Goal: Task Accomplishment & Management: Use online tool/utility

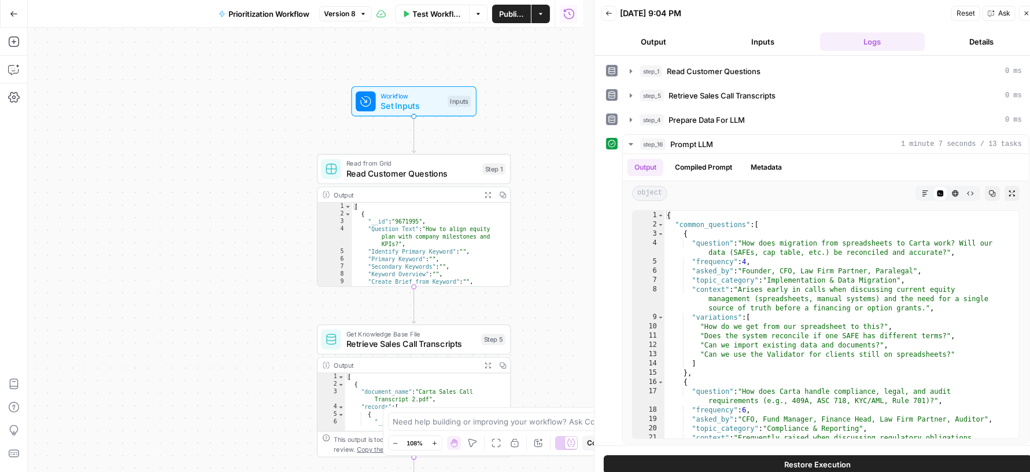
click at [1024, 11] on icon "button" at bounding box center [1027, 13] width 7 height 7
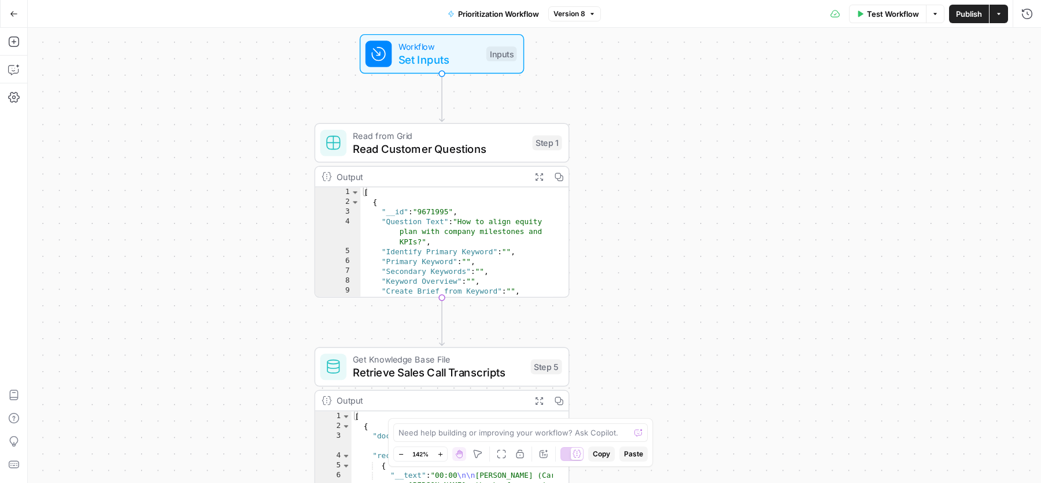
click at [1000, 17] on button "Actions" at bounding box center [999, 14] width 19 height 19
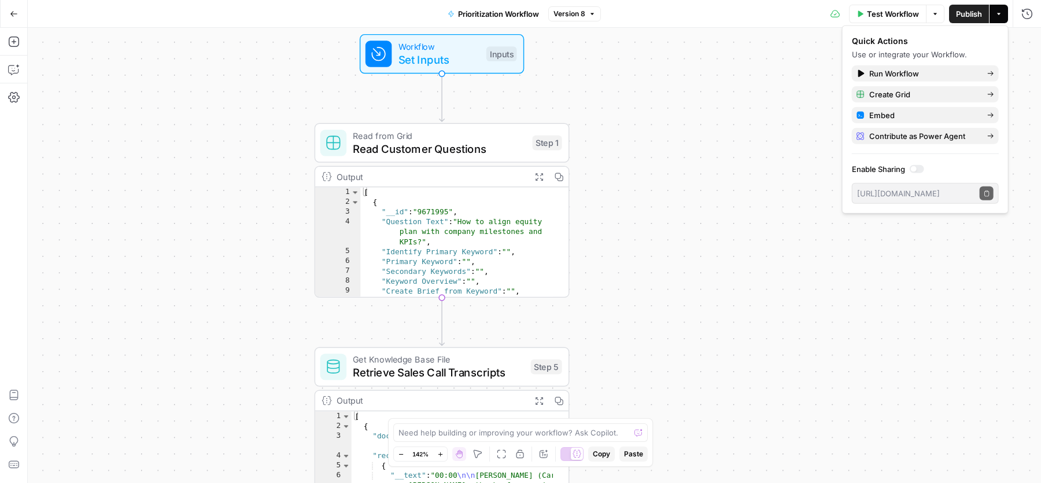
click at [15, 12] on icon "button" at bounding box center [14, 14] width 8 height 8
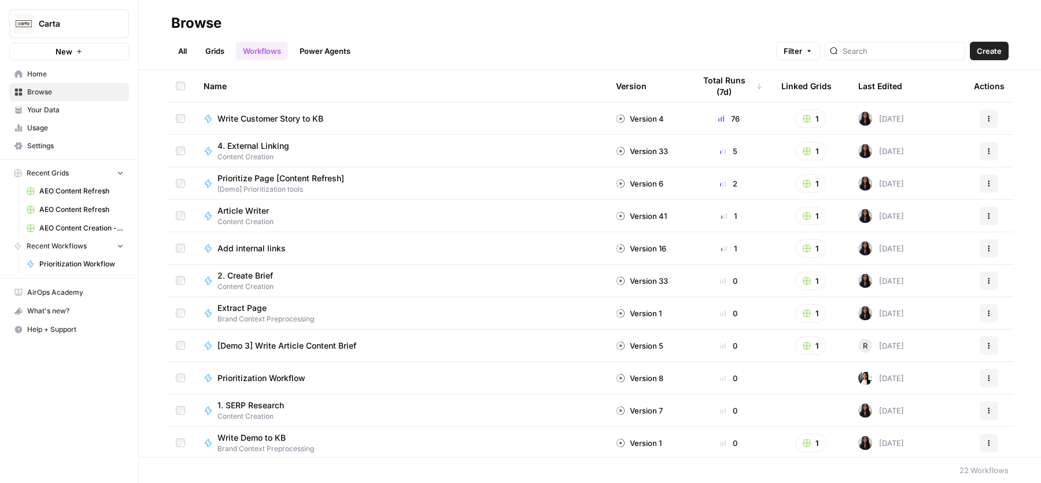
click at [61, 77] on span "Home" at bounding box center [75, 74] width 97 height 10
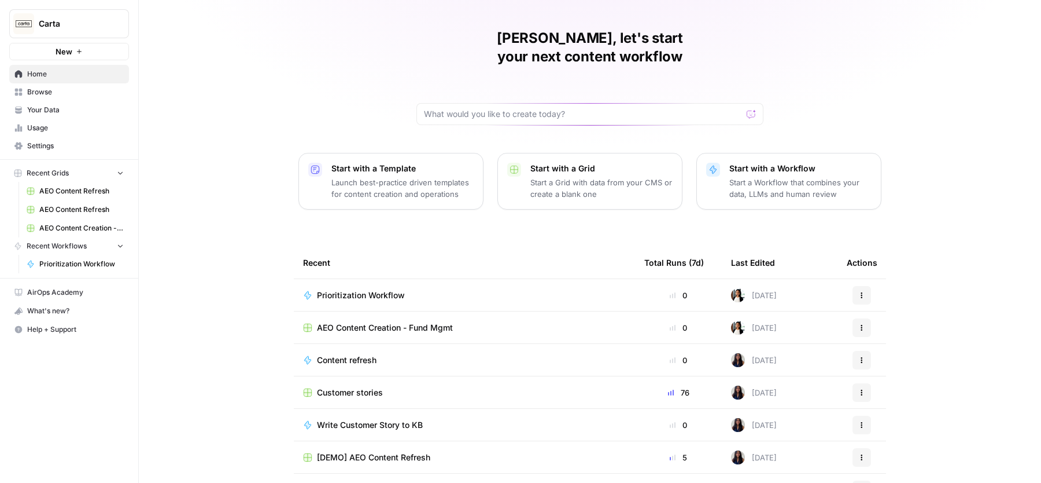
scroll to position [49, 0]
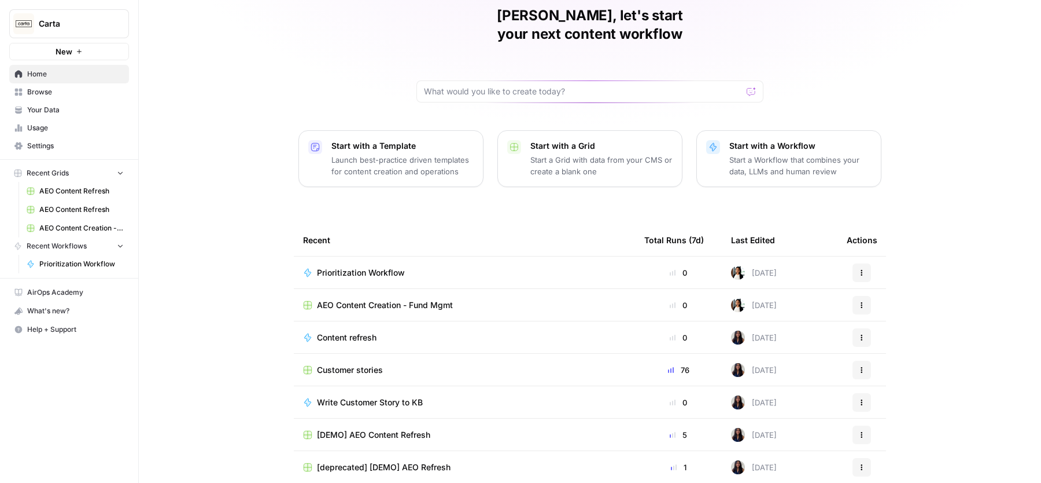
click at [356, 267] on span "Prioritization Workflow" at bounding box center [361, 273] width 88 height 12
click at [351, 299] on span "AEO Content Creation - Fund Mgmt" at bounding box center [385, 305] width 136 height 12
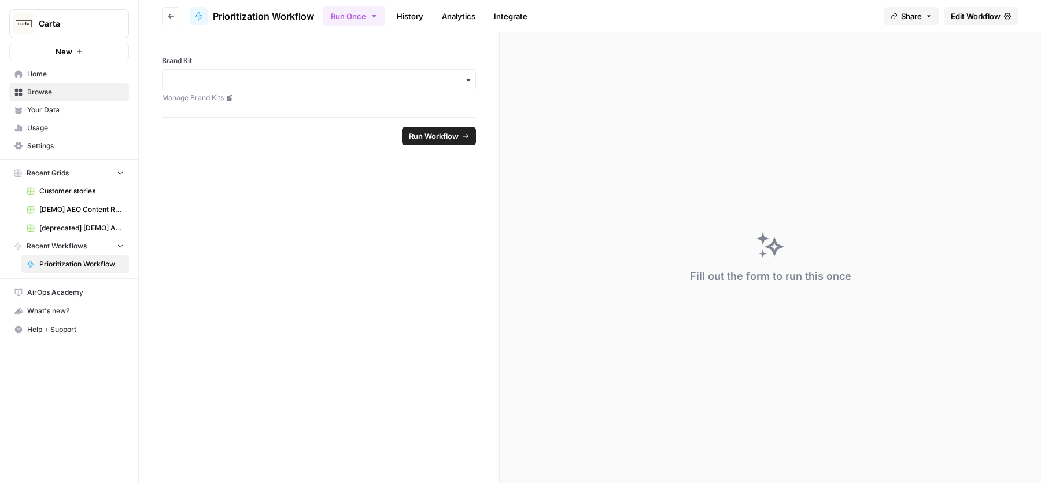
click at [980, 21] on span "Edit Workflow" at bounding box center [976, 16] width 50 height 12
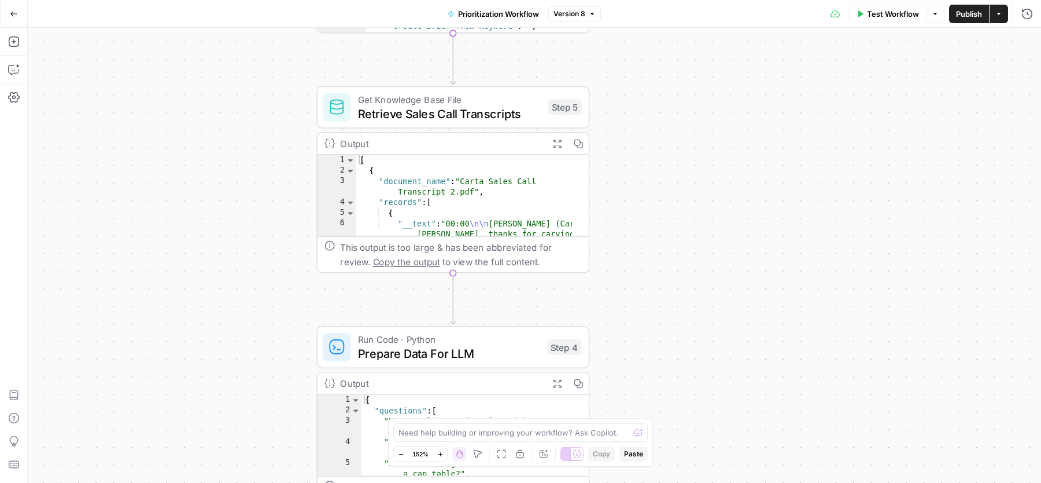
click at [557, 141] on icon "button" at bounding box center [558, 143] width 10 height 10
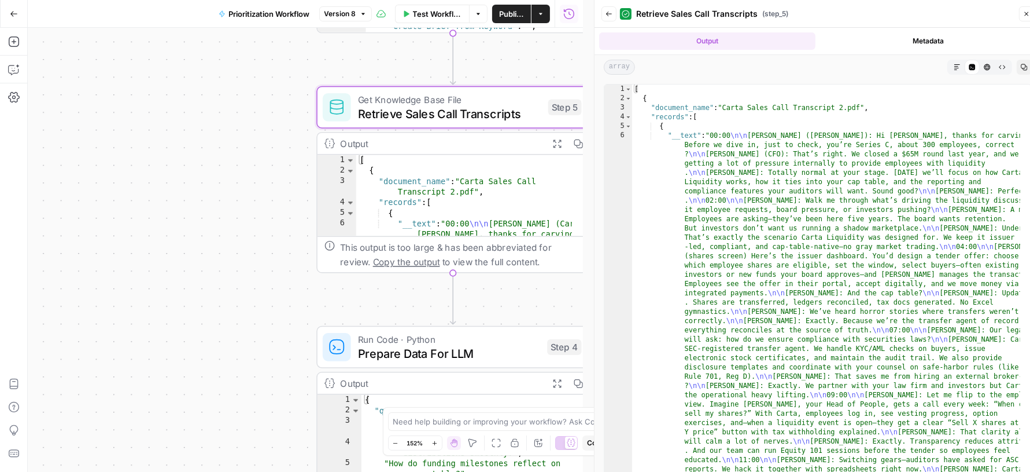
type textarea "**********"
drag, startPoint x: 680, startPoint y: 106, endPoint x: 780, endPoint y: 106, distance: 100.1
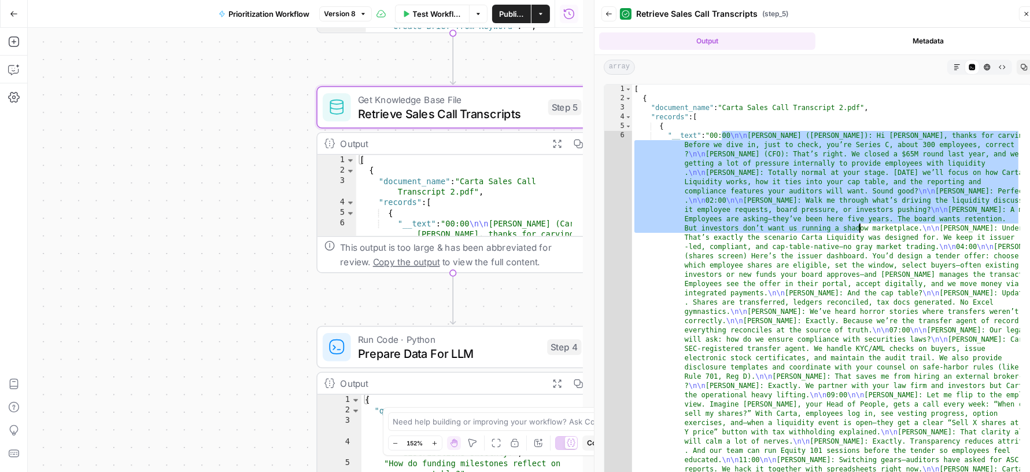
drag, startPoint x: 724, startPoint y: 134, endPoint x: 861, endPoint y: 225, distance: 164.8
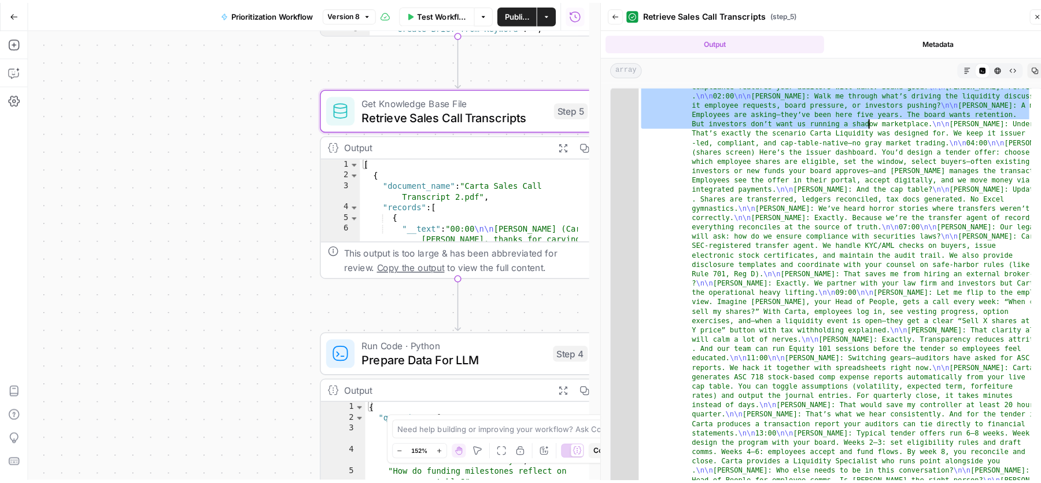
scroll to position [369, 0]
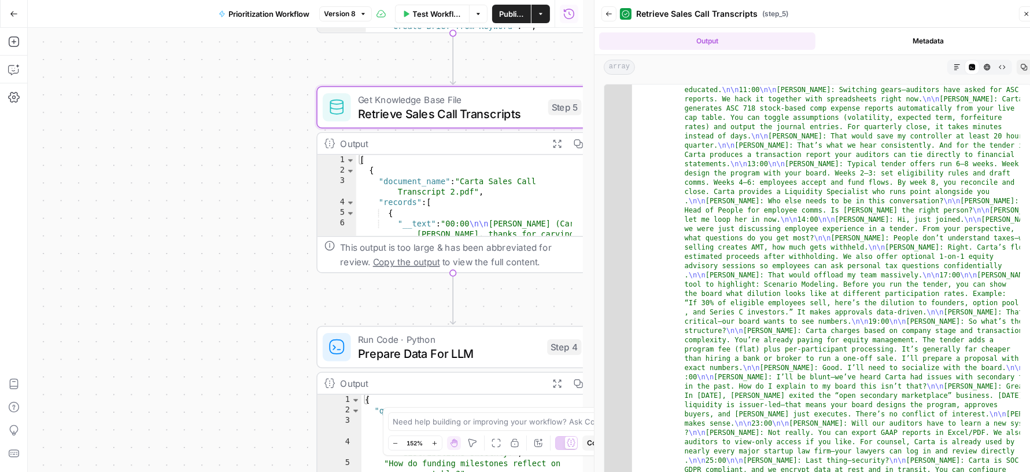
click at [1024, 12] on icon "button" at bounding box center [1027, 13] width 7 height 7
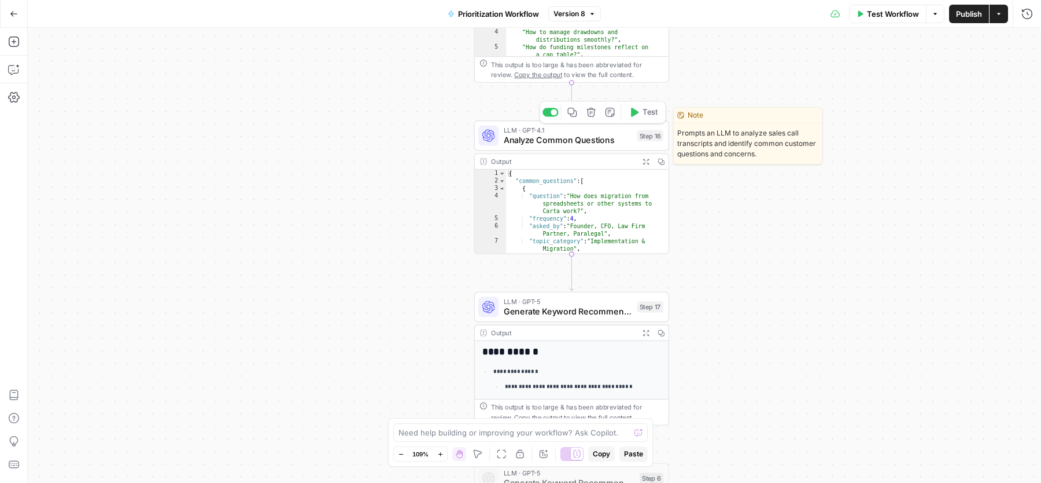
click at [510, 134] on span "Analyze Common Questions" at bounding box center [568, 140] width 128 height 13
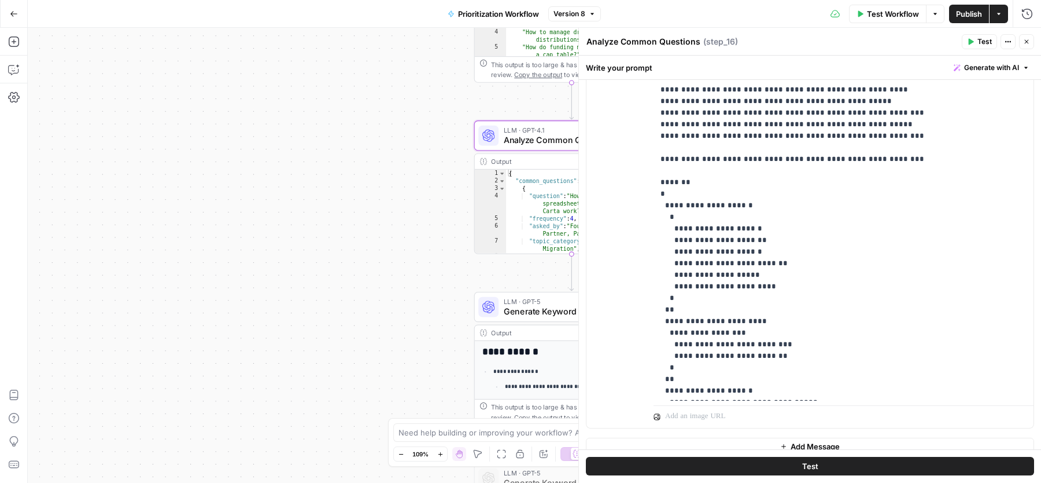
scroll to position [373, 0]
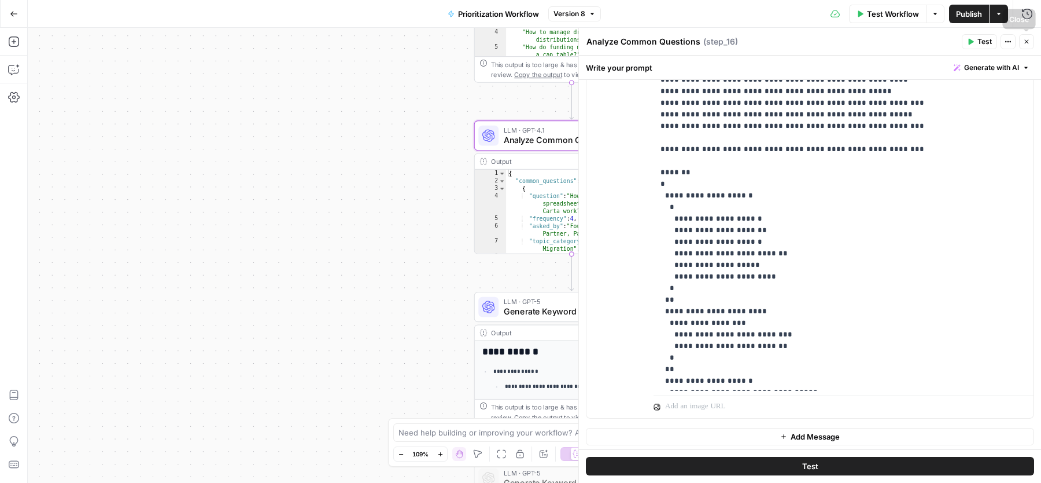
click at [1030, 42] on icon "button" at bounding box center [1027, 41] width 7 height 7
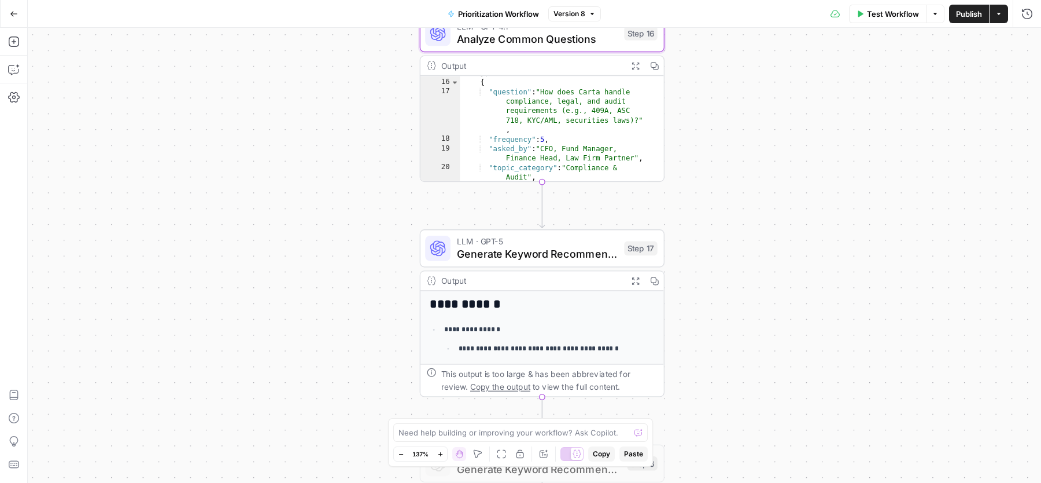
scroll to position [195, 0]
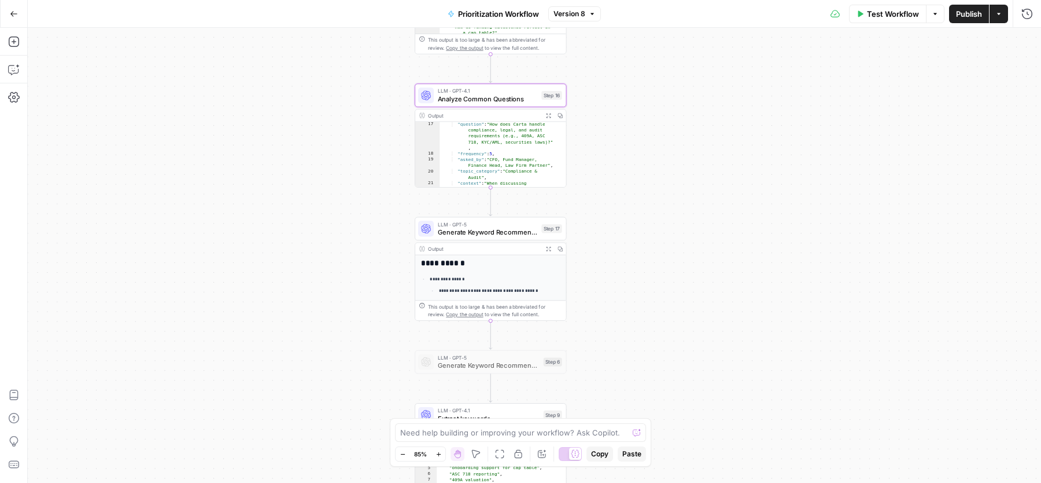
click at [389, 240] on div "Workflow Set Inputs Inputs Read from Grid Read Customer Questions Step 1 Output…" at bounding box center [535, 255] width 1014 height 455
click at [465, 232] on span "Generate Keyword Recommendations" at bounding box center [488, 232] width 100 height 10
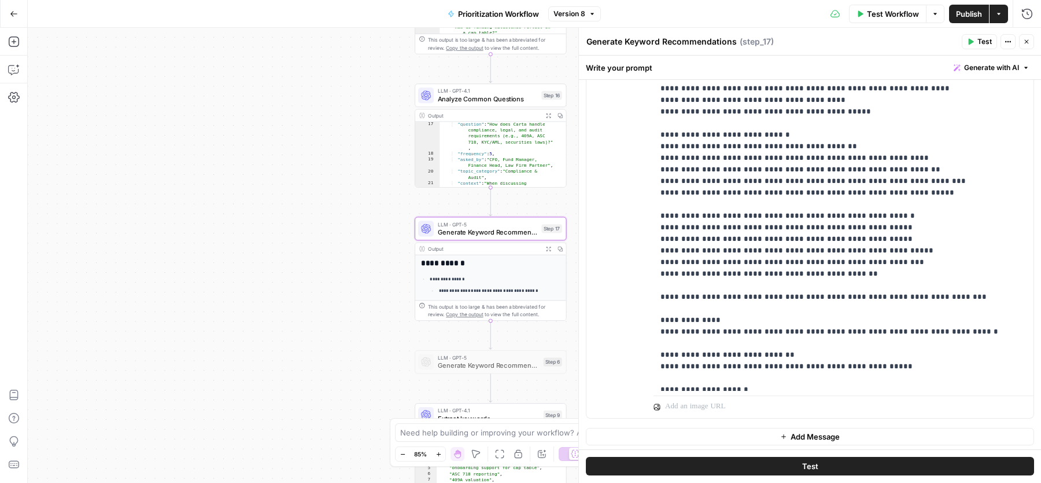
scroll to position [440, 0]
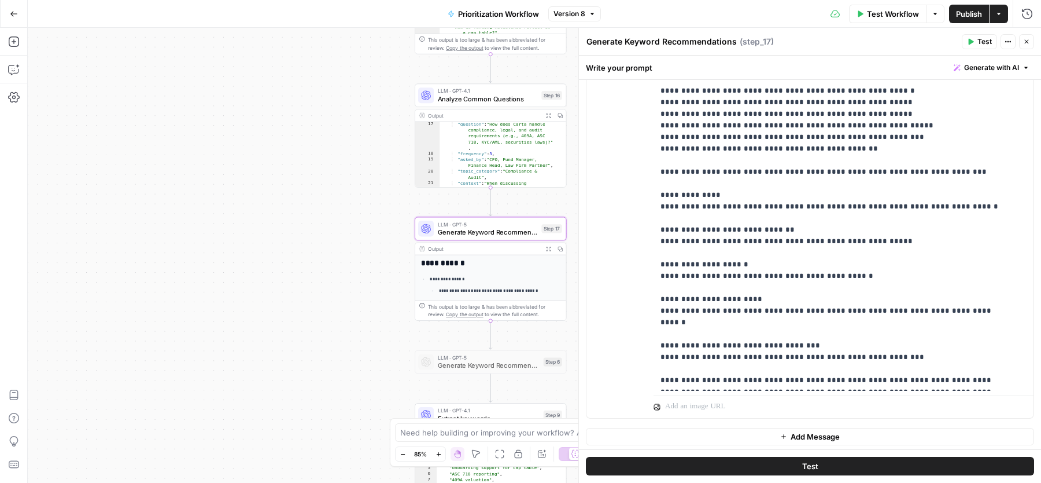
click at [1035, 39] on header "Generate Keyword Recommendations Generate Keyword Recommendations ( step_17 ) T…" at bounding box center [810, 42] width 462 height 28
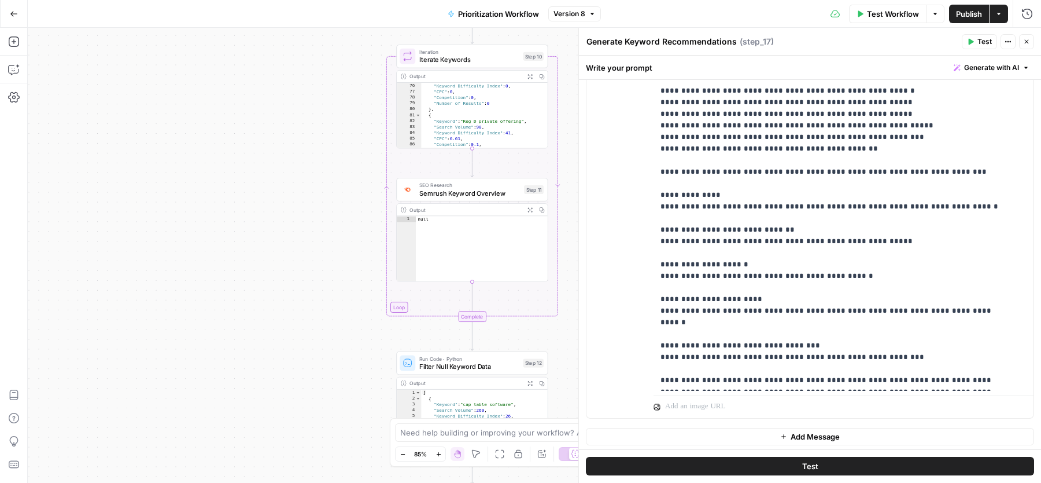
scroll to position [534, 0]
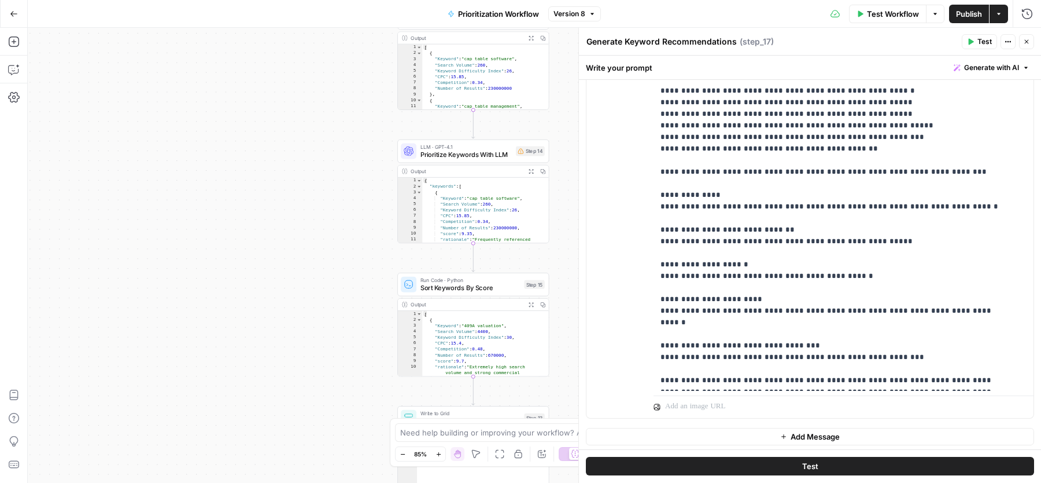
click at [1028, 43] on icon "button" at bounding box center [1027, 42] width 4 height 4
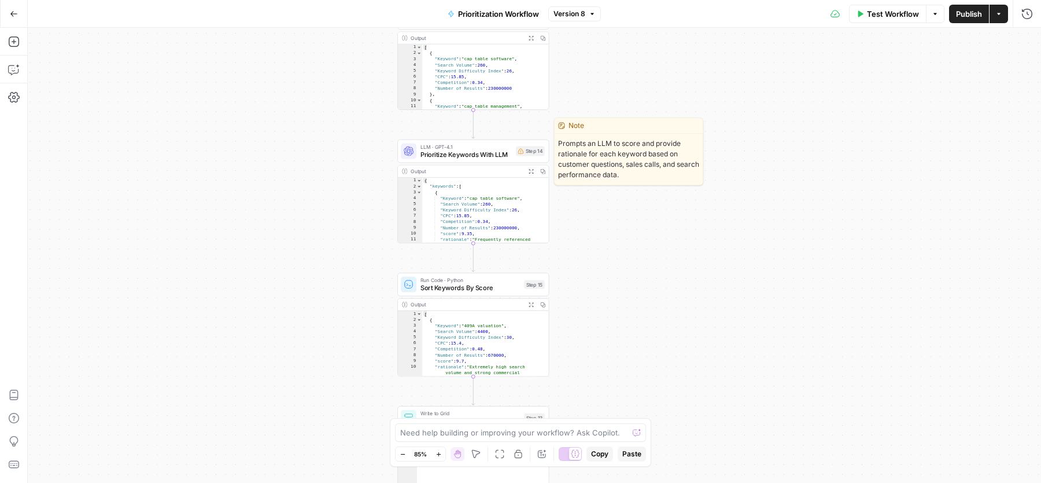
click at [495, 151] on span "Prioritize Keywords With LLM" at bounding box center [466, 154] width 91 height 10
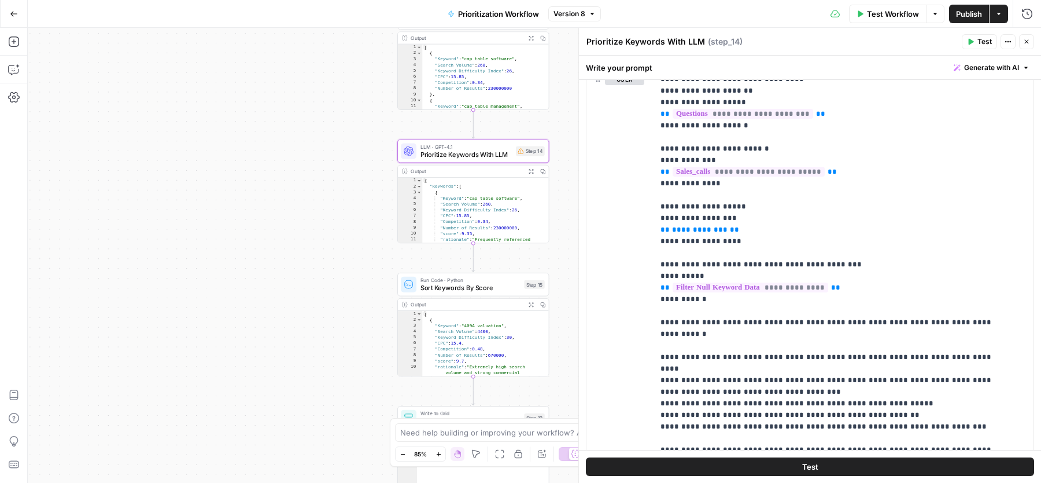
scroll to position [208, 0]
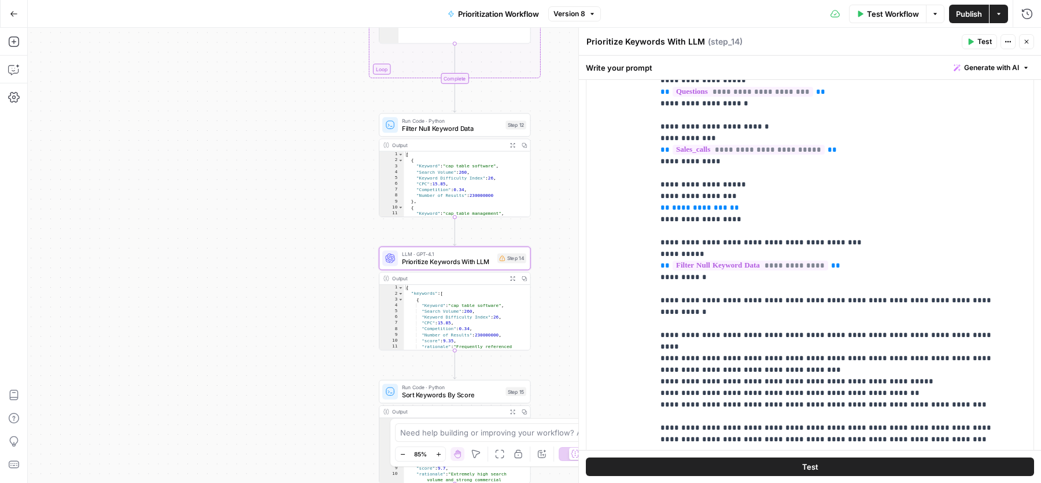
drag, startPoint x: 570, startPoint y: 126, endPoint x: 552, endPoint y: 233, distance: 109.1
click at [552, 233] on div "Workflow Set Inputs Inputs Read from Grid Read Customer Questions Step 1 Output…" at bounding box center [535, 255] width 1014 height 455
click at [689, 206] on span "**********" at bounding box center [700, 208] width 56 height 8
click at [1029, 39] on icon "button" at bounding box center [1027, 41] width 7 height 7
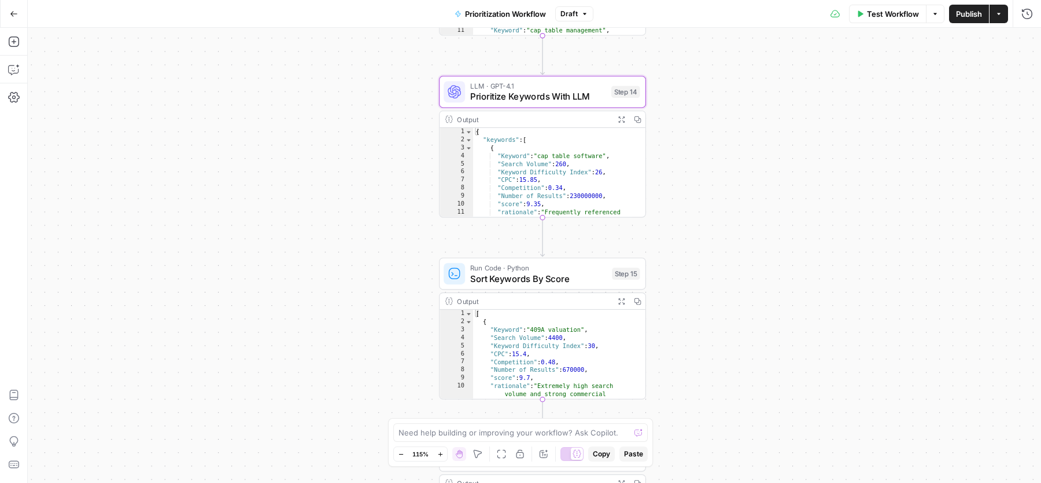
click at [546, 95] on span "Prioritize Keywords With LLM" at bounding box center [537, 96] width 135 height 13
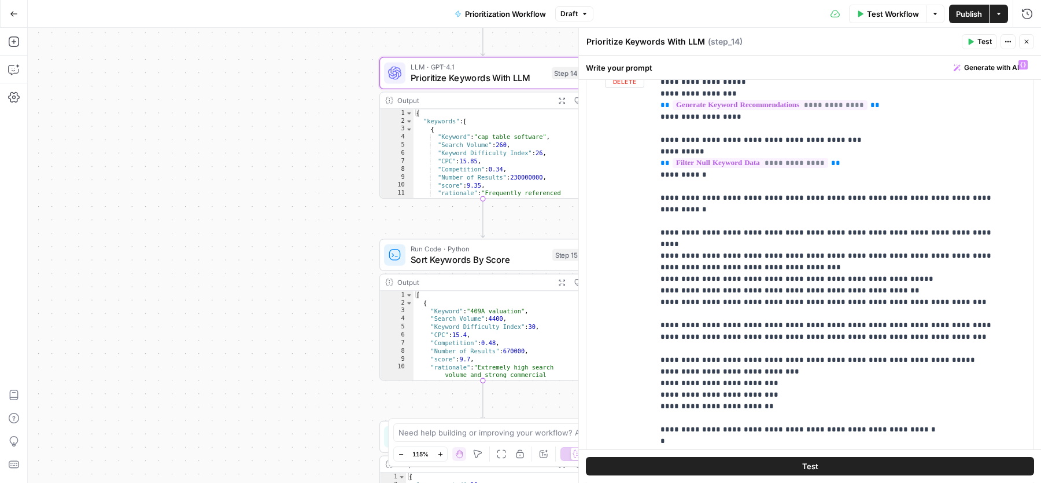
scroll to position [111, 0]
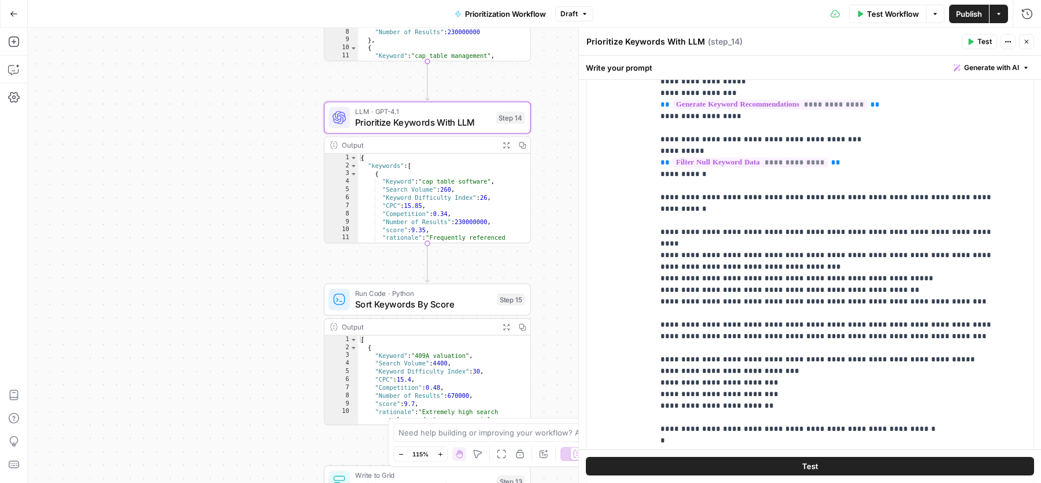
drag, startPoint x: 338, startPoint y: 97, endPoint x: 268, endPoint y: 154, distance: 89.6
click at [268, 154] on div "Workflow Set Inputs Inputs Read from Grid Read Customer Questions Step 1 Output…" at bounding box center [535, 255] width 1014 height 455
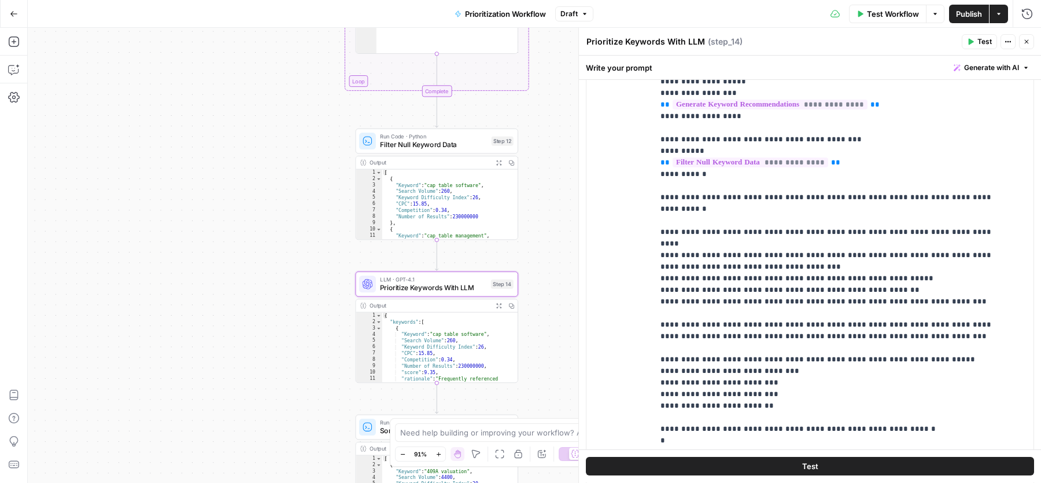
drag, startPoint x: 546, startPoint y: 87, endPoint x: 541, endPoint y: 259, distance: 171.9
click at [541, 260] on div "Workflow Set Inputs Inputs Read from Grid Read Customer Questions Step 1 Output…" at bounding box center [535, 255] width 1014 height 455
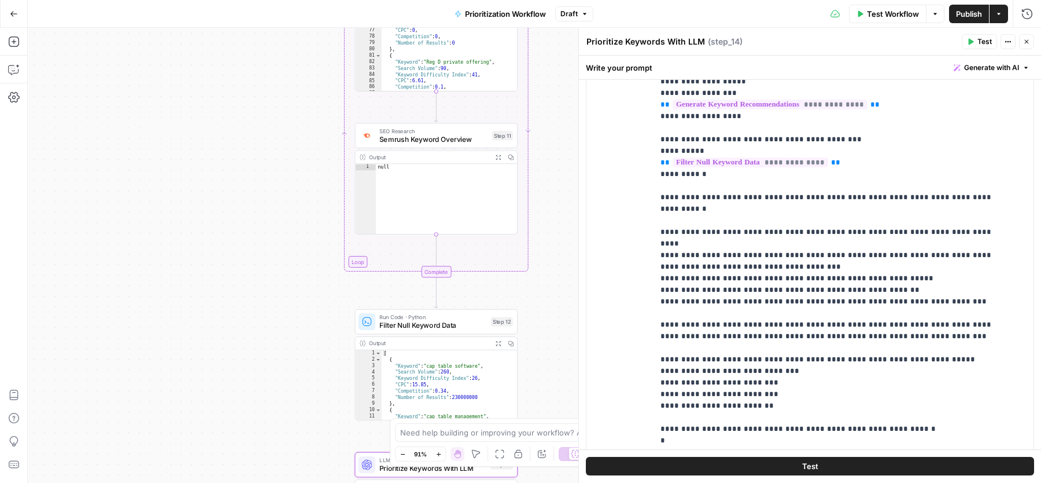
drag, startPoint x: 553, startPoint y: 158, endPoint x: 553, endPoint y: 327, distance: 168.9
click at [553, 328] on div "Workflow Set Inputs Inputs Read from Grid Read Customer Questions Step 1 Output…" at bounding box center [535, 255] width 1014 height 455
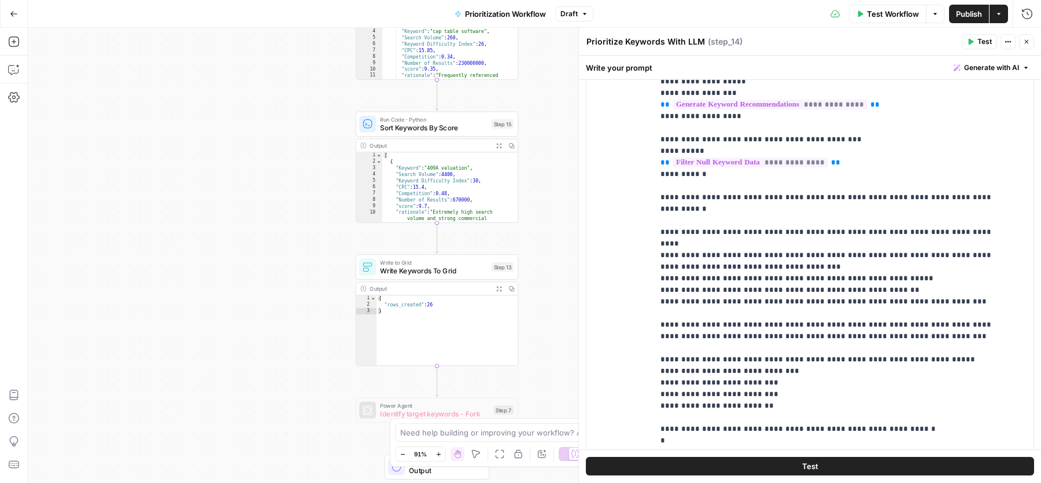
click at [1026, 42] on icon "button" at bounding box center [1027, 41] width 7 height 7
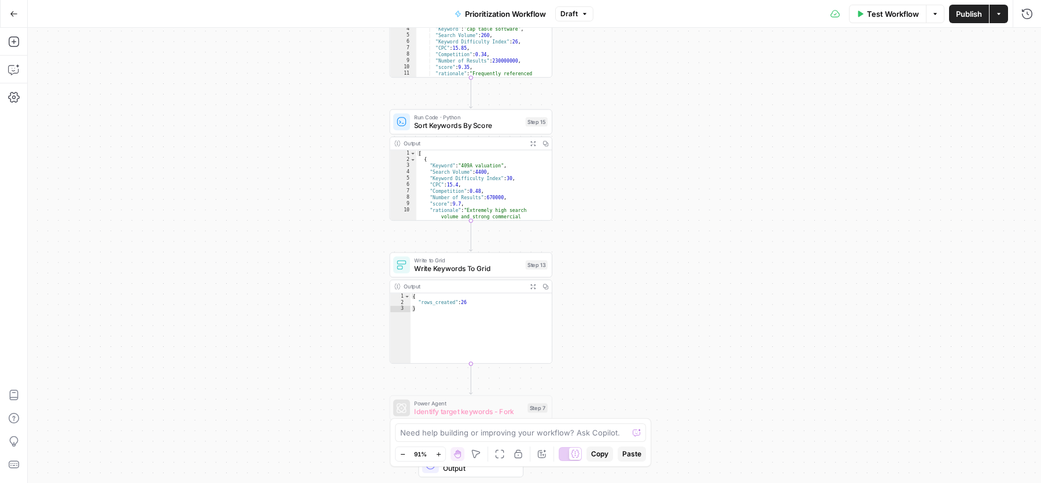
click at [485, 189] on div "[ { "Keyword" : "409A valuation" , "Search Volume" : 4400 , "Keyword Difficulty…" at bounding box center [480, 210] width 126 height 121
click at [485, 189] on div ""CPC" : 15.4 , "Competition" : 0.48 , "Number of Results" : 670000 , "score" : …" at bounding box center [480, 191] width 126 height 83
type textarea "**********"
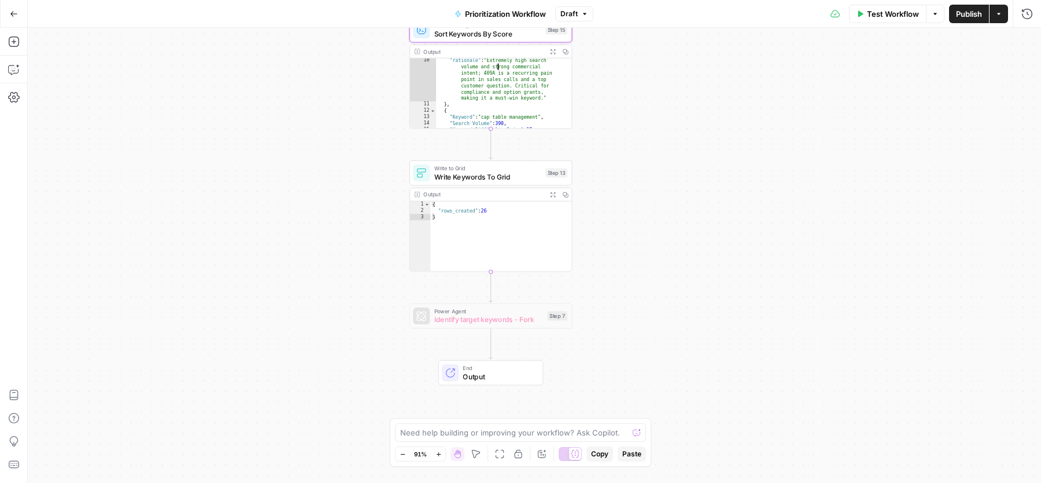
click at [459, 174] on span "Write Keywords To Grid" at bounding box center [488, 176] width 107 height 10
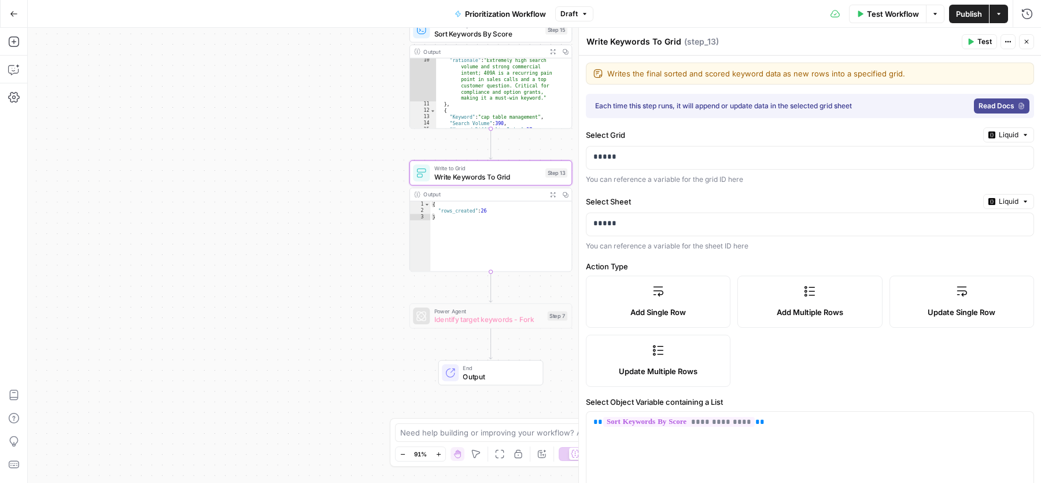
type input "Keyword"
click at [999, 133] on span "Liquid" at bounding box center [1009, 135] width 20 height 10
click at [969, 162] on span "Static" at bounding box center [972, 159] width 73 height 12
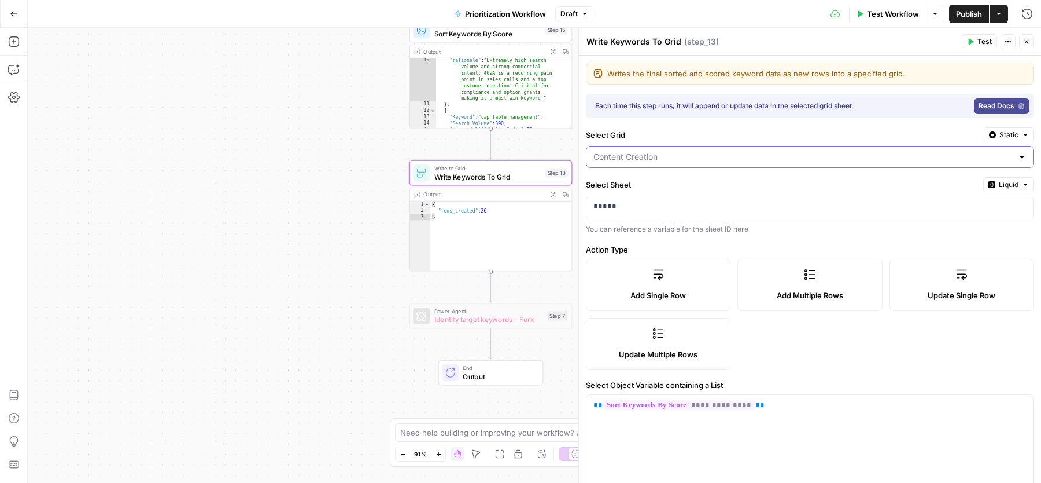
click at [826, 151] on input "Select Grid" at bounding box center [803, 157] width 419 height 12
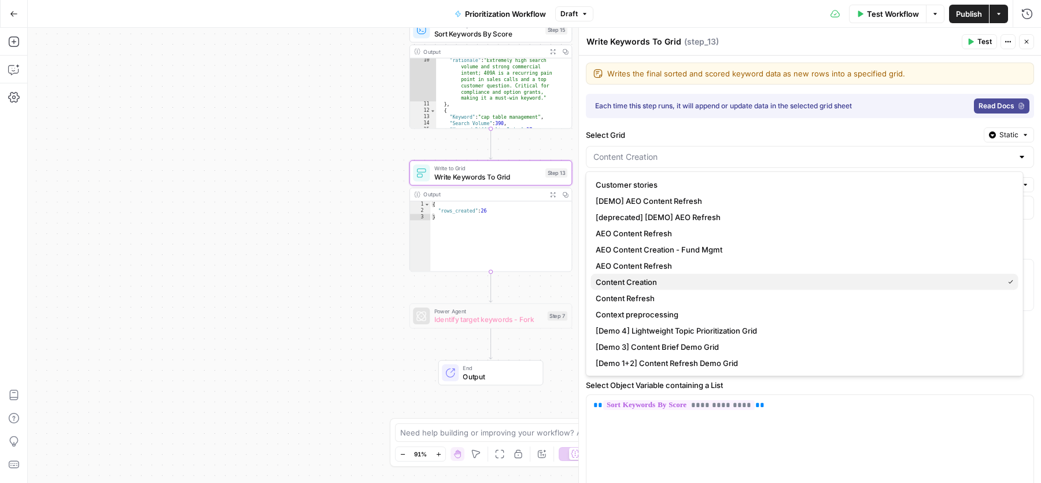
click at [664, 282] on span "Content Creation" at bounding box center [797, 282] width 403 height 12
type input "Content Creation"
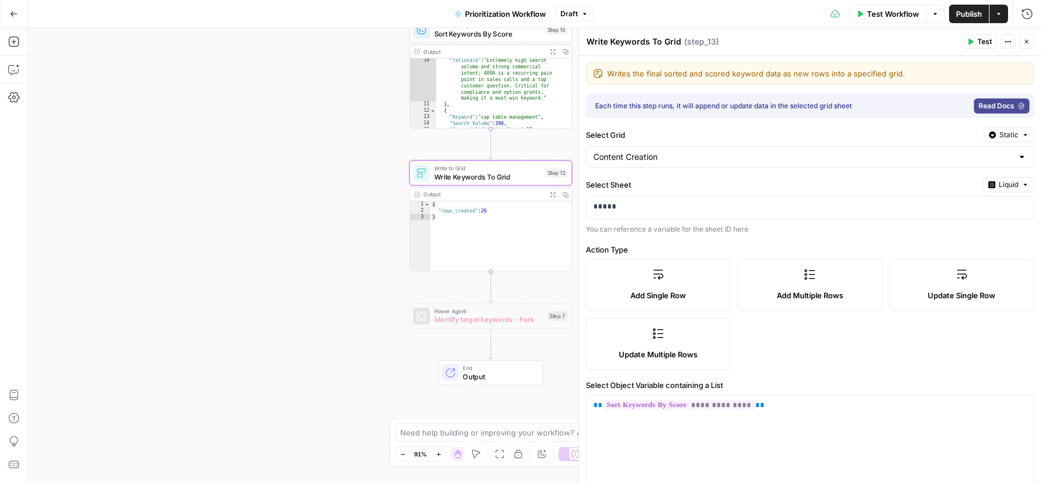
click at [771, 192] on div "Select Sheet Liquid ***** You can reference a variable for the sheet ID here" at bounding box center [810, 205] width 448 height 57
click at [746, 205] on p "*****" at bounding box center [805, 207] width 423 height 12
click at [746, 205] on p "*****" at bounding box center [796, 207] width 404 height 12
click at [1000, 182] on span "Liquid" at bounding box center [1009, 184] width 20 height 10
click at [960, 214] on div "Choose from a list" at bounding box center [968, 218] width 91 height 10
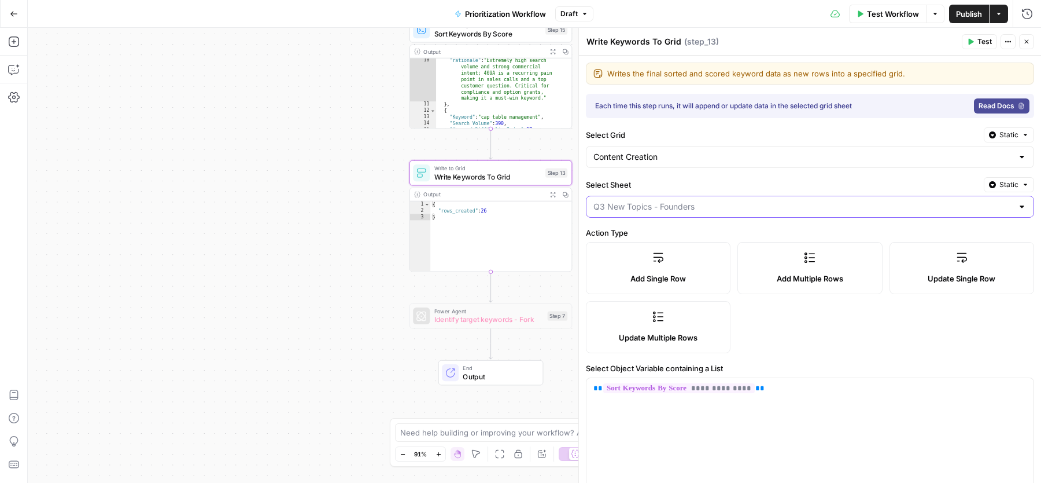
click at [761, 207] on input "Select Sheet" at bounding box center [803, 207] width 419 height 12
type input "Q3 New Topics - Founders"
click at [727, 182] on label "Select Sheet" at bounding box center [782, 185] width 393 height 12
click at [727, 201] on input "Q3 New Topics - Founders" at bounding box center [803, 207] width 419 height 12
type input "Q3 New Topics - Founders"
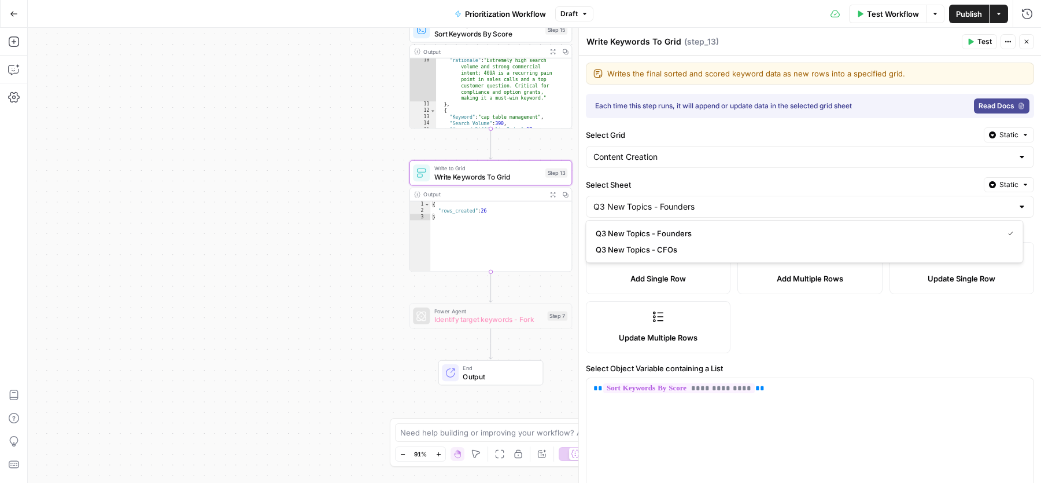
drag, startPoint x: 1025, startPoint y: 41, endPoint x: 969, endPoint y: 13, distance: 61.8
click at [1025, 41] on icon "button" at bounding box center [1027, 41] width 7 height 7
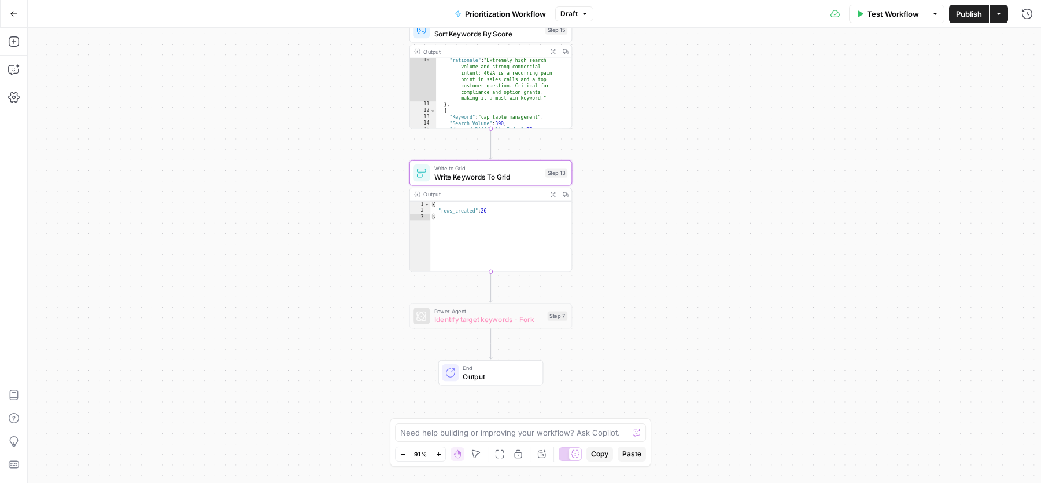
click at [966, 16] on span "Publish" at bounding box center [969, 14] width 26 height 12
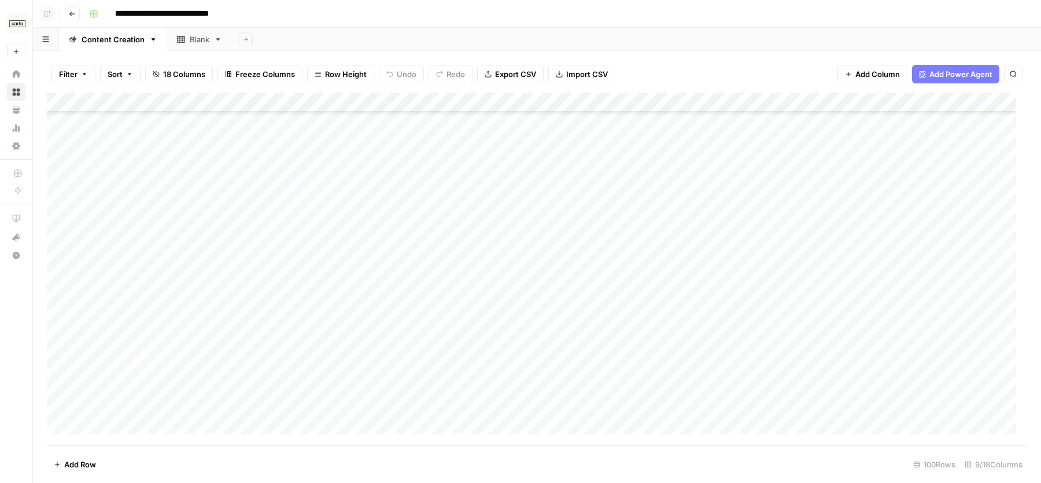
scroll to position [115, 0]
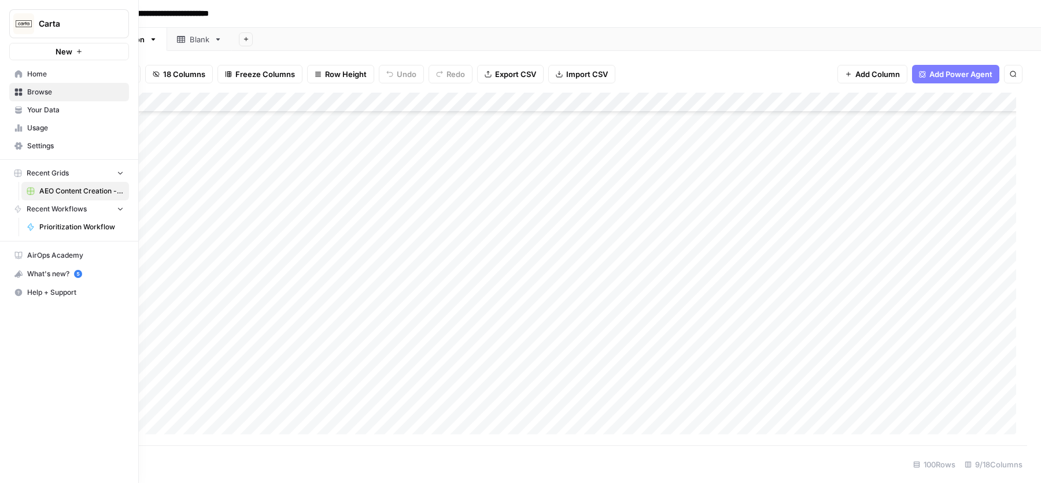
click at [47, 87] on span "Browse" at bounding box center [75, 92] width 97 height 10
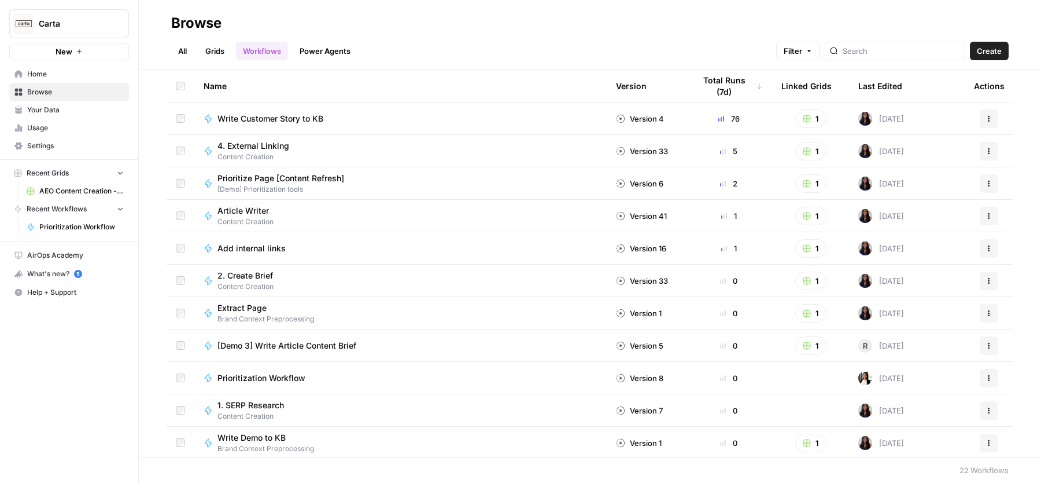
click at [206, 47] on link "Grids" at bounding box center [214, 51] width 33 height 19
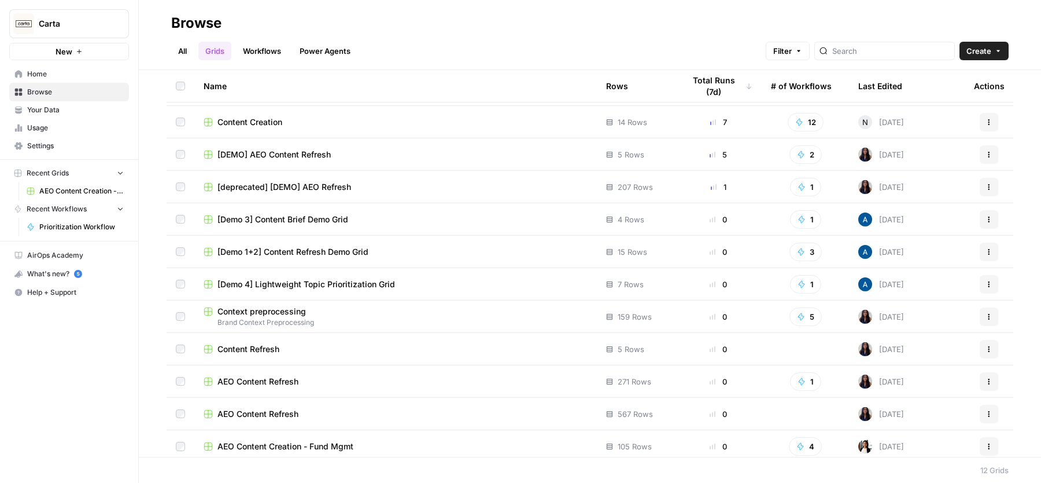
scroll to position [34, 0]
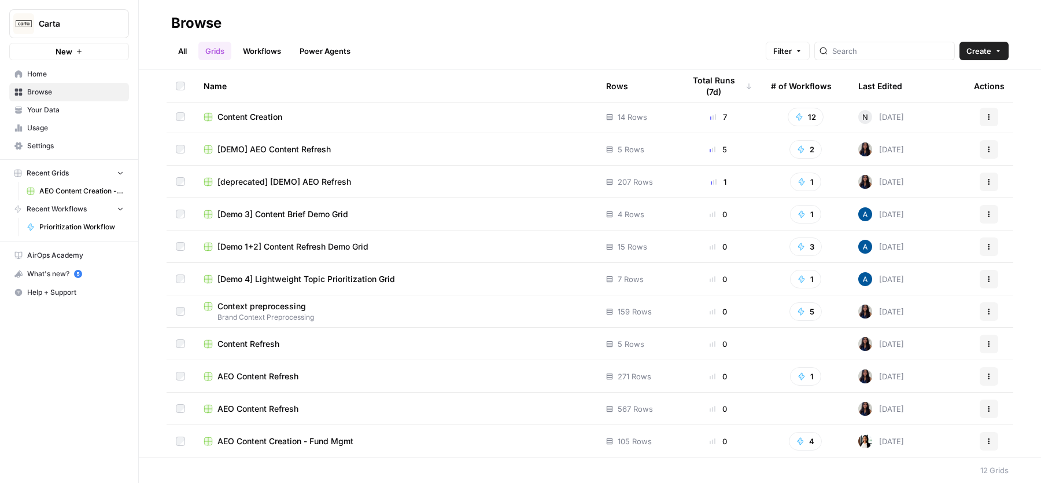
click at [264, 441] on span "AEO Content Creation - Fund Mgmt" at bounding box center [286, 441] width 136 height 12
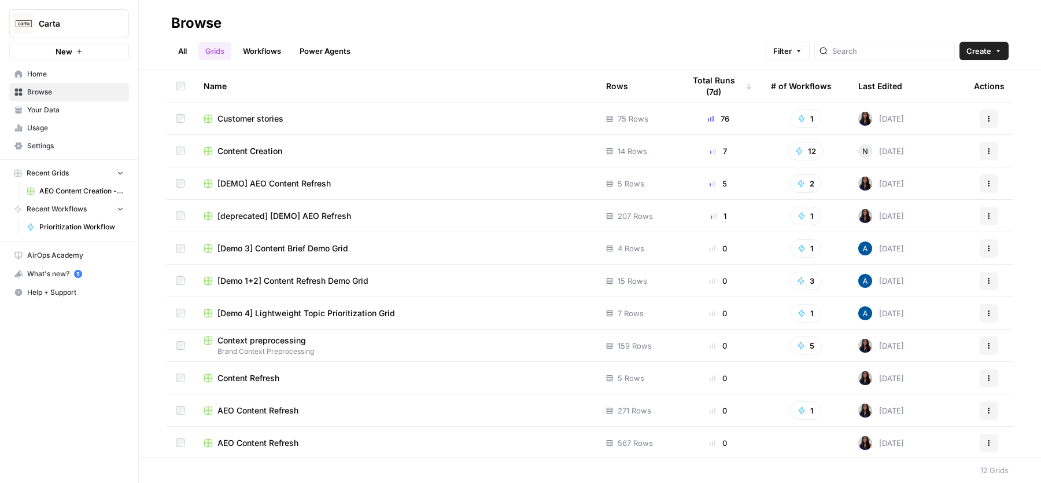
click at [266, 146] on span "Content Creation" at bounding box center [250, 151] width 65 height 12
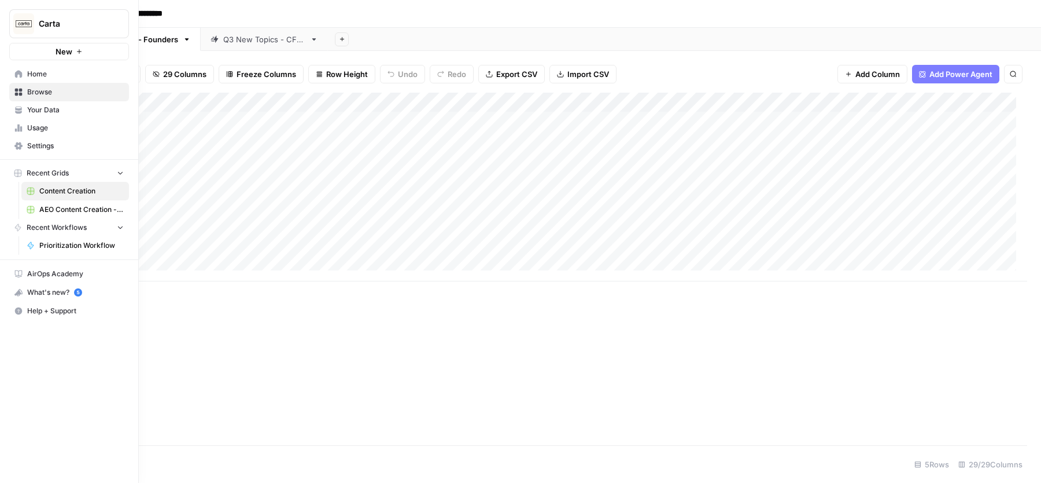
click at [36, 71] on span "Home" at bounding box center [75, 74] width 97 height 10
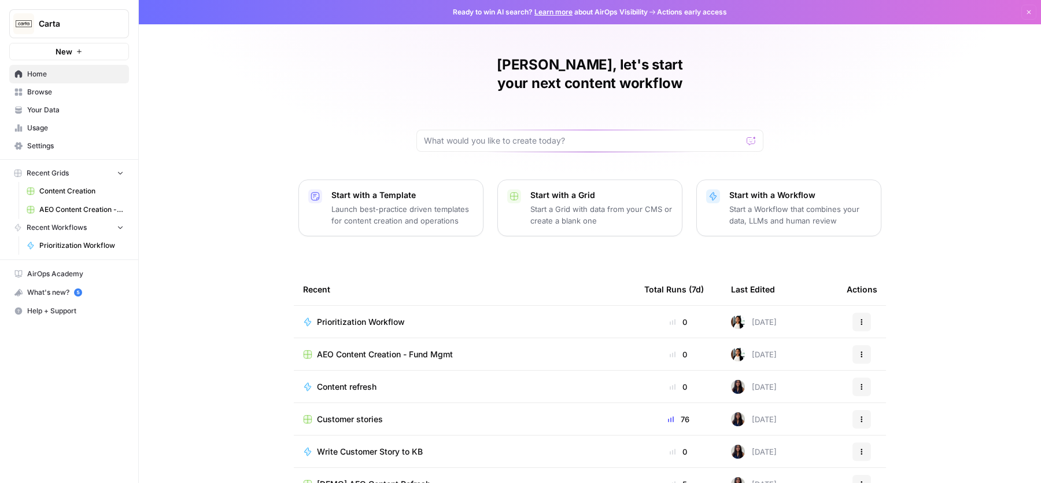
click at [64, 98] on link "Browse" at bounding box center [69, 92] width 120 height 19
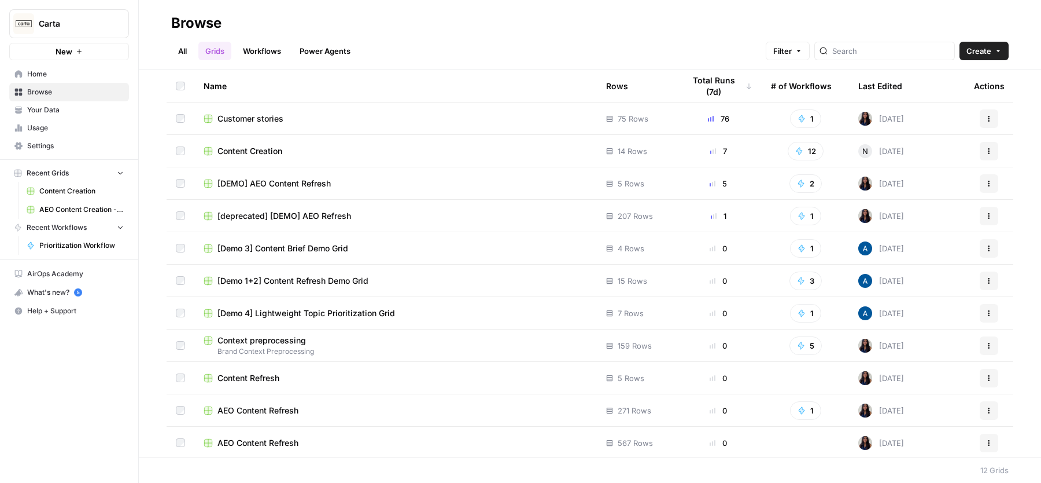
click at [246, 145] on span "Content Creation" at bounding box center [250, 151] width 65 height 12
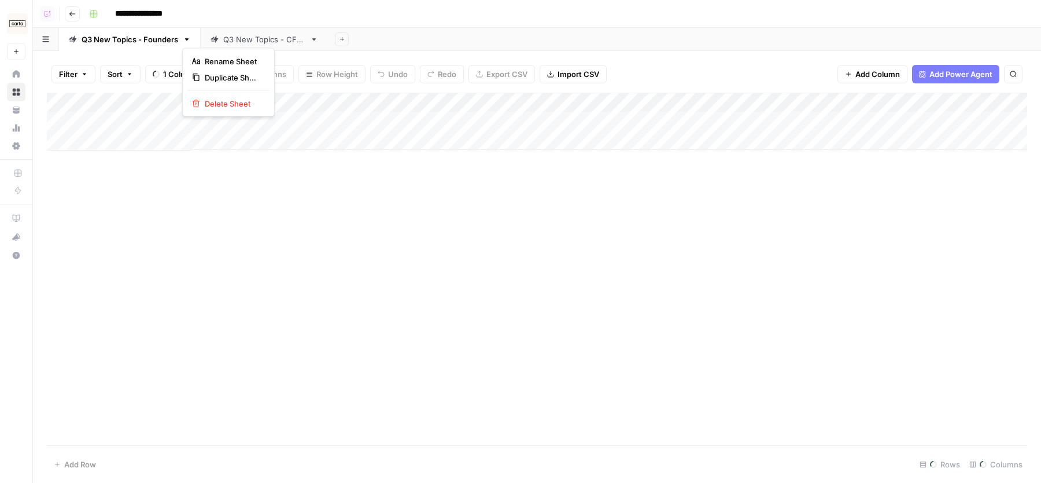
click at [186, 41] on icon "button" at bounding box center [187, 39] width 8 height 8
click at [220, 76] on span "Duplicate Sheet" at bounding box center [233, 78] width 56 height 12
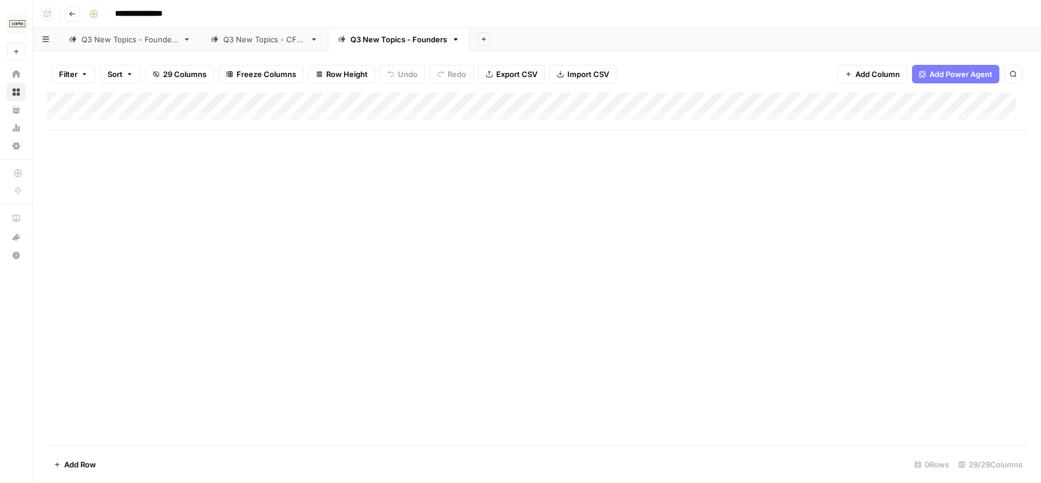
click at [376, 42] on div "Q3 New Topics - Founders" at bounding box center [399, 40] width 97 height 12
click at [383, 42] on input "**********" at bounding box center [400, 39] width 98 height 15
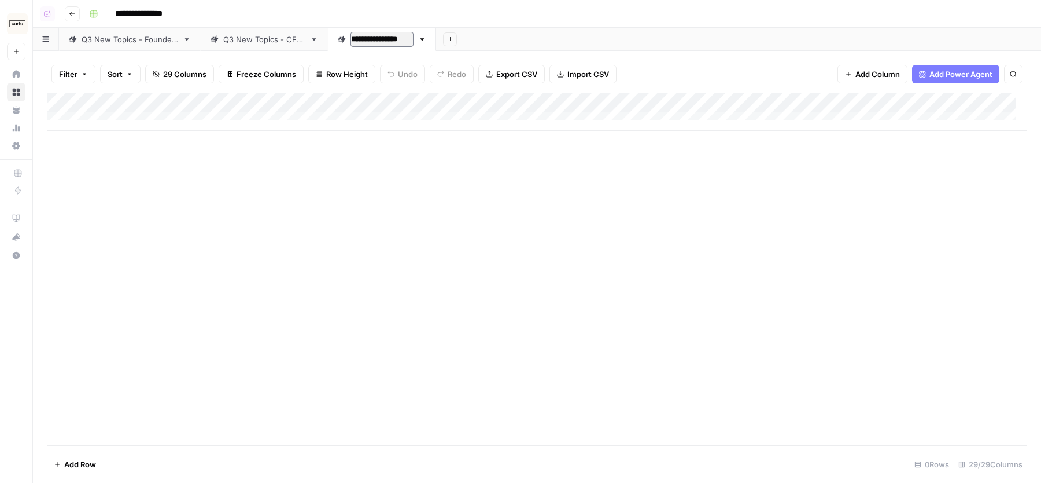
type input "**********"
click at [385, 165] on div "Add Column" at bounding box center [537, 269] width 981 height 352
click at [140, 34] on div "Q3 New Topics - Founders" at bounding box center [130, 40] width 97 height 12
click at [378, 38] on div "Demo - AEO Topics" at bounding box center [386, 40] width 70 height 12
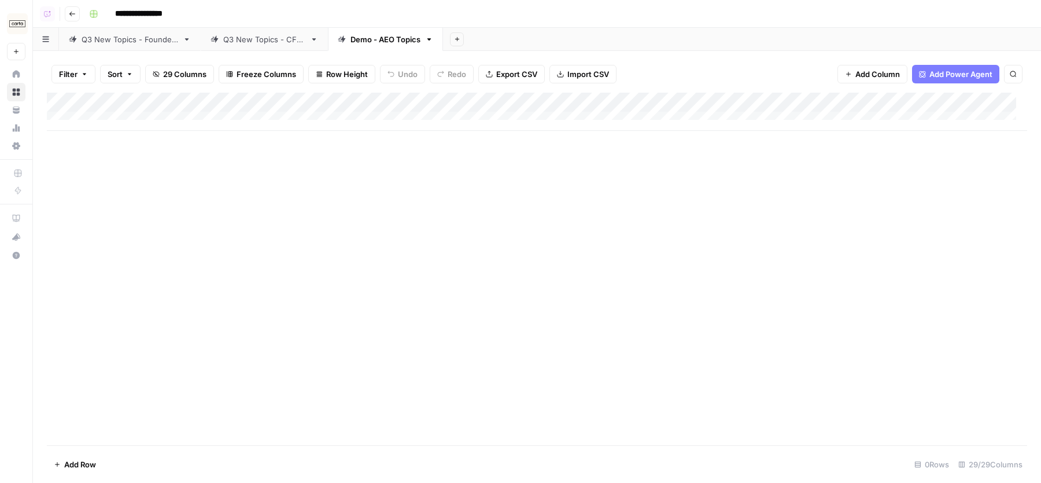
click at [160, 46] on link "Q3 New Topics - Founders" at bounding box center [130, 39] width 142 height 23
click at [373, 39] on div "Demo - AEO Topics" at bounding box center [386, 40] width 70 height 12
click at [229, 104] on div "Add Column" at bounding box center [537, 112] width 981 height 38
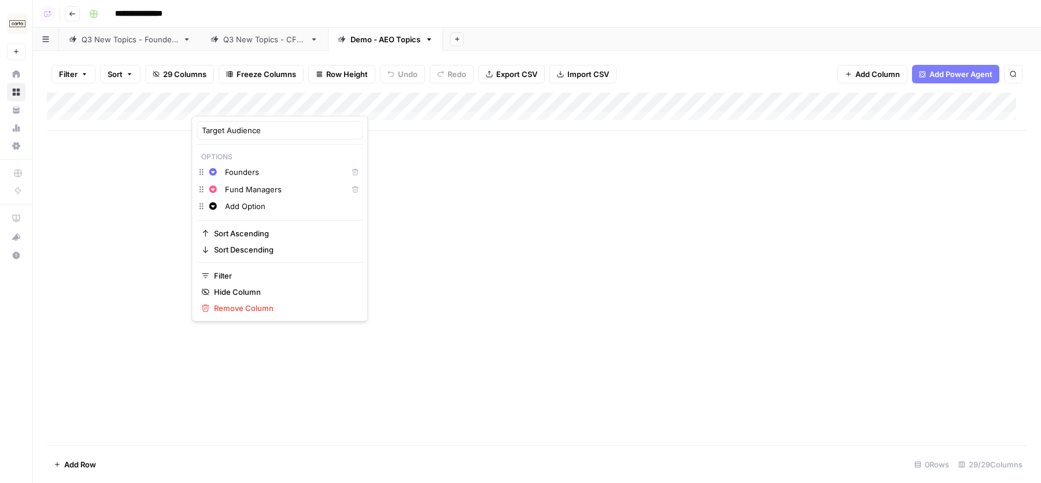
click at [588, 243] on div "Add Column" at bounding box center [537, 269] width 981 height 352
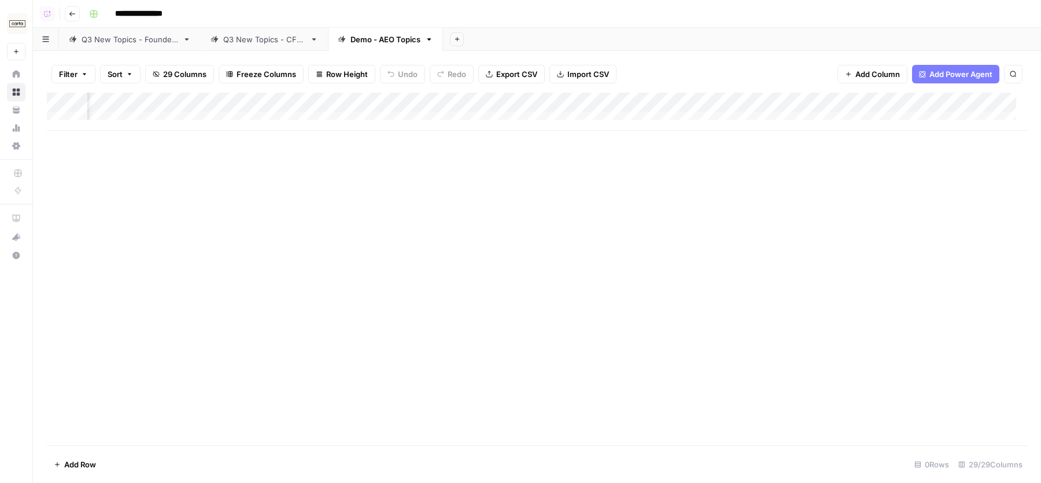
scroll to position [0, 2144]
click at [981, 101] on span "Add Column" at bounding box center [1001, 102] width 41 height 10
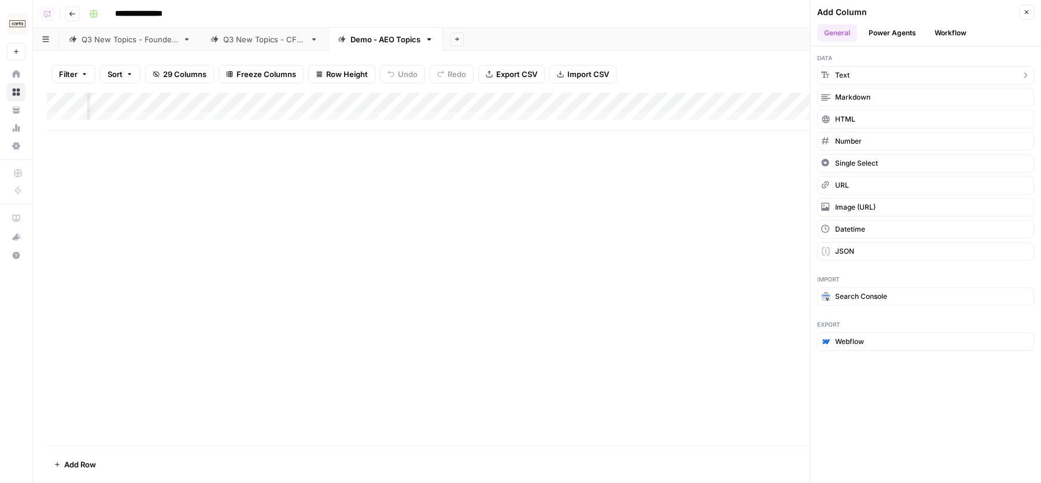
click at [905, 72] on button "Text" at bounding box center [926, 75] width 217 height 19
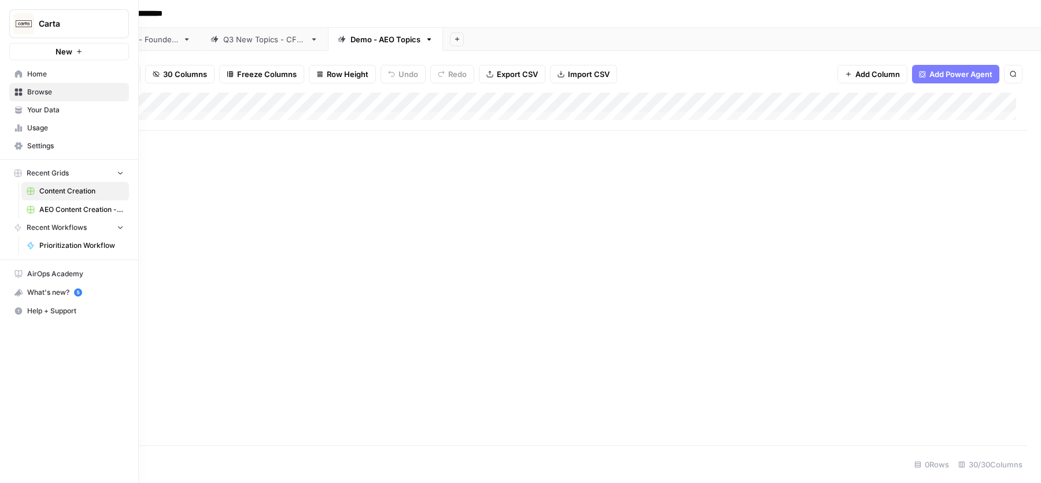
scroll to position [0, 0]
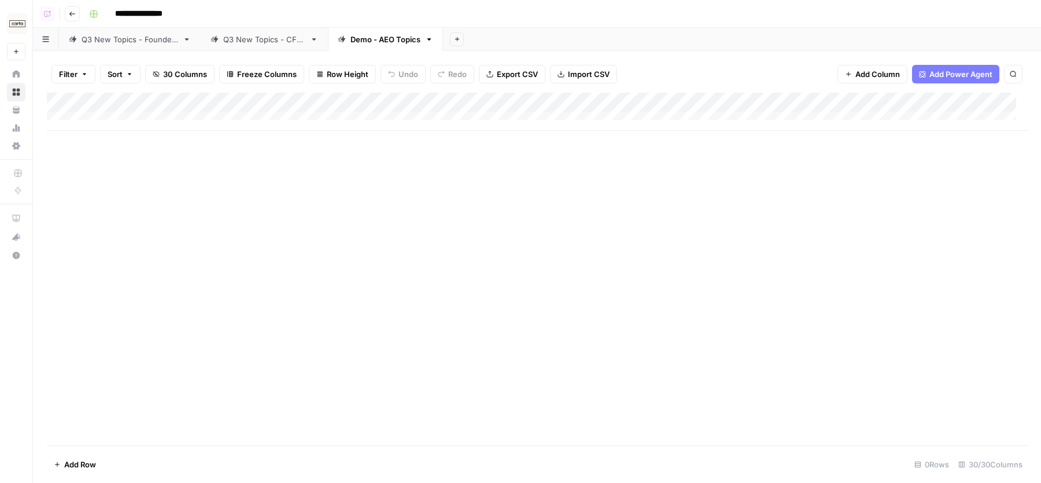
drag, startPoint x: 852, startPoint y: 104, endPoint x: 237, endPoint y: 106, distance: 615.1
click at [237, 106] on div "Add Column" at bounding box center [537, 112] width 981 height 38
click at [248, 103] on div "Add Column" at bounding box center [537, 112] width 981 height 38
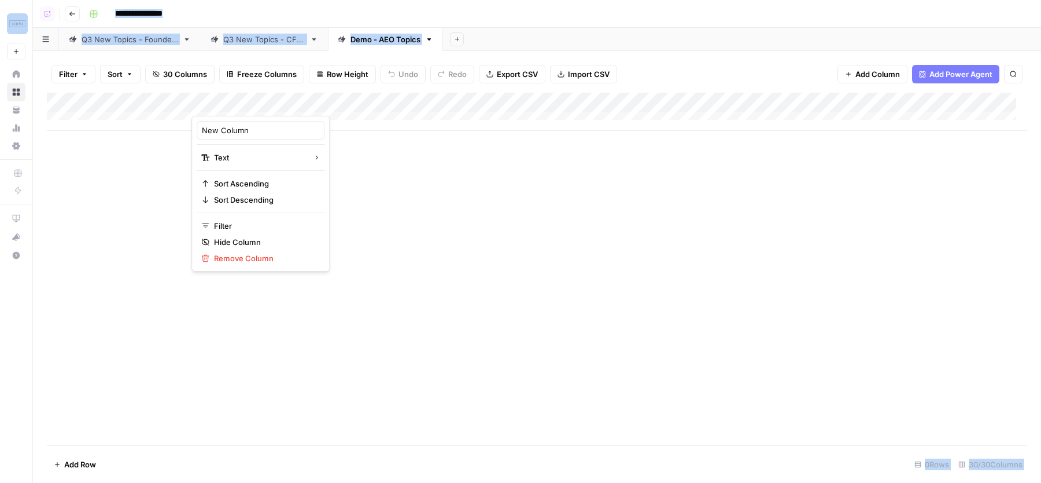
click at [243, 121] on div "New Column" at bounding box center [261, 130] width 128 height 19
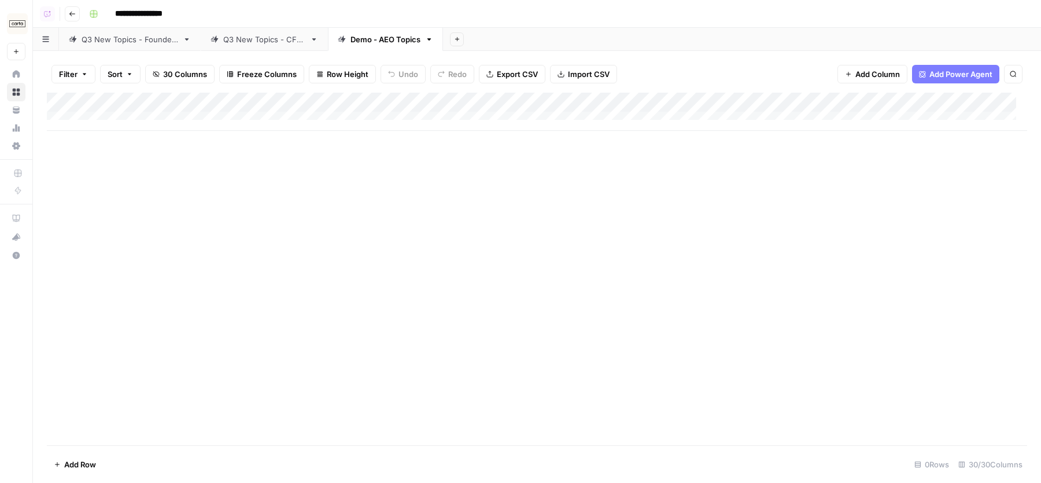
click at [248, 105] on div "Add Column" at bounding box center [537, 112] width 981 height 38
click at [240, 127] on input "New Column" at bounding box center [260, 130] width 117 height 12
type input "Target Audience"
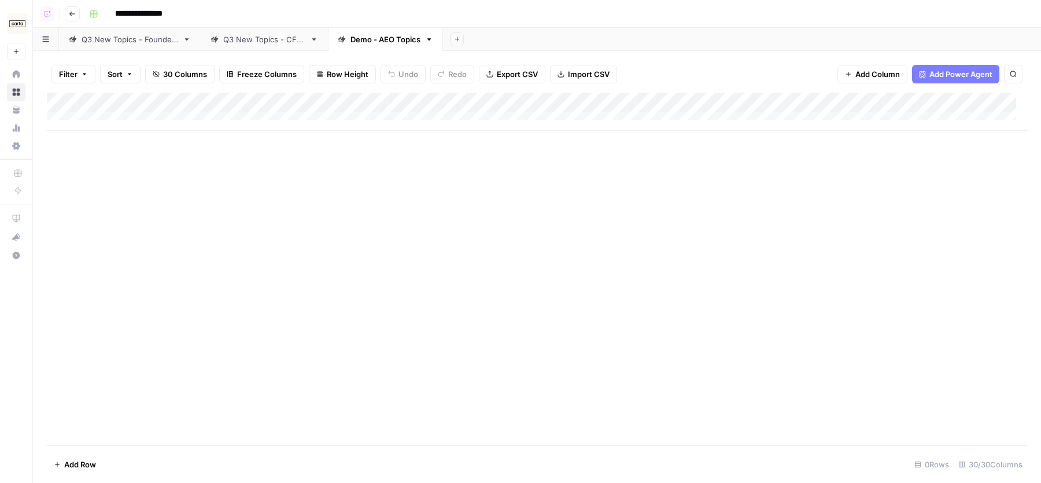
click at [450, 104] on div "Add Column" at bounding box center [537, 112] width 981 height 38
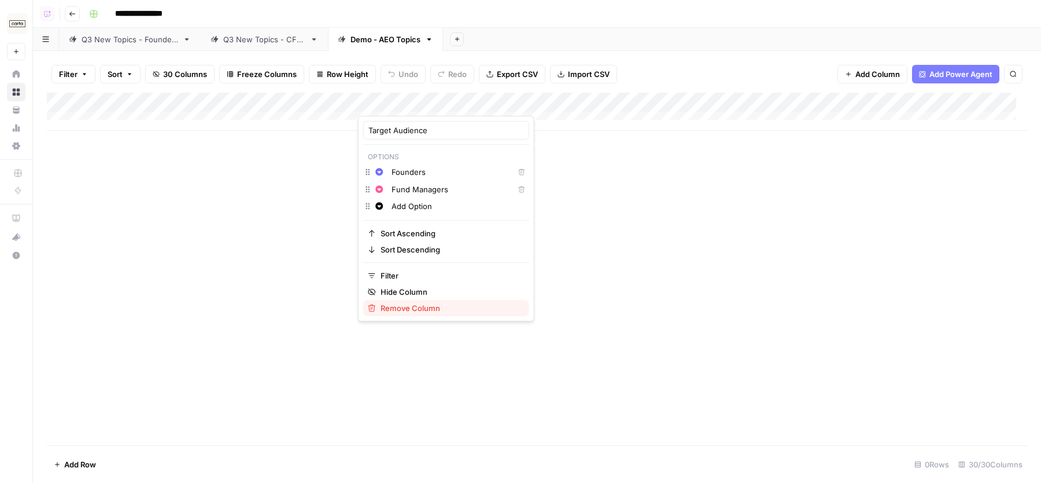
click at [419, 302] on span "Remove Column" at bounding box center [450, 308] width 139 height 12
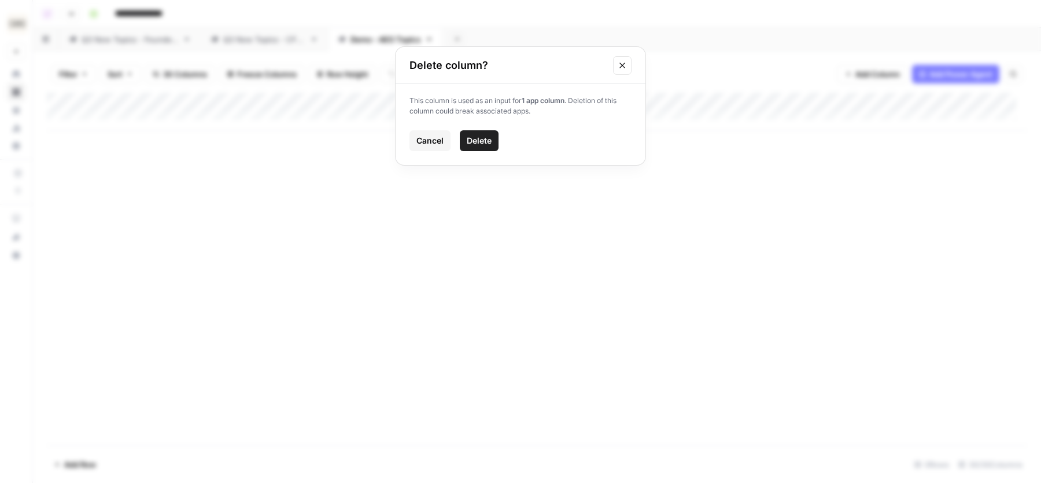
click at [476, 141] on span "Delete" at bounding box center [479, 141] width 25 height 12
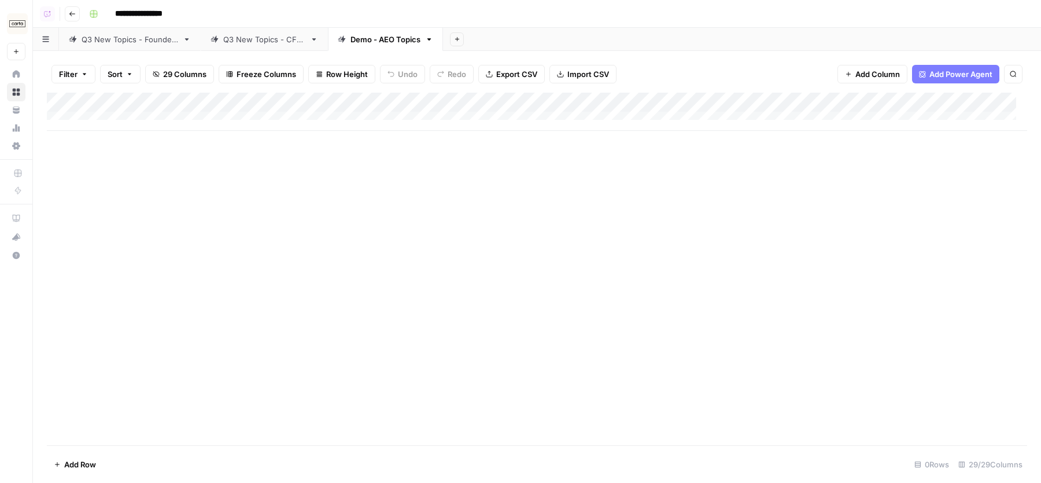
click at [310, 108] on div "Add Column" at bounding box center [537, 112] width 981 height 38
click at [277, 131] on input "Target Audience (1)" at bounding box center [260, 130] width 117 height 12
type input "Target Audience"
click at [400, 209] on div "Add Column" at bounding box center [537, 269] width 981 height 352
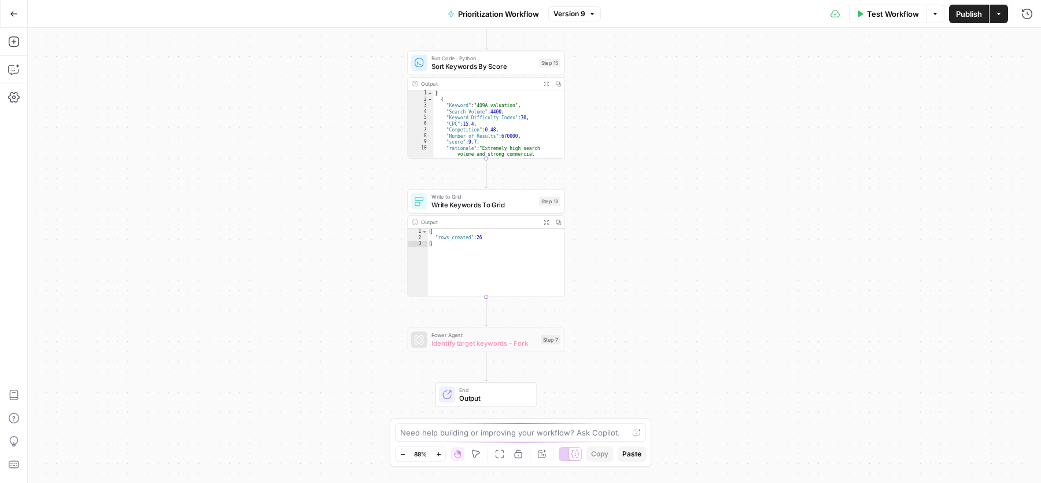
click at [520, 202] on span "Write Keywords To Grid" at bounding box center [484, 205] width 104 height 10
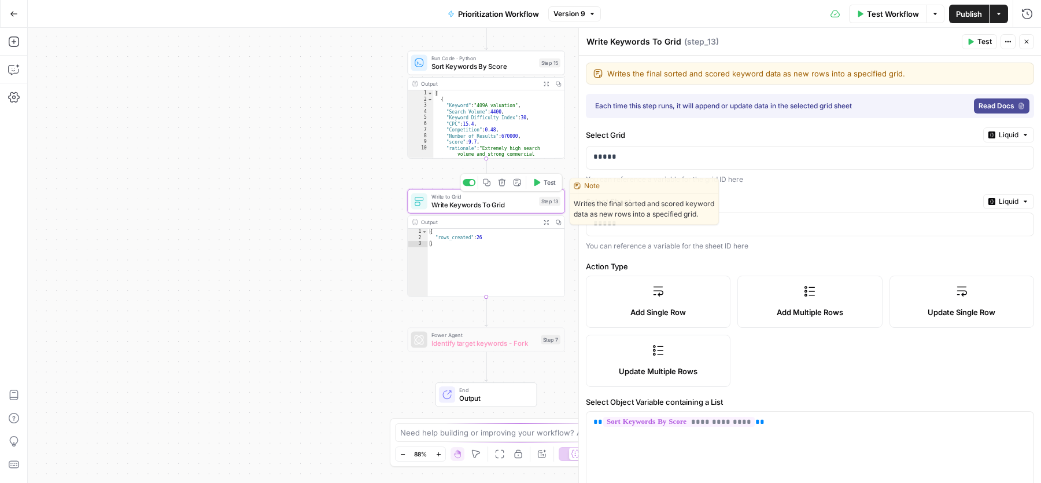
type input "Keyword"
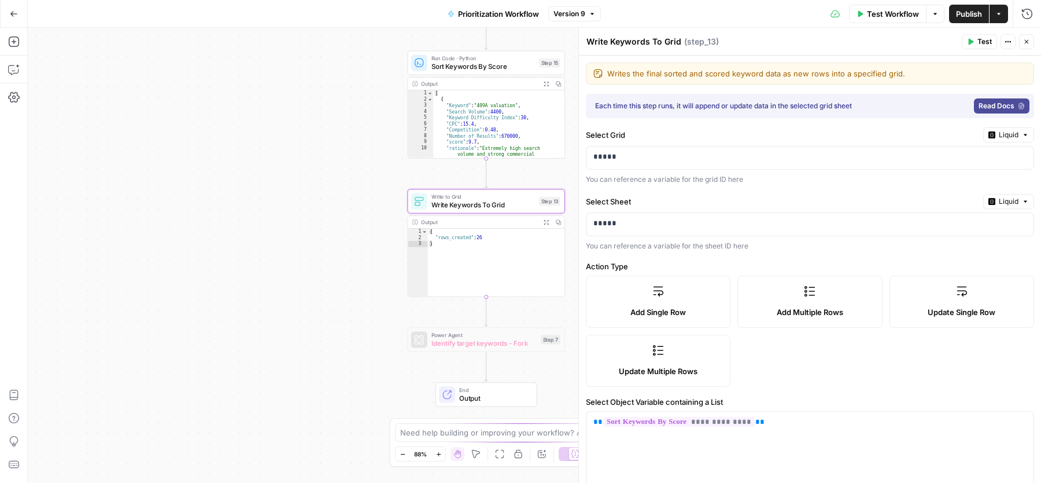
click at [999, 134] on span "Liquid" at bounding box center [1009, 135] width 20 height 10
click at [964, 158] on span "Static" at bounding box center [972, 159] width 73 height 12
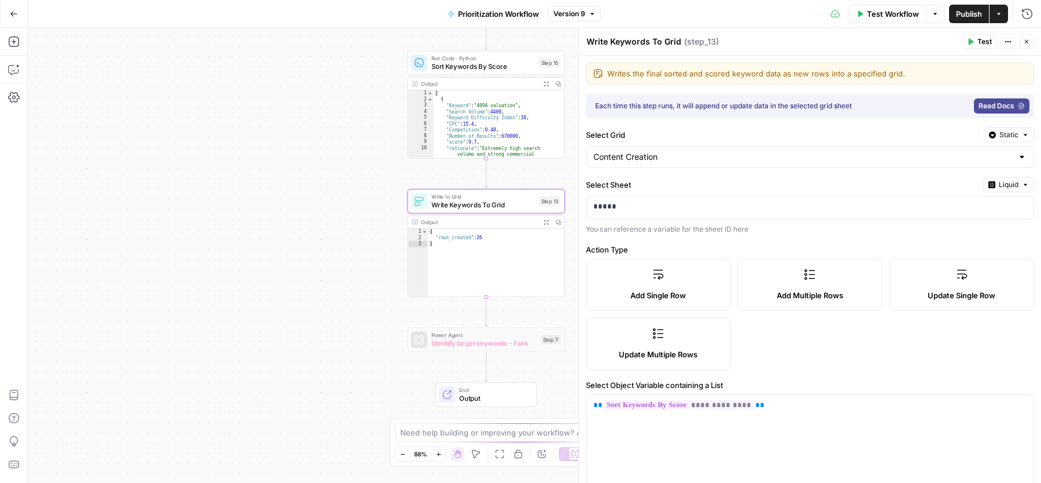
click at [999, 179] on span "Liquid" at bounding box center [1009, 184] width 20 height 10
click at [972, 205] on span "Static" at bounding box center [972, 207] width 73 height 12
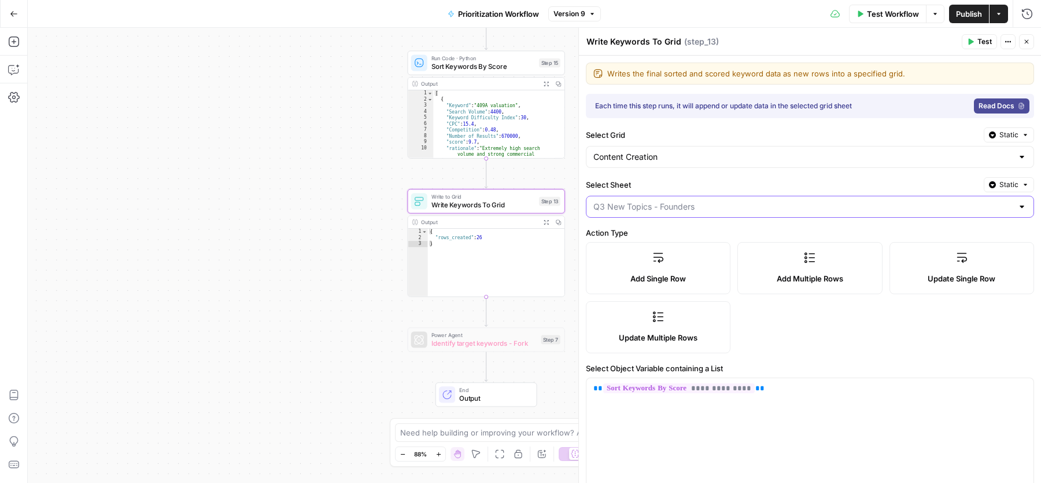
click at [786, 207] on input "Select Sheet" at bounding box center [803, 207] width 419 height 12
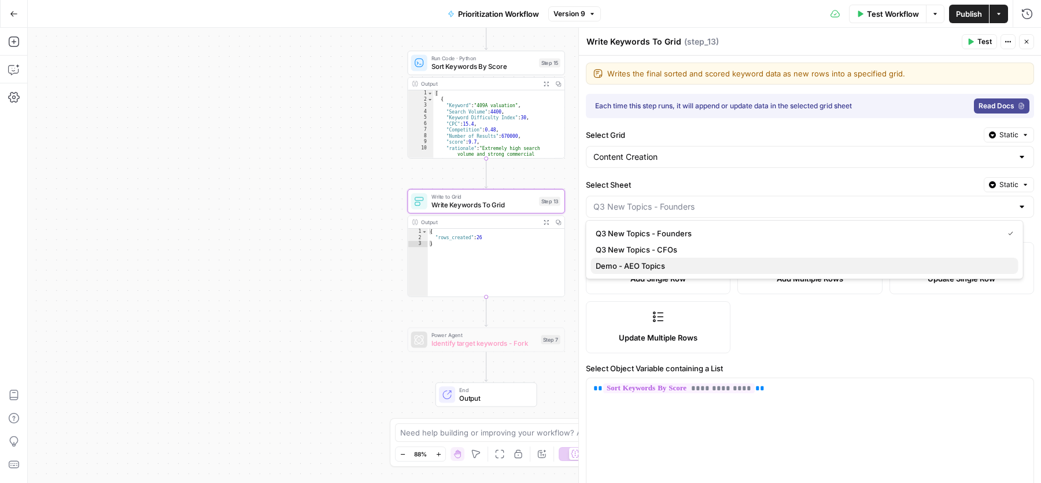
click at [689, 266] on span "Demo - AEO Topics" at bounding box center [803, 266] width 414 height 12
type input "Demo - AEO Topics"
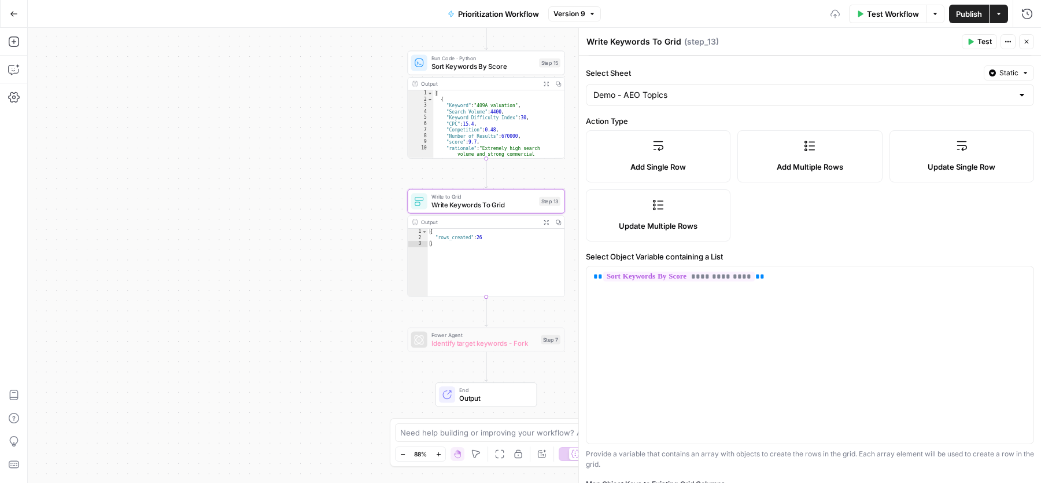
scroll to position [212, 0]
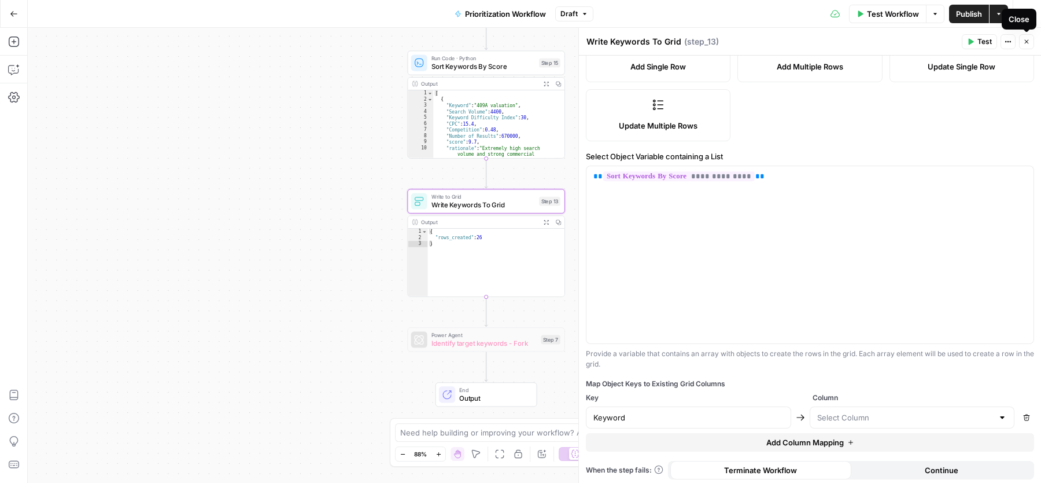
click at [1026, 46] on button "Close" at bounding box center [1026, 41] width 15 height 15
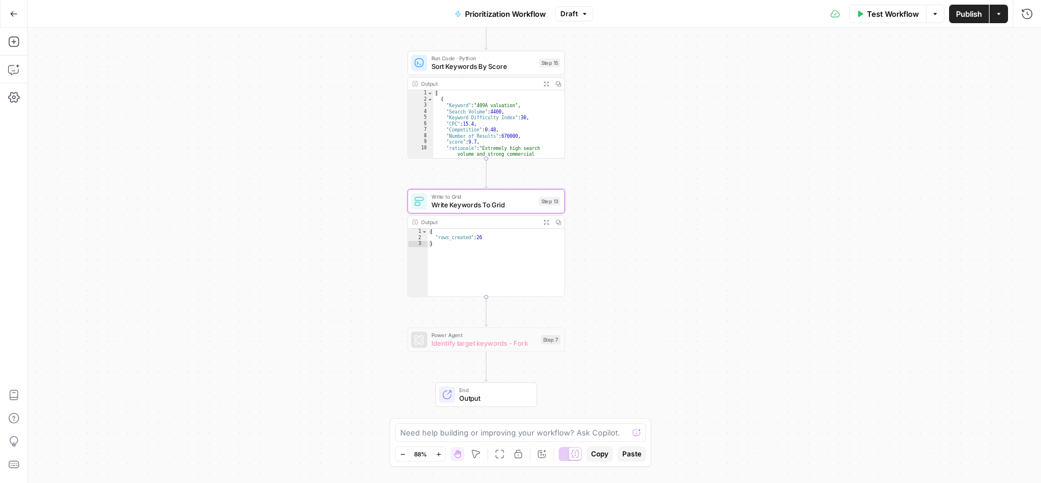
click at [965, 16] on span "Publish" at bounding box center [969, 14] width 26 height 12
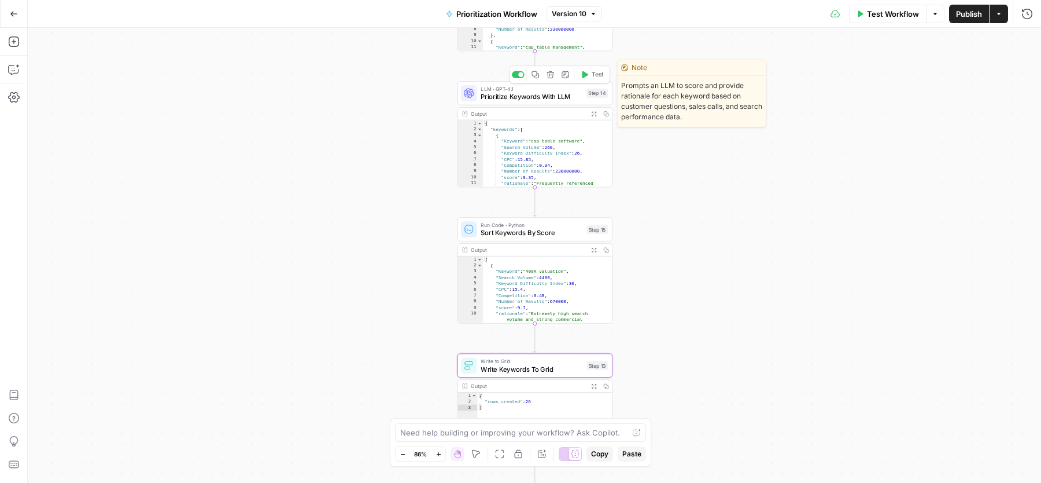
click at [539, 78] on icon "button" at bounding box center [536, 75] width 8 height 8
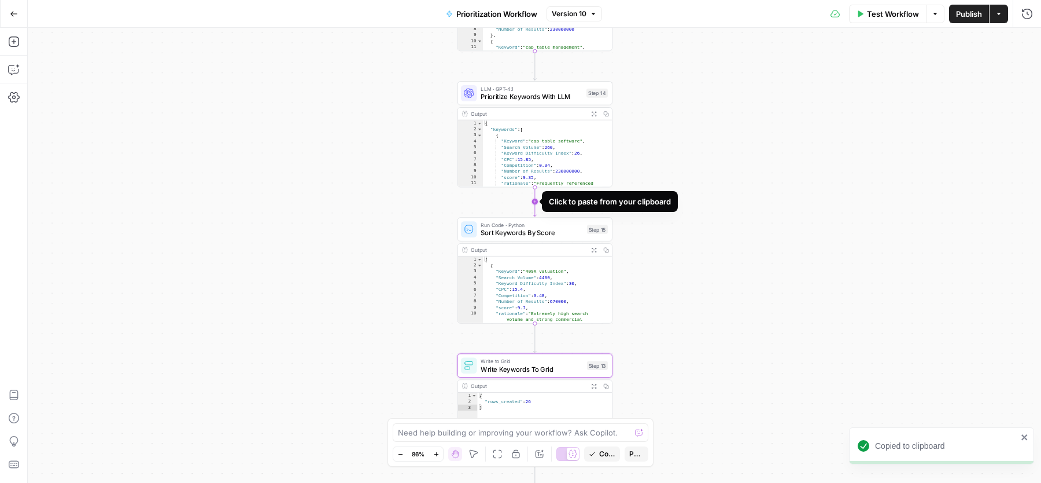
click at [536, 201] on icon "Edge from step_14 to step_15" at bounding box center [534, 202] width 3 height 30
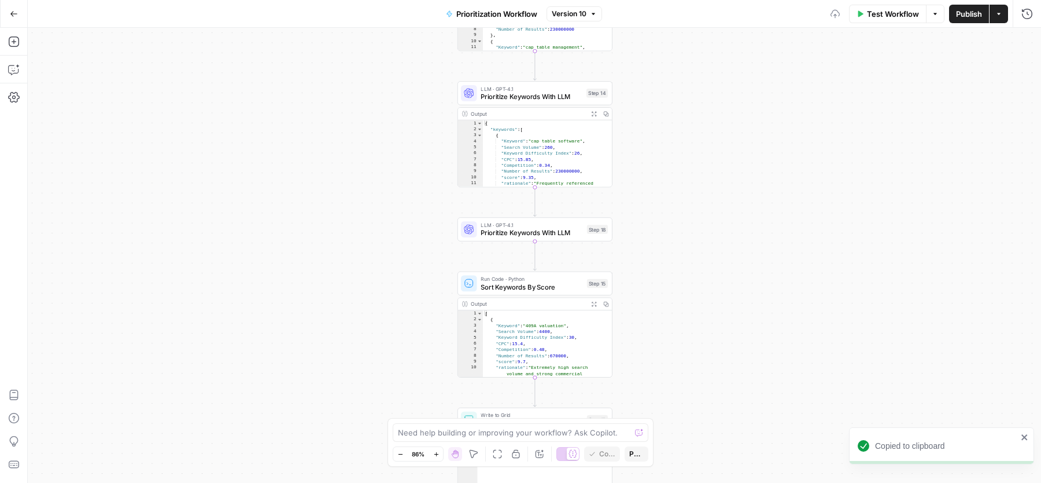
click at [504, 229] on span "Prioritize Keywords With LLM" at bounding box center [532, 232] width 102 height 10
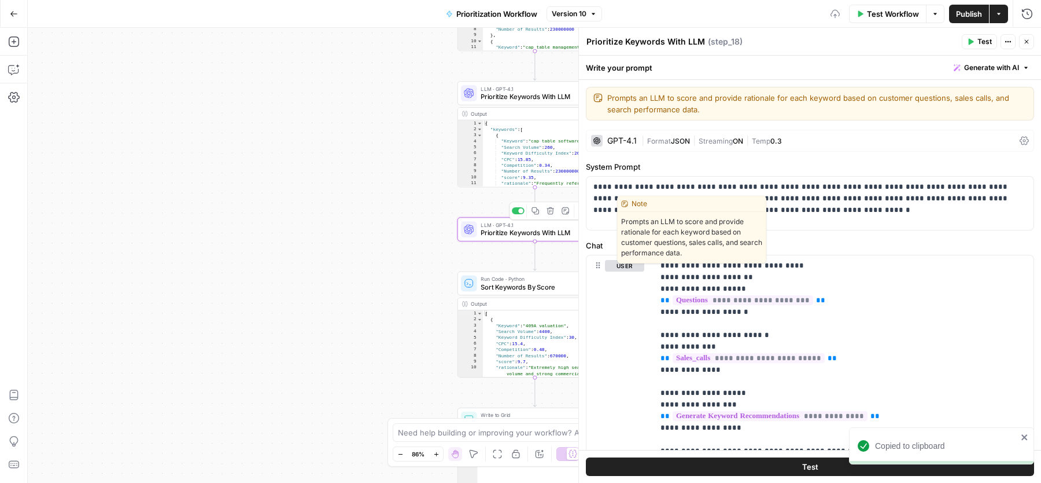
click at [643, 42] on textarea "Prioritize Keywords With LLM" at bounding box center [646, 42] width 119 height 12
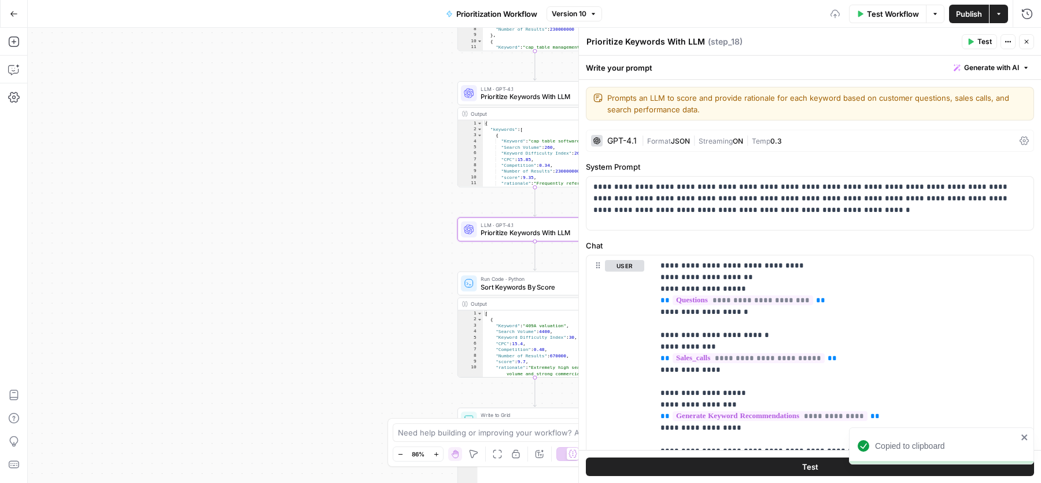
click at [643, 42] on textarea "Prioritize Keywords With LLM" at bounding box center [646, 42] width 119 height 12
type textarea "Identify Target Audience"
click at [784, 74] on div "Write your prompt Generate with AI" at bounding box center [810, 68] width 462 height 24
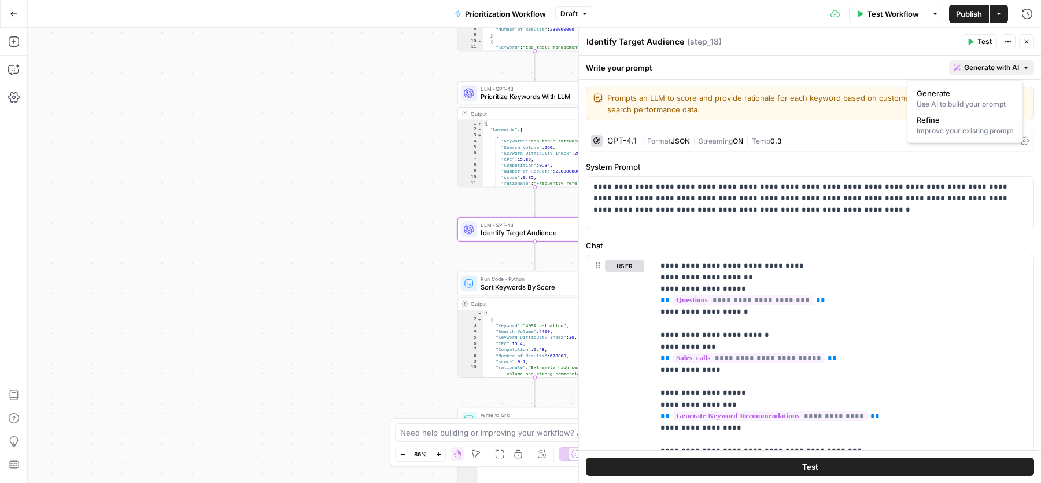
click at [978, 67] on span "Generate with AI" at bounding box center [992, 67] width 55 height 10
click at [939, 136] on button "Refine Improve your existing prompt" at bounding box center [965, 125] width 106 height 27
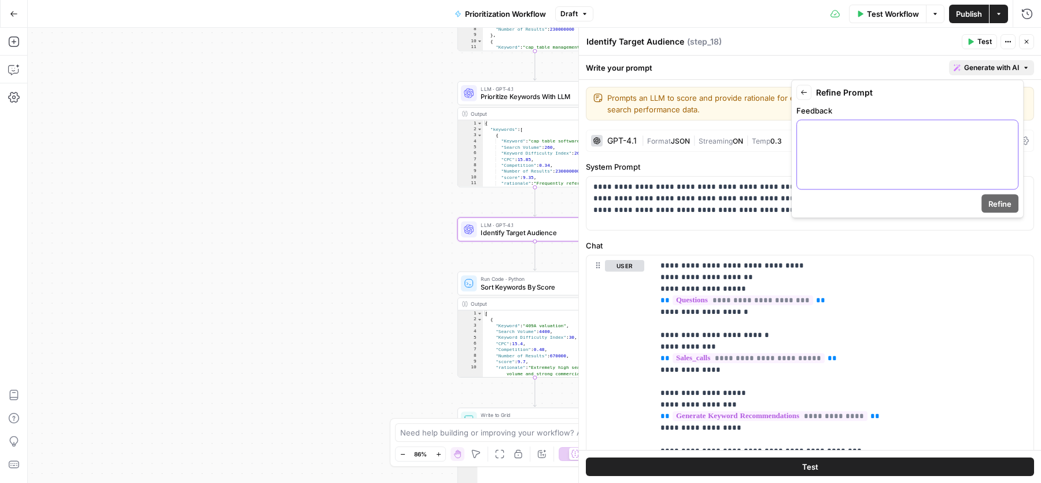
click at [899, 149] on div at bounding box center [907, 154] width 221 height 69
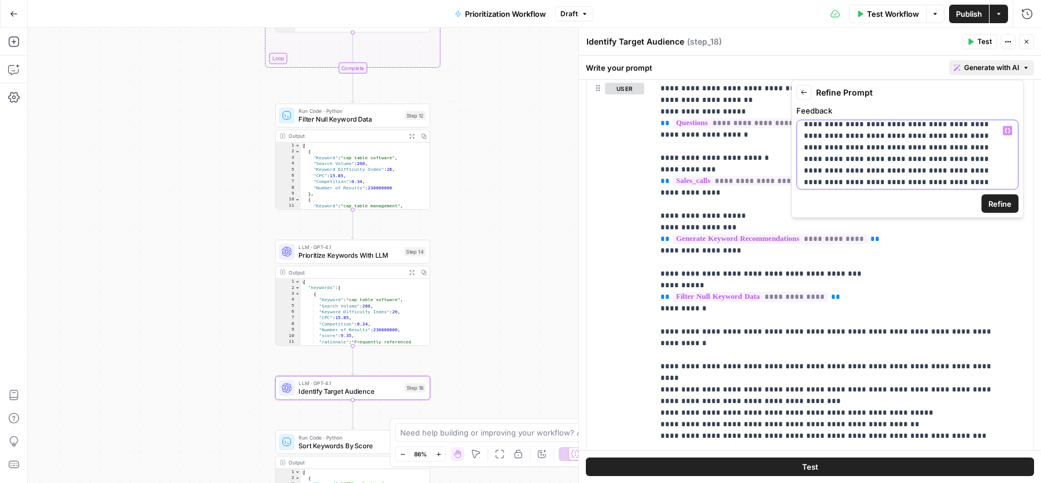
scroll to position [30, 0]
click at [1006, 201] on span "Refine" at bounding box center [1000, 203] width 23 height 12
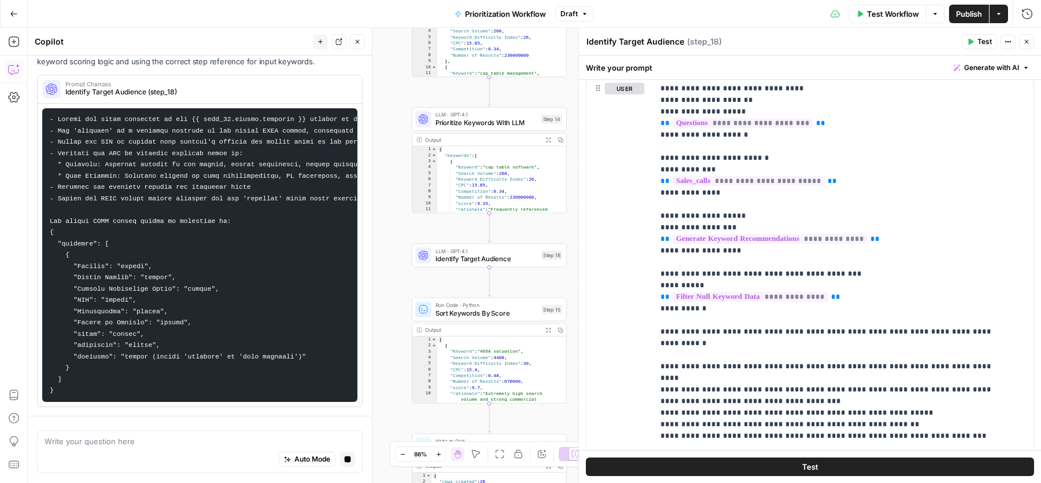
scroll to position [0, 0]
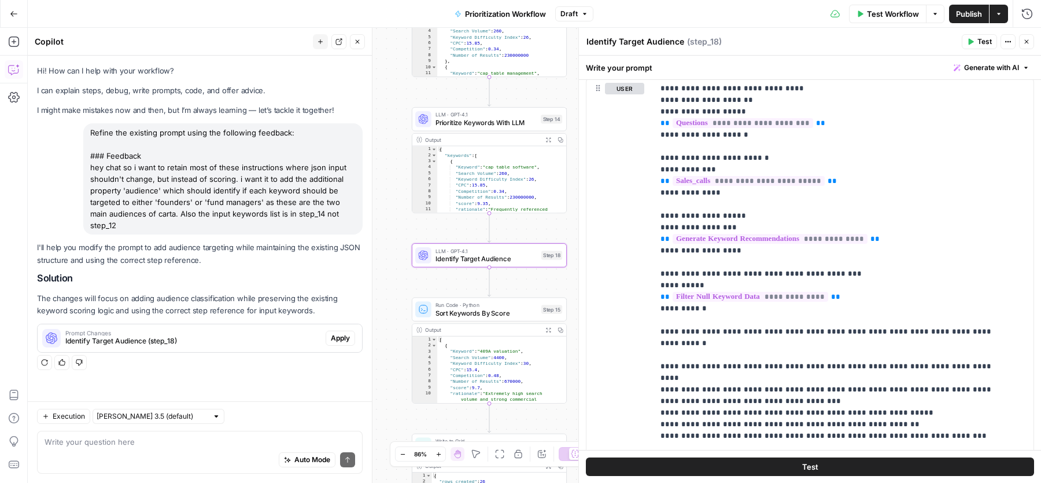
click at [343, 333] on span "Apply" at bounding box center [340, 338] width 19 height 10
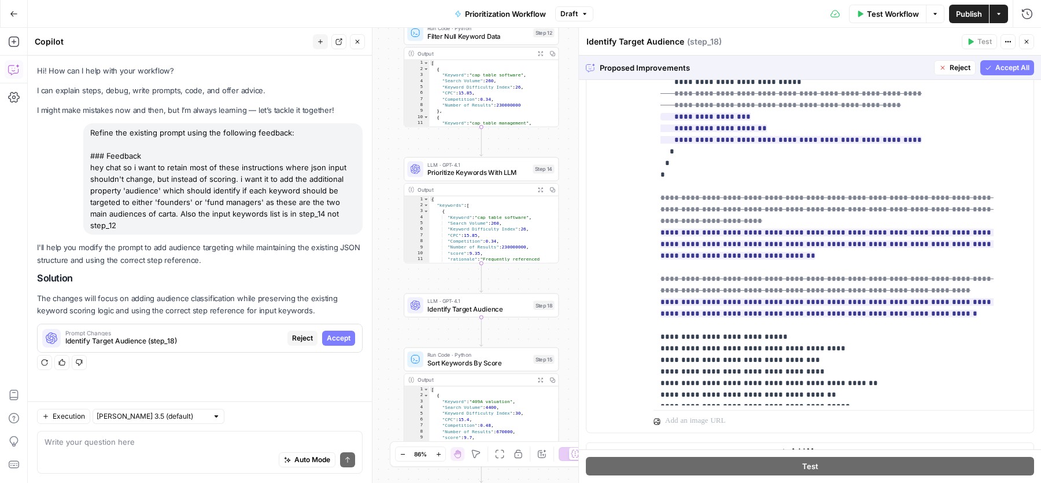
scroll to position [336, 0]
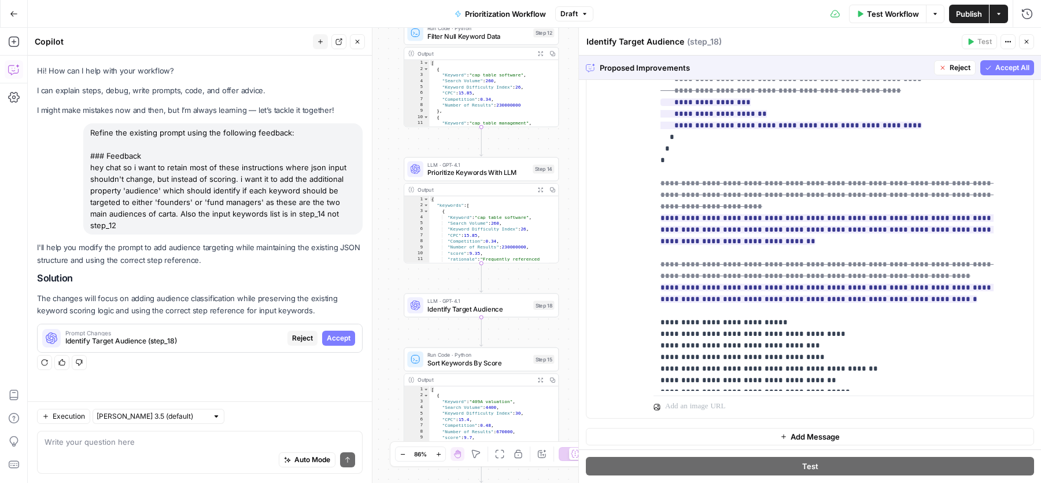
click at [1001, 68] on span "Accept All" at bounding box center [1013, 67] width 34 height 10
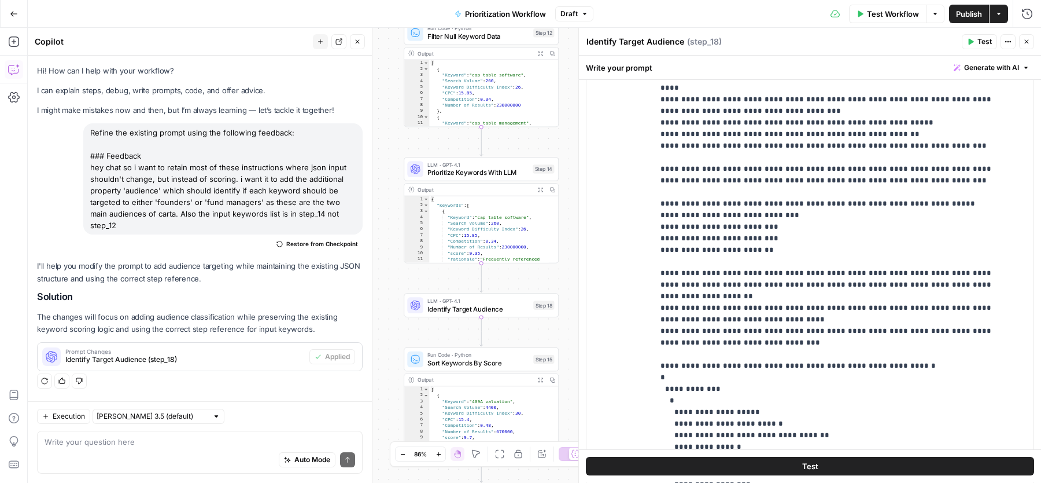
scroll to position [119, 0]
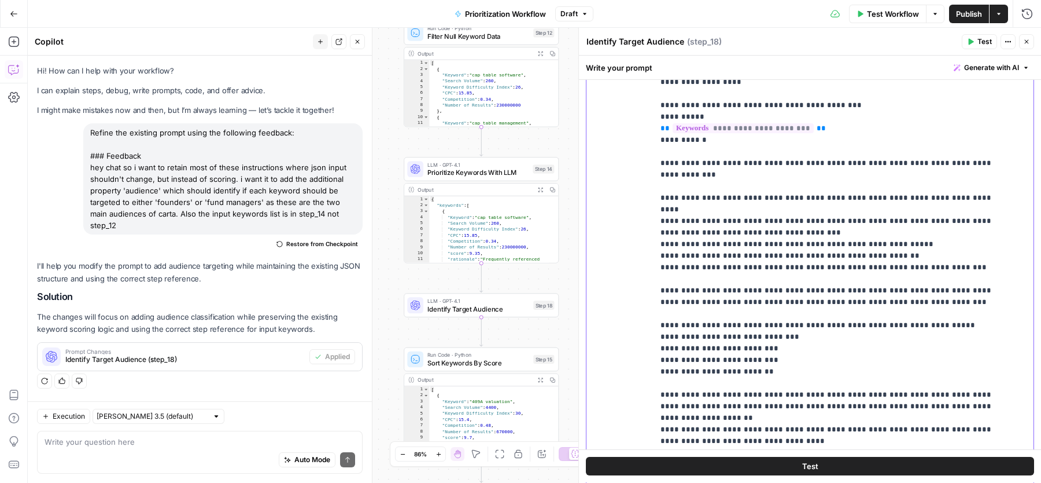
click at [810, 164] on p "**********" at bounding box center [833, 377] width 345 height 926
click at [868, 164] on p "**********" at bounding box center [833, 377] width 345 height 926
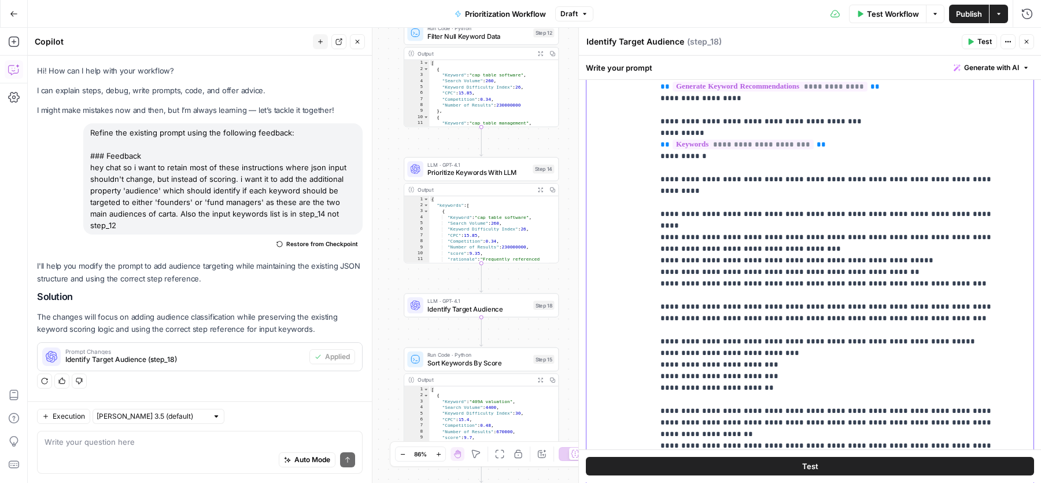
scroll to position [171, 0]
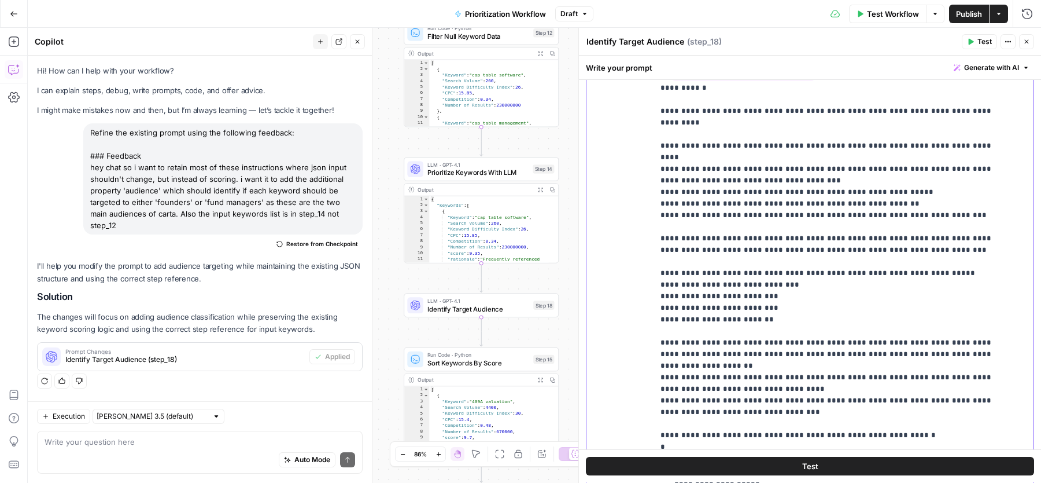
drag, startPoint x: 657, startPoint y: 131, endPoint x: 664, endPoint y: 313, distance: 181.8
click at [664, 313] on div "**********" at bounding box center [839, 263] width 370 height 471
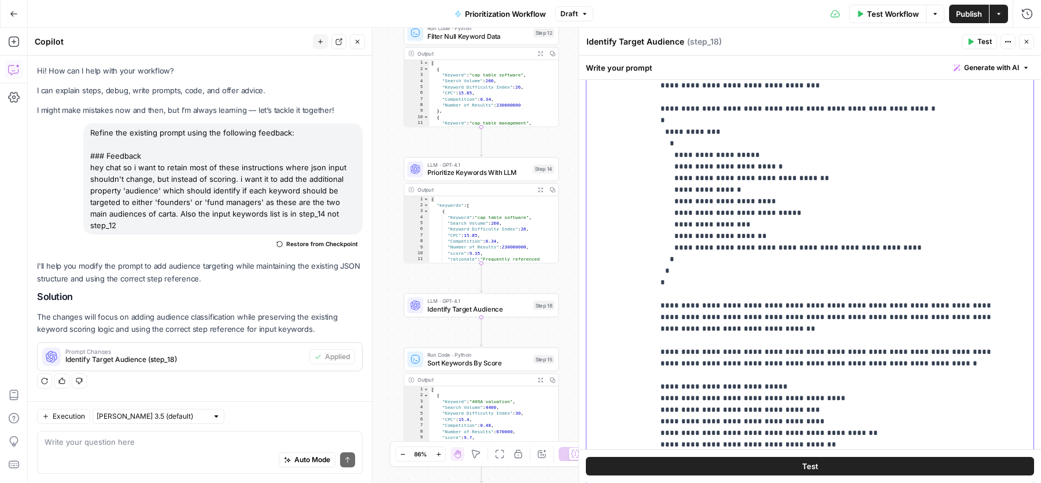
scroll to position [250, 0]
drag, startPoint x: 739, startPoint y: 292, endPoint x: 616, endPoint y: 292, distance: 123.2
click at [616, 292] on div "**********" at bounding box center [810, 254] width 447 height 499
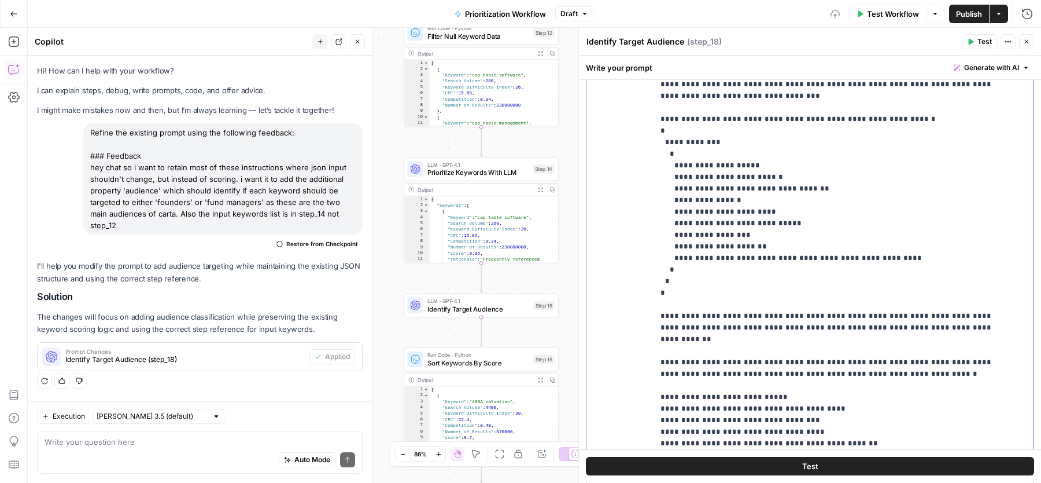
click at [734, 303] on p "**********" at bounding box center [833, 107] width 345 height 729
click at [774, 339] on p "**********" at bounding box center [833, 107] width 345 height 729
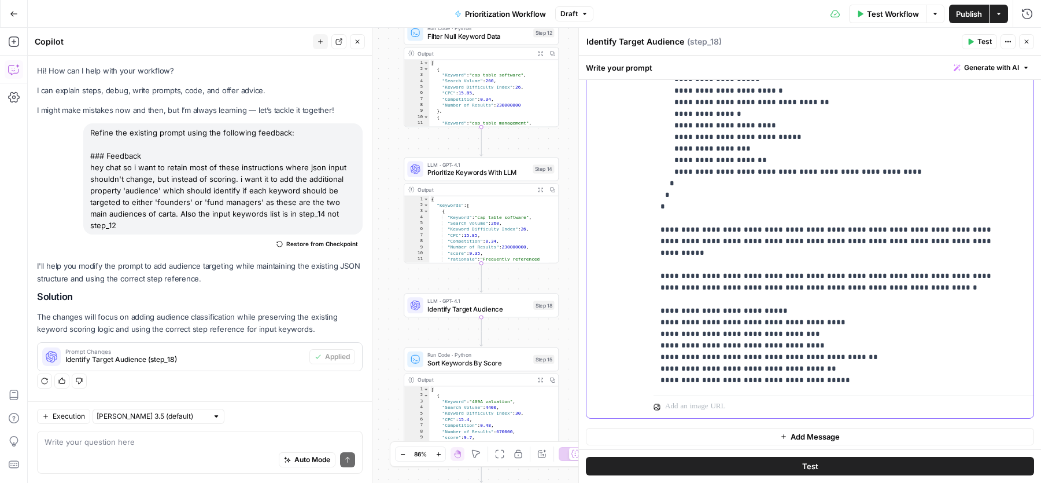
drag, startPoint x: 739, startPoint y: 378, endPoint x: 579, endPoint y: 378, distance: 160.3
click at [579, 378] on div "**********" at bounding box center [810, 255] width 463 height 455
click at [358, 37] on button "Close" at bounding box center [357, 41] width 15 height 15
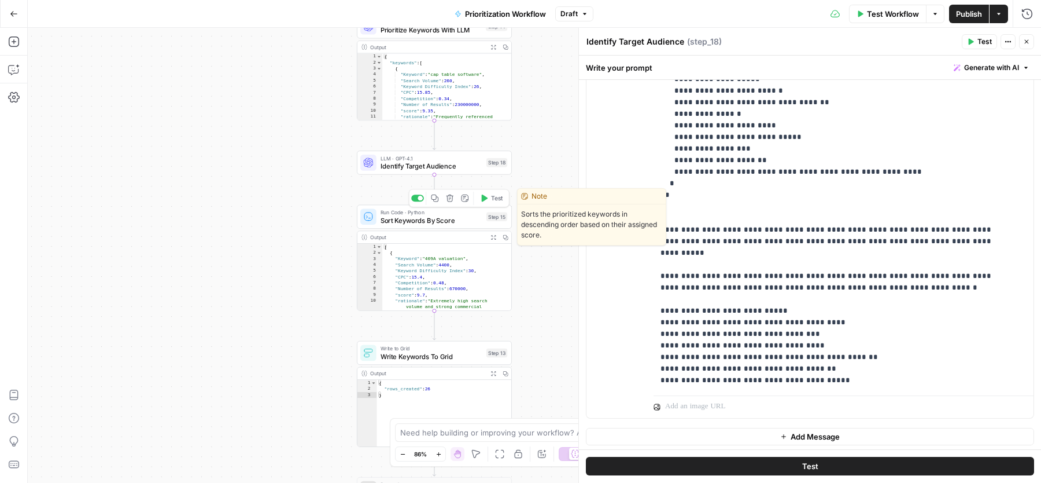
click at [398, 221] on span "Sort Keywords By Score" at bounding box center [432, 220] width 102 height 10
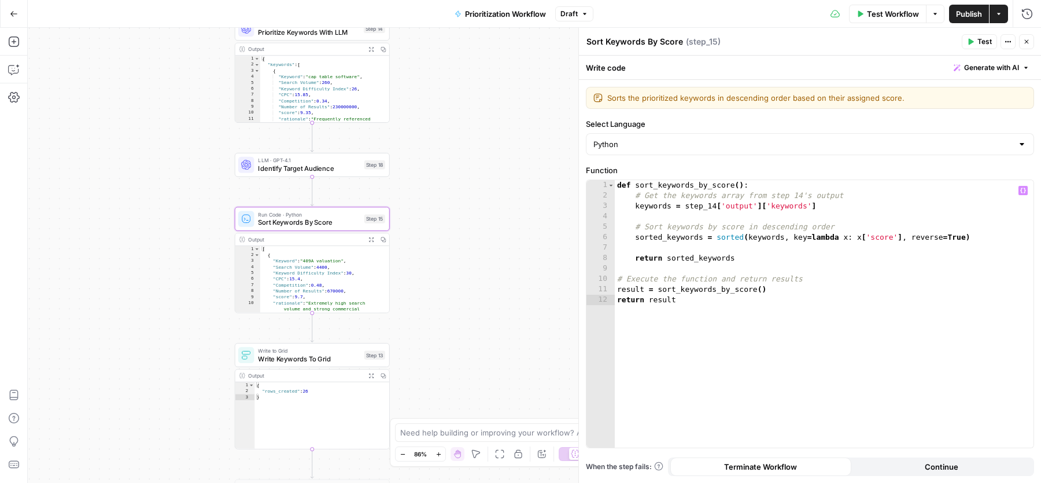
click at [715, 207] on div "def sort_keywords_by_score ( ) : # Get the keywords array from step 14's output…" at bounding box center [824, 324] width 419 height 289
type textarea "**********"
click at [1029, 39] on icon "button" at bounding box center [1027, 41] width 7 height 7
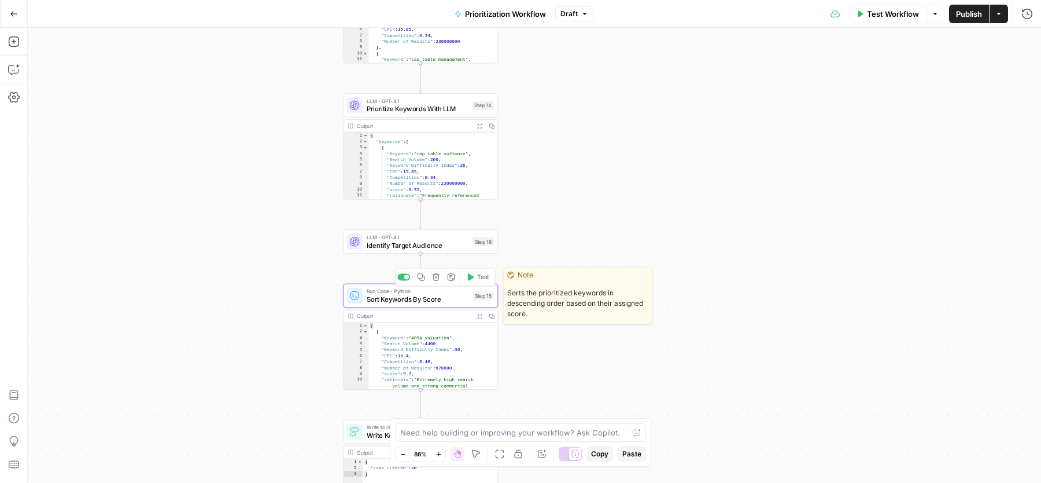
click at [429, 240] on span "Identify Target Audience" at bounding box center [418, 245] width 102 height 10
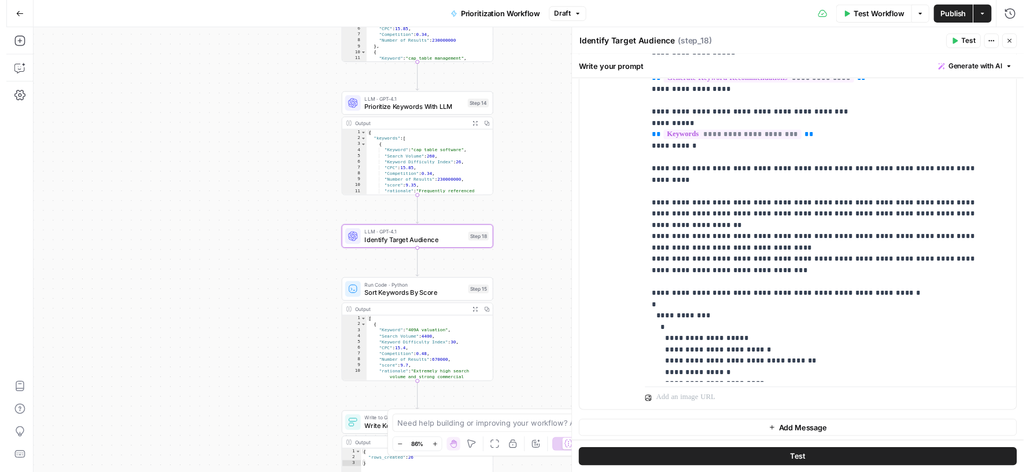
scroll to position [267, 0]
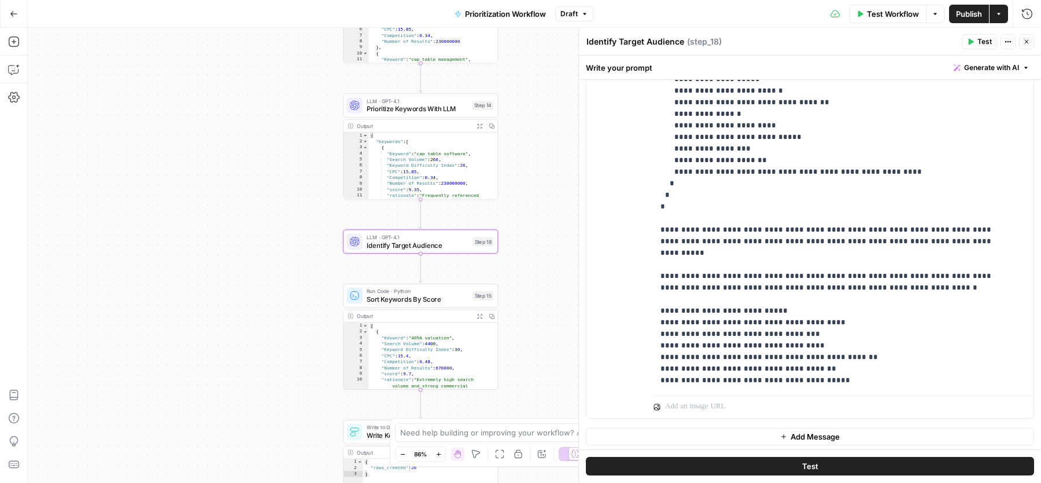
click at [1026, 40] on icon "button" at bounding box center [1027, 41] width 7 height 7
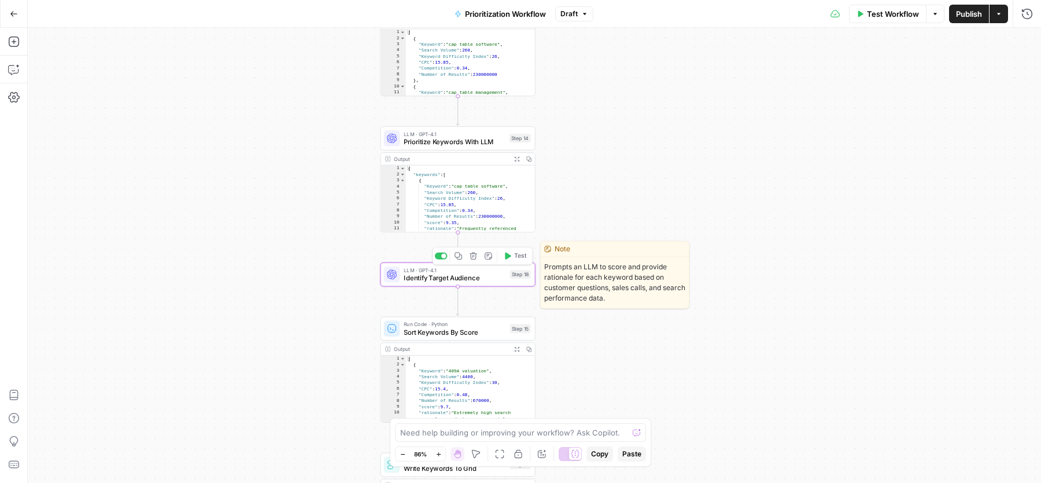
click at [517, 249] on button "Test" at bounding box center [514, 255] width 31 height 13
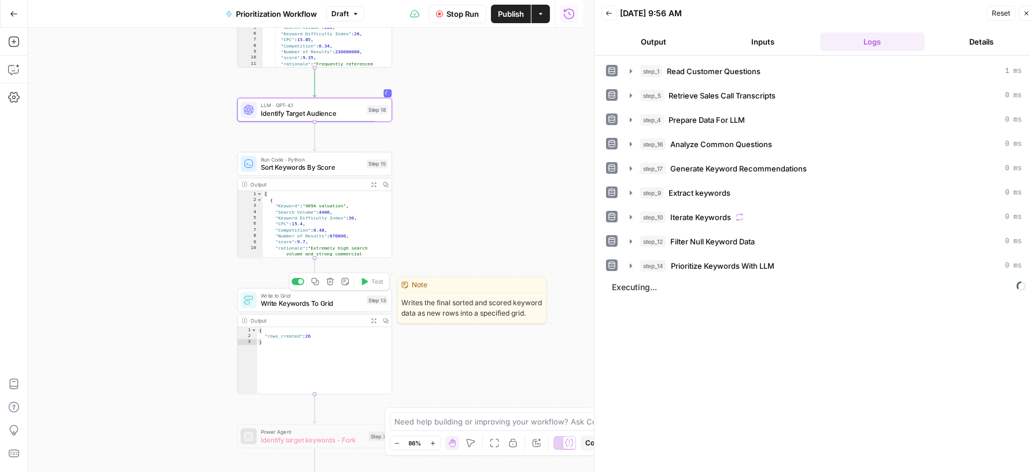
click at [336, 303] on span "Write Keywords To Grid" at bounding box center [312, 304] width 102 height 10
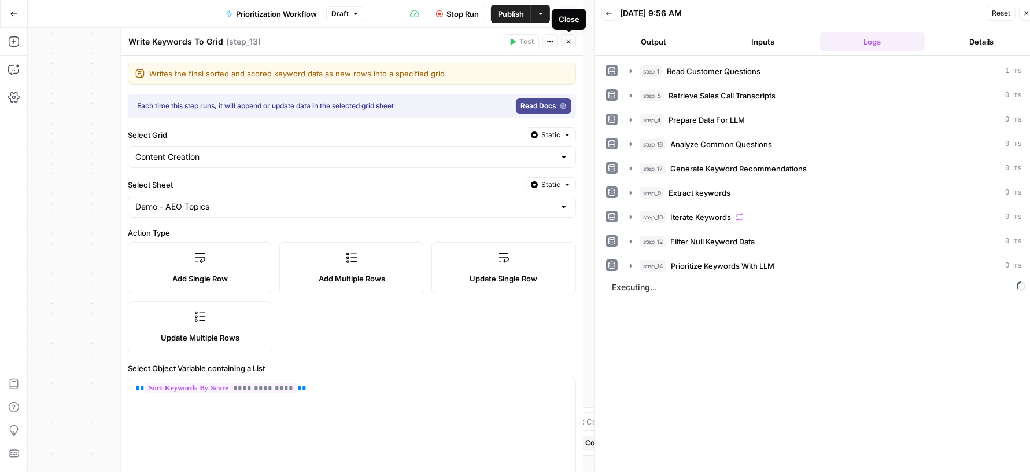
click at [571, 43] on icon "button" at bounding box center [568, 41] width 7 height 7
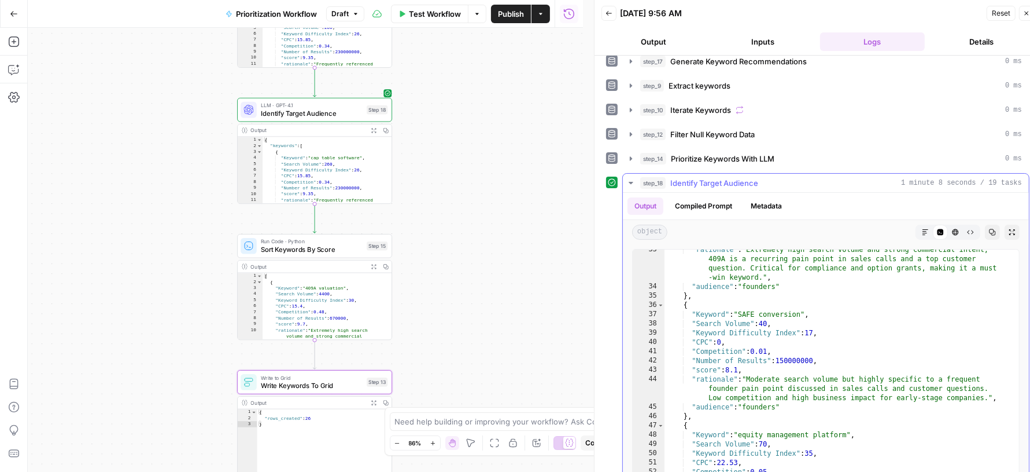
scroll to position [319, 0]
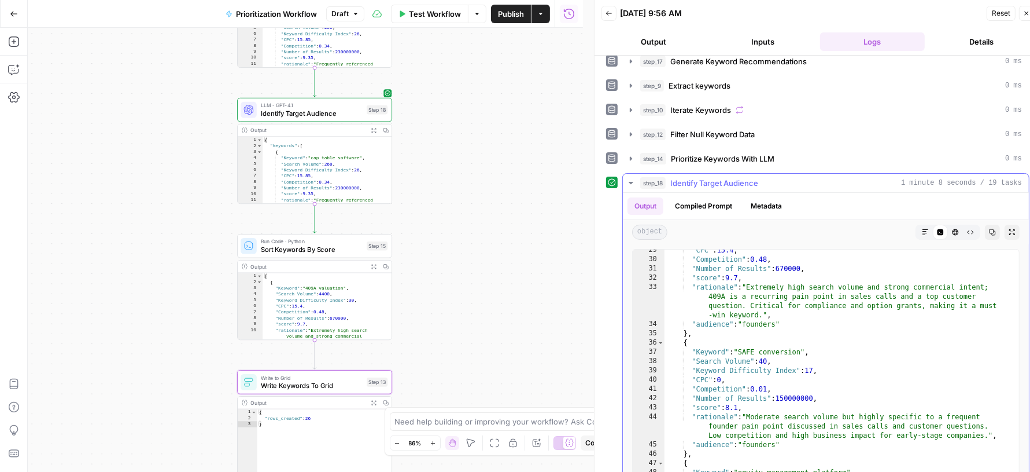
click at [829, 321] on div ""CPC" : 15.4 , "Competition" : 0.48 , "Number of Results" : 670000 , "score" : …" at bounding box center [837, 368] width 344 height 246
type textarea "**********"
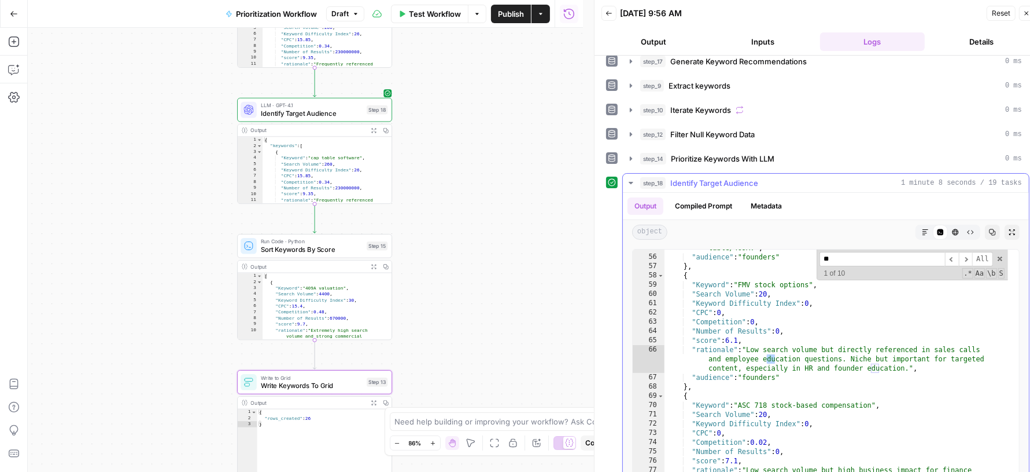
scroll to position [635, 0]
type input "*"
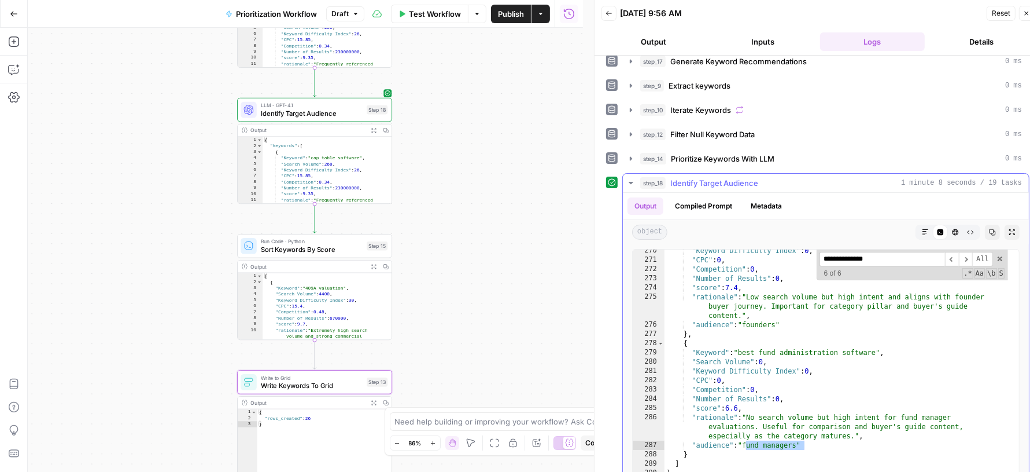
scroll to position [1746, 0]
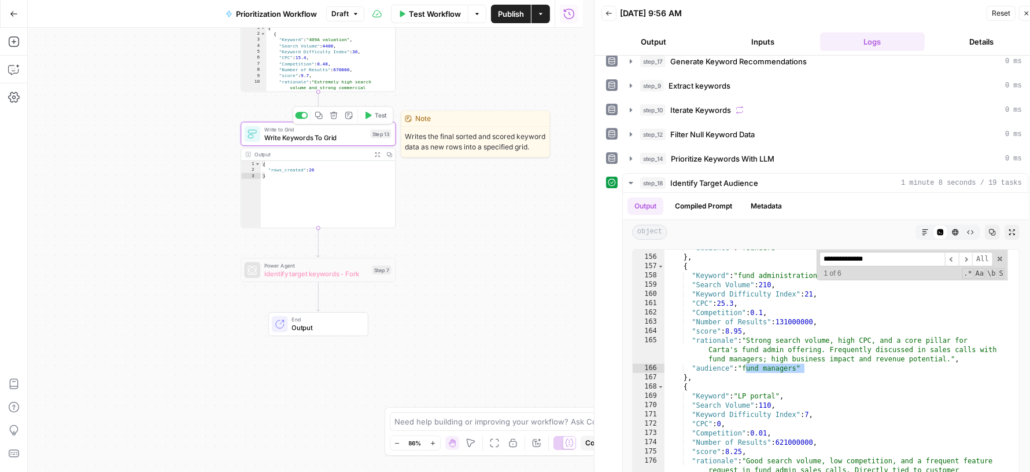
type input "**********"
click at [321, 134] on span "Write Keywords To Grid" at bounding box center [315, 137] width 102 height 10
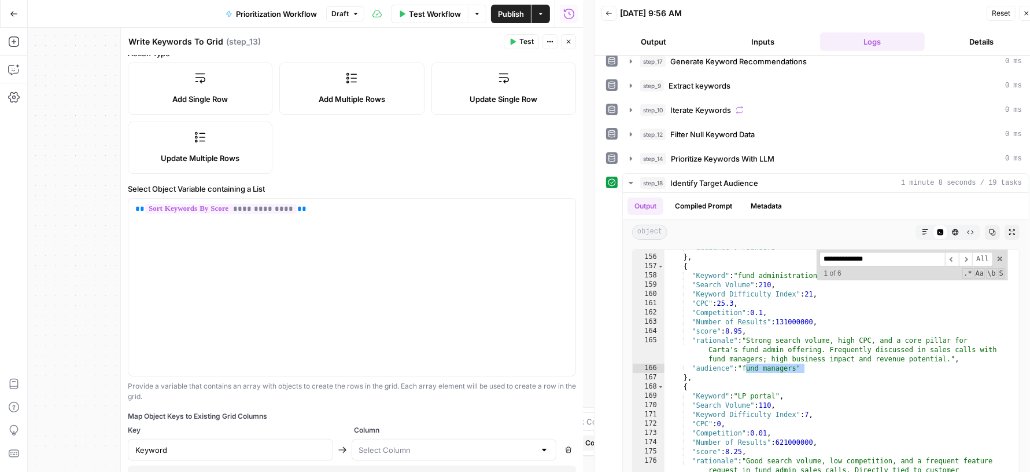
scroll to position [223, 0]
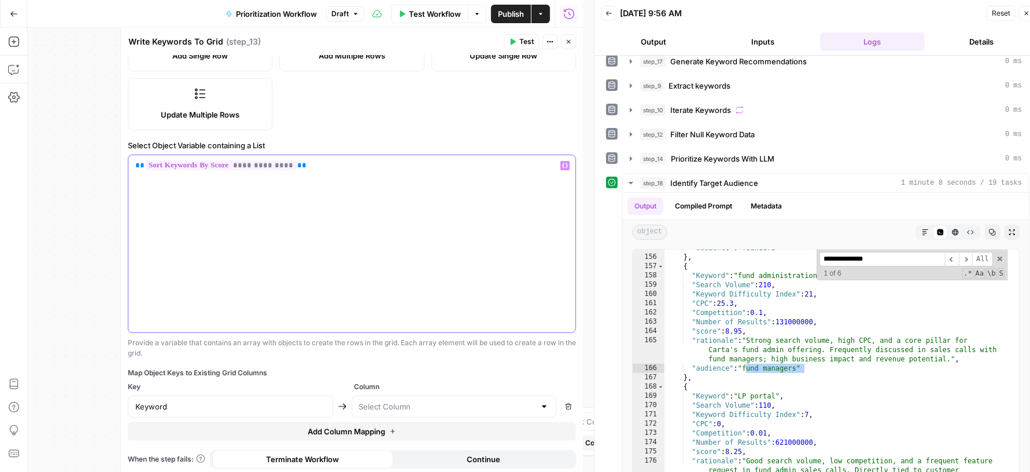
click at [371, 253] on div "**********" at bounding box center [351, 243] width 447 height 177
click at [574, 39] on button "Close" at bounding box center [568, 41] width 15 height 15
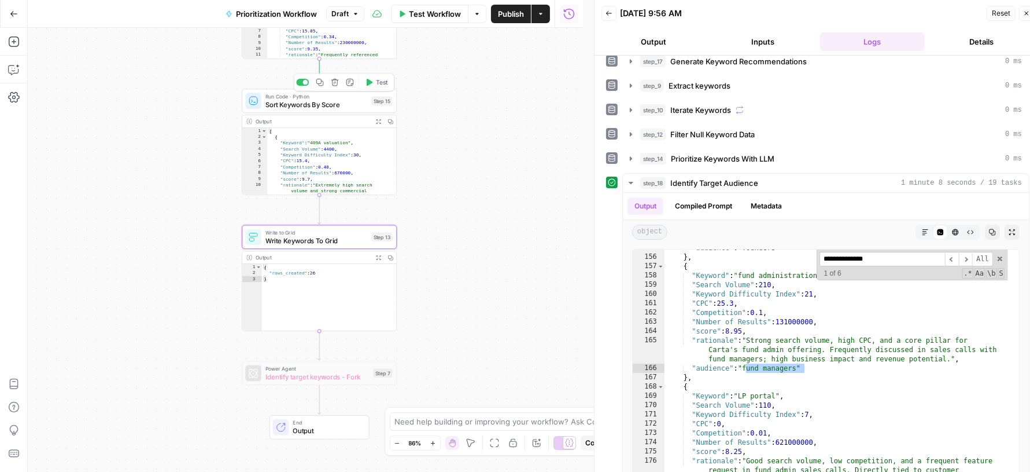
click at [383, 79] on span "Test" at bounding box center [382, 82] width 12 height 9
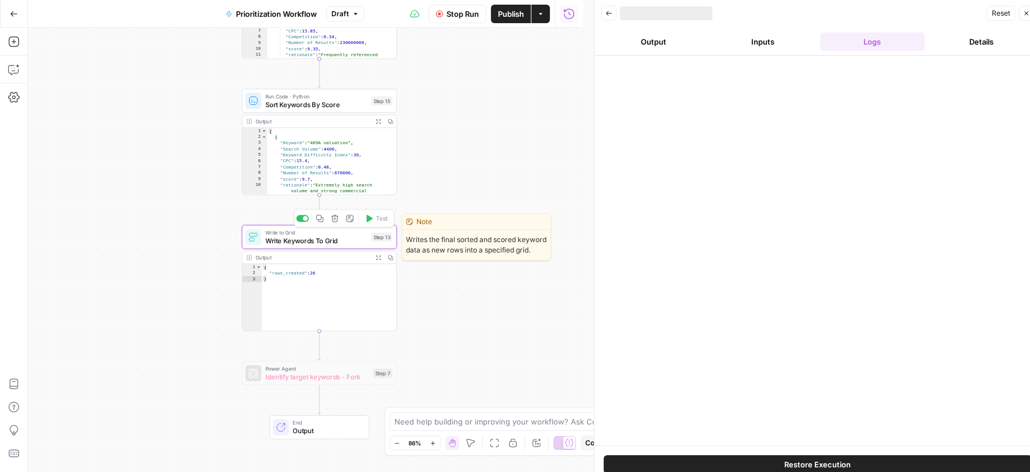
click at [341, 238] on span "Write Keywords To Grid" at bounding box center [317, 240] width 102 height 10
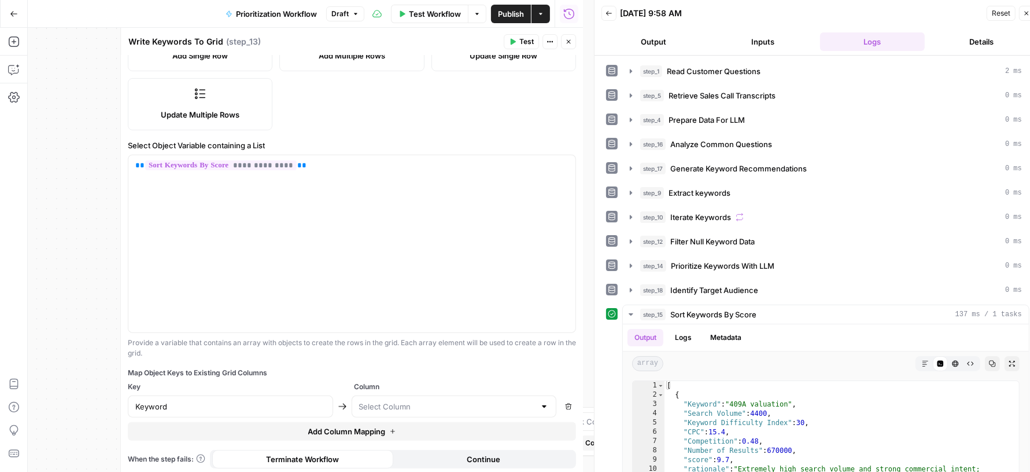
click at [256, 425] on button "Add Column Mapping" at bounding box center [352, 431] width 448 height 19
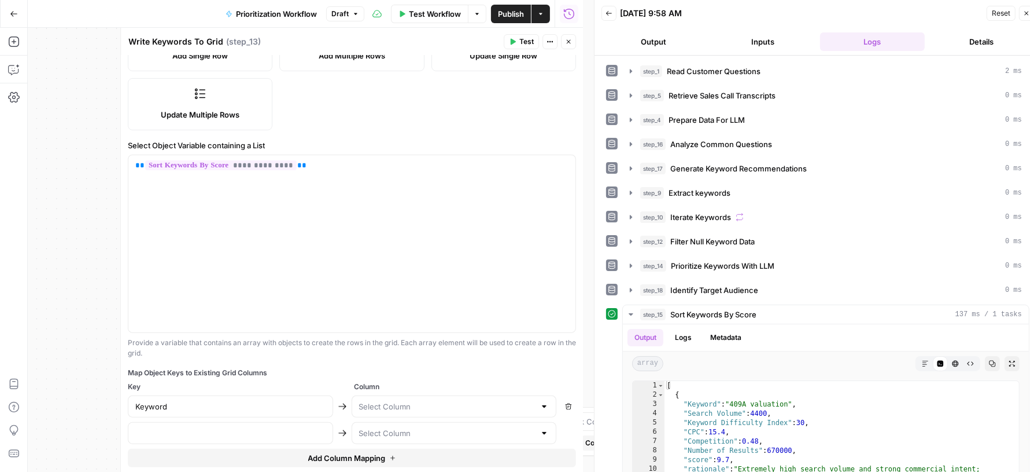
scroll to position [249, 0]
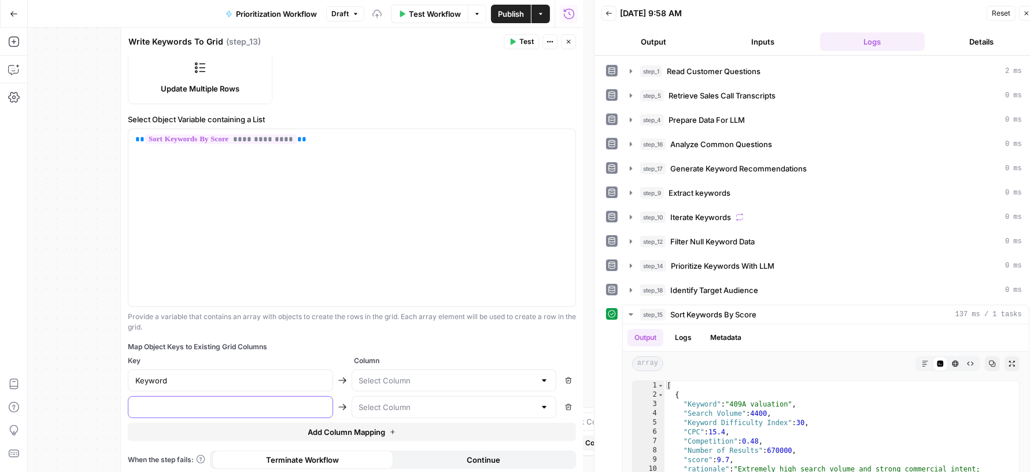
click at [237, 403] on input "text" at bounding box center [230, 407] width 190 height 12
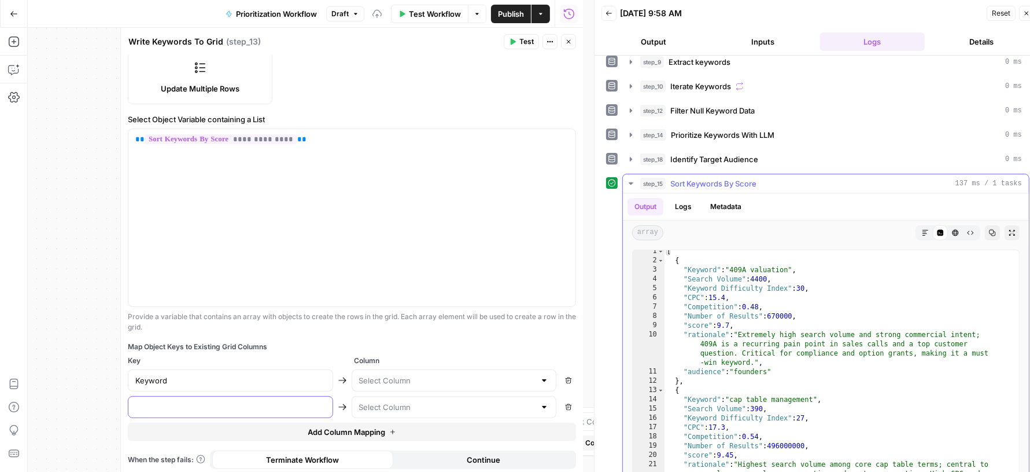
scroll to position [12, 0]
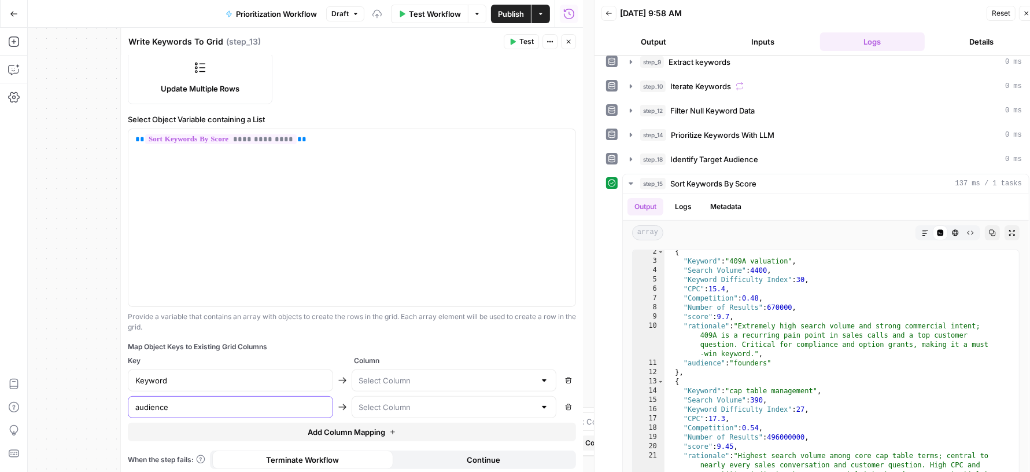
type input "audience"
click at [412, 378] on input "text" at bounding box center [447, 380] width 176 height 12
click at [385, 400] on span "Keyword" at bounding box center [443, 406] width 175 height 12
type input "Keyword"
click at [384, 401] on input "text" at bounding box center [447, 407] width 176 height 12
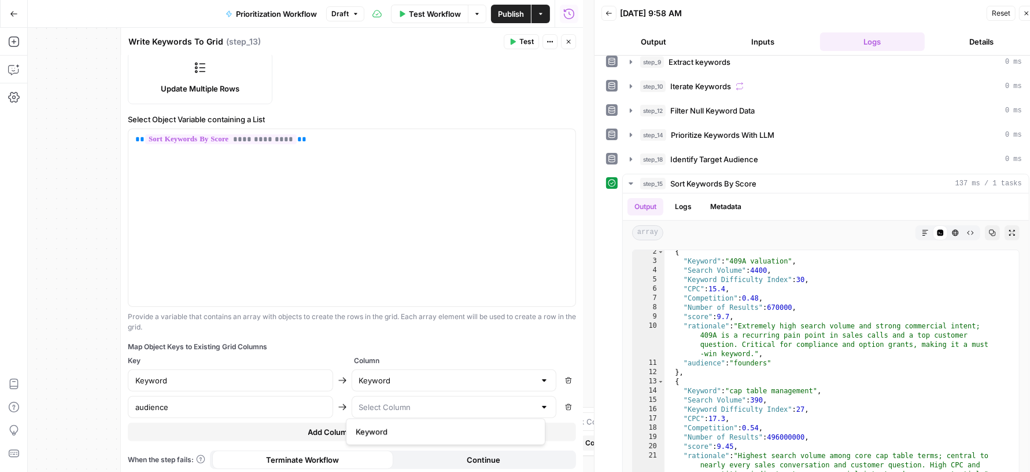
click at [430, 342] on div "Map Object Keys to Existing Grid Columns" at bounding box center [352, 346] width 448 height 10
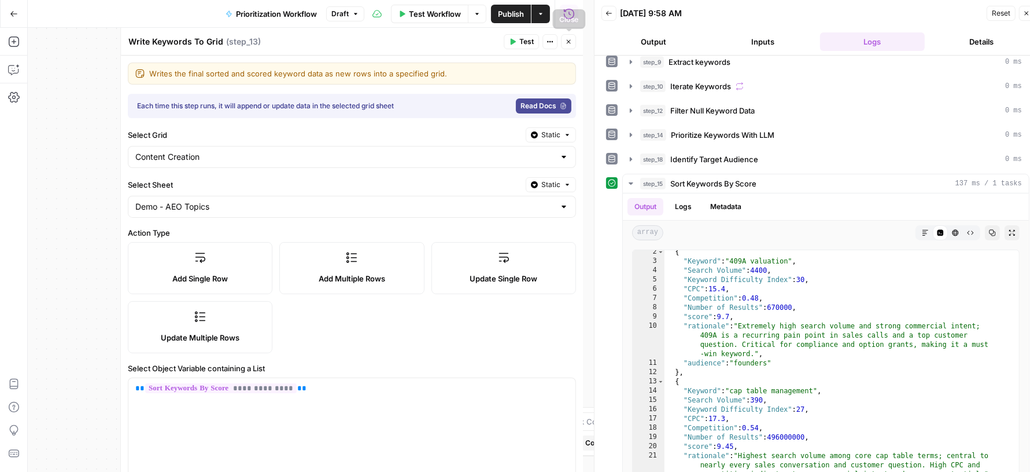
click at [566, 45] on icon "button" at bounding box center [568, 41] width 7 height 7
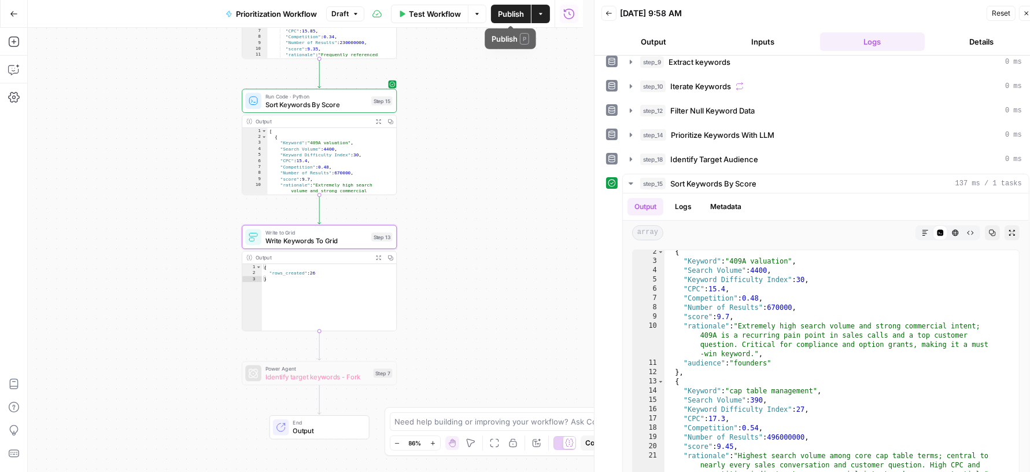
click at [512, 13] on span "Publish" at bounding box center [511, 14] width 26 height 12
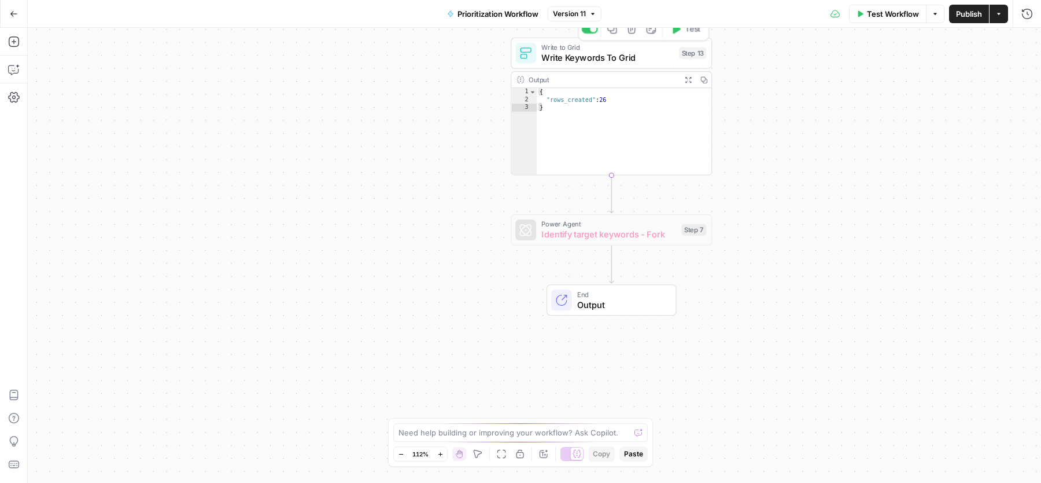
click at [581, 60] on span "Write Keywords To Grid" at bounding box center [608, 57] width 132 height 13
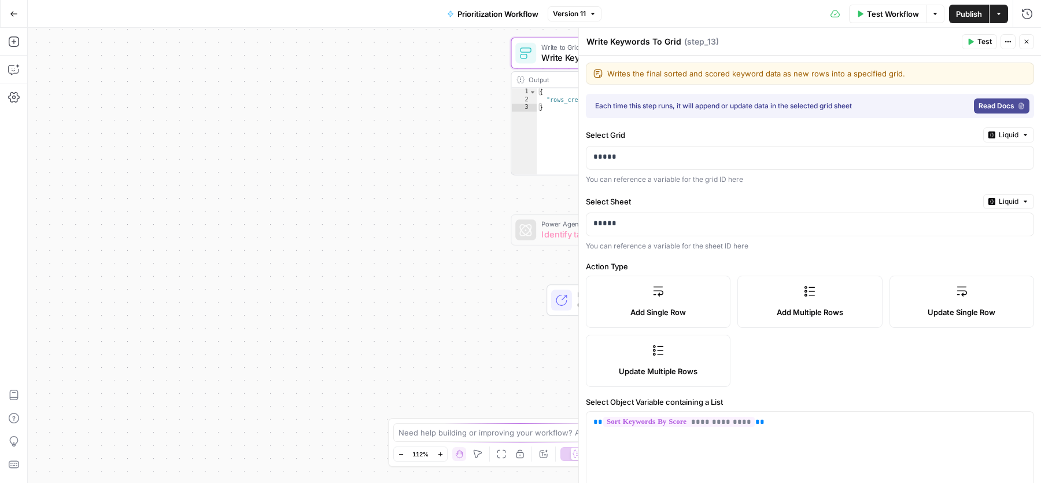
type input "Keyword"
click at [999, 139] on span "Liquid" at bounding box center [1009, 135] width 20 height 10
click at [976, 160] on span "Static" at bounding box center [972, 159] width 73 height 12
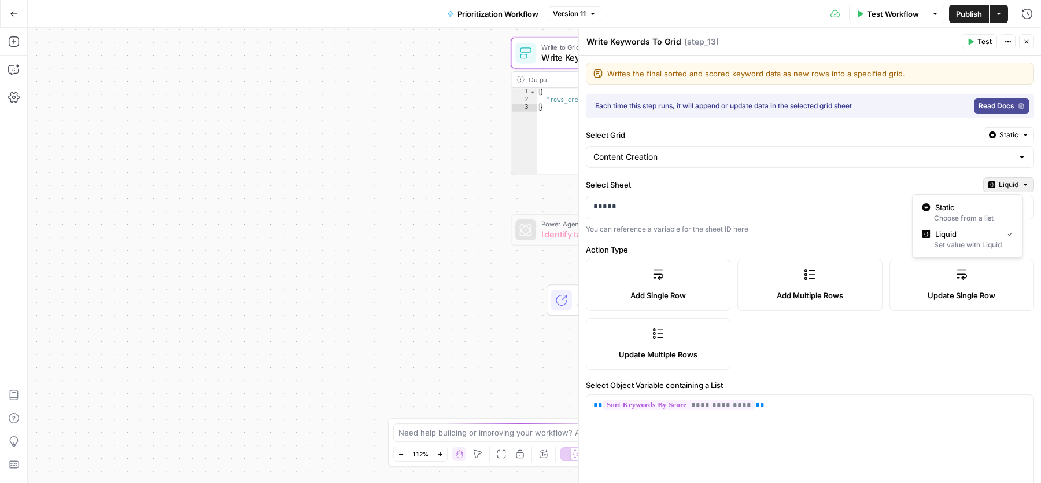
click at [989, 184] on icon "button" at bounding box center [992, 184] width 7 height 7
click at [958, 208] on span "Static" at bounding box center [972, 207] width 73 height 12
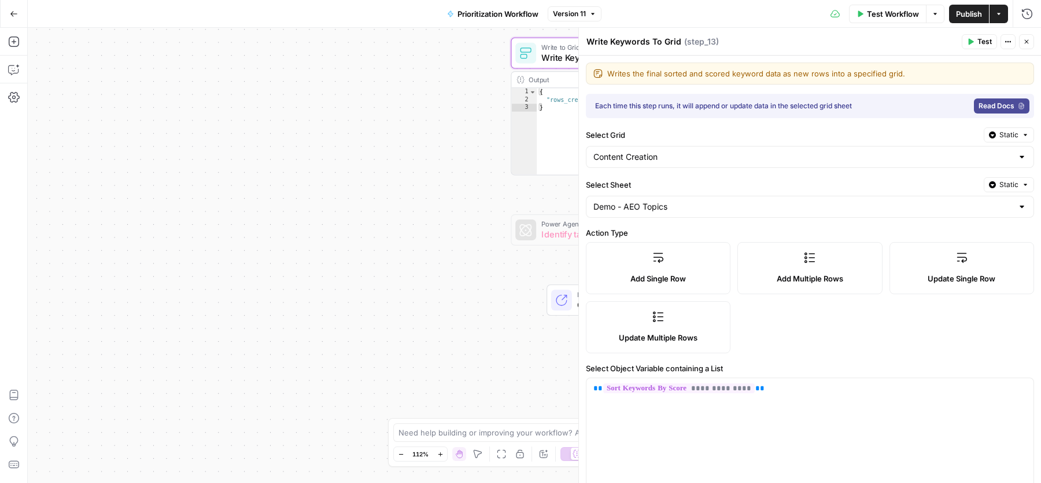
scroll to position [238, 0]
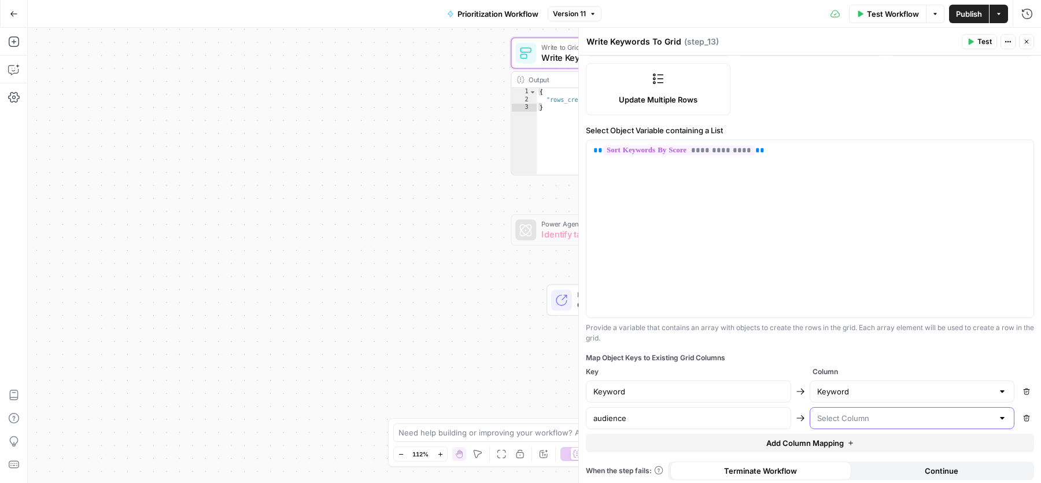
click at [849, 414] on input "text" at bounding box center [906, 418] width 176 height 12
click at [882, 369] on span "Column" at bounding box center [924, 371] width 222 height 10
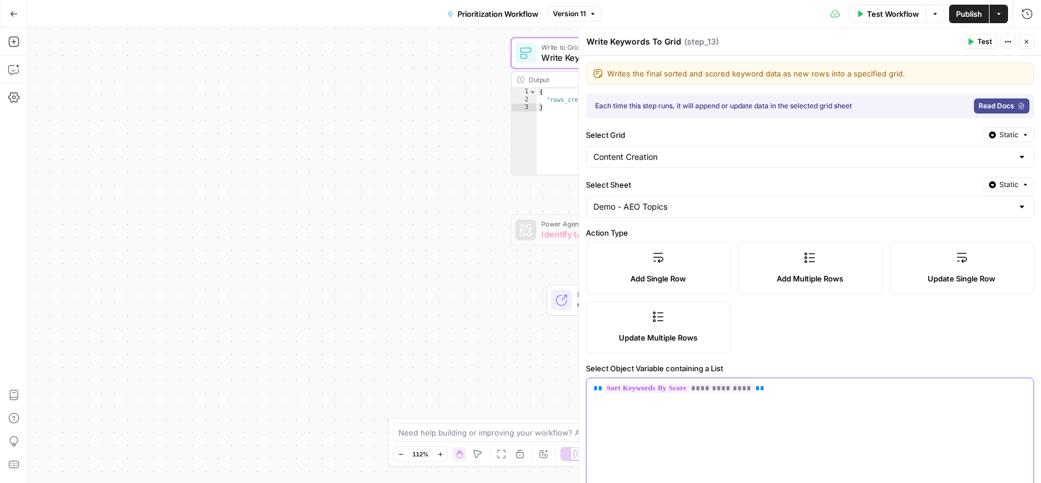
click at [772, 408] on div "**********" at bounding box center [810, 466] width 447 height 177
copy p "**********"
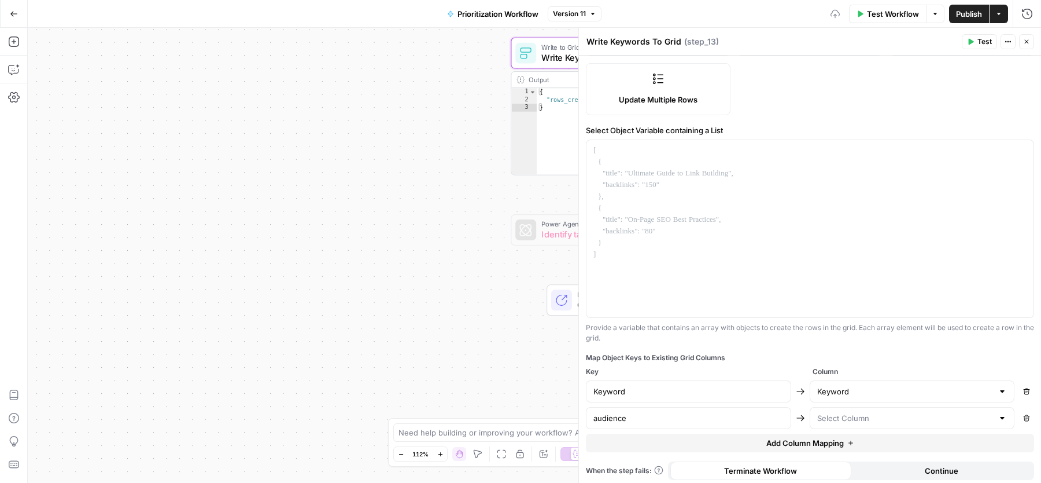
click at [1019, 387] on button "Remove" at bounding box center [1026, 391] width 15 height 15
type input "audience"
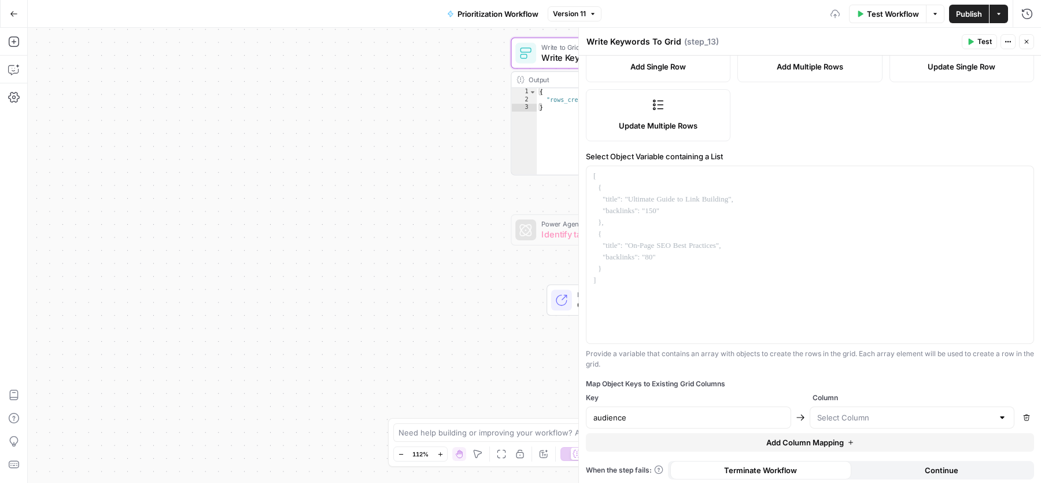
click at [1024, 414] on icon "button" at bounding box center [1027, 417] width 7 height 7
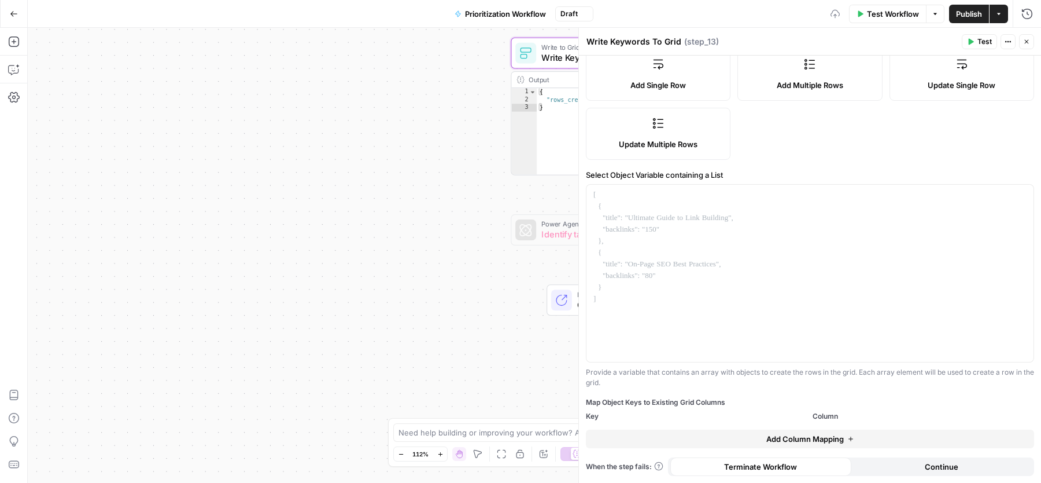
scroll to position [190, 0]
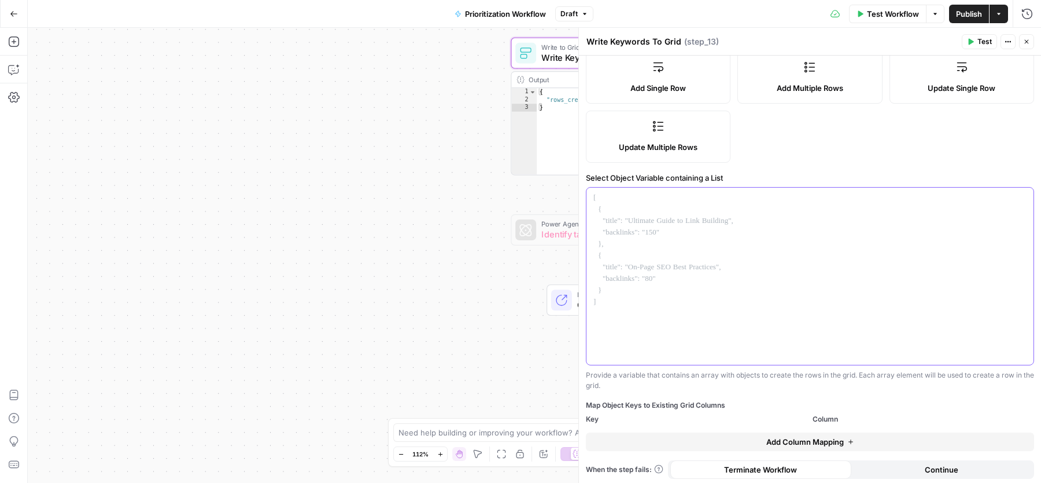
click at [860, 326] on div at bounding box center [810, 275] width 447 height 177
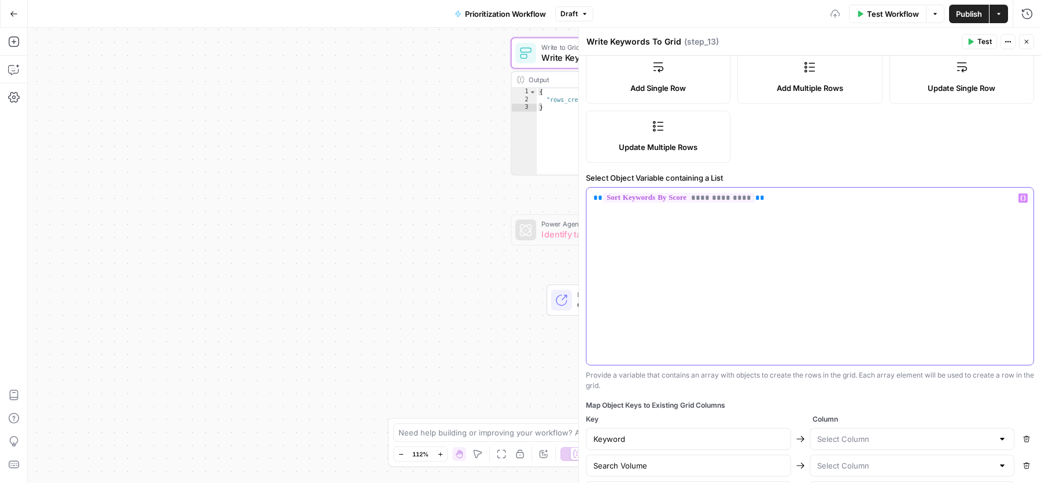
scroll to position [421, 0]
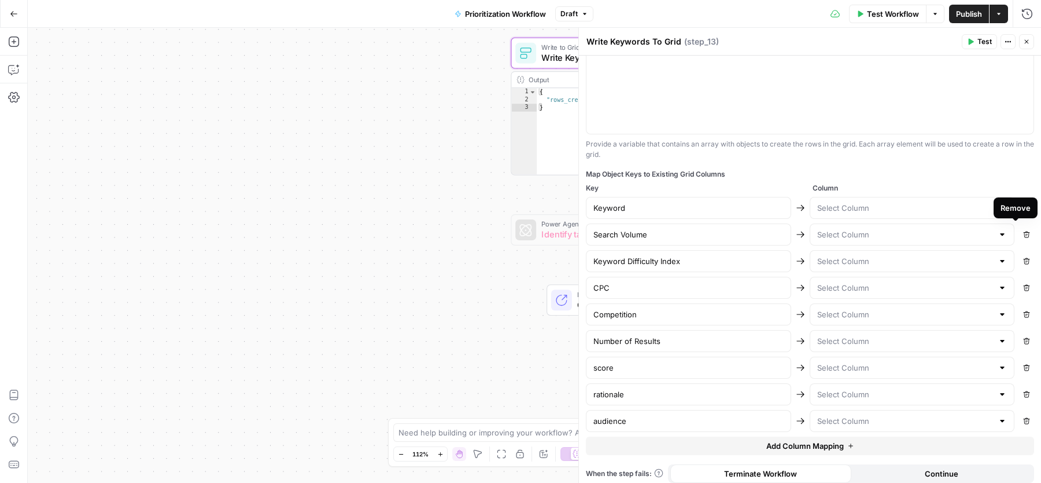
click at [1024, 231] on icon "button" at bounding box center [1027, 234] width 7 height 7
type input "Keyword Difficulty Index"
type input "CPC"
type input "Competition"
type input "Number of Results"
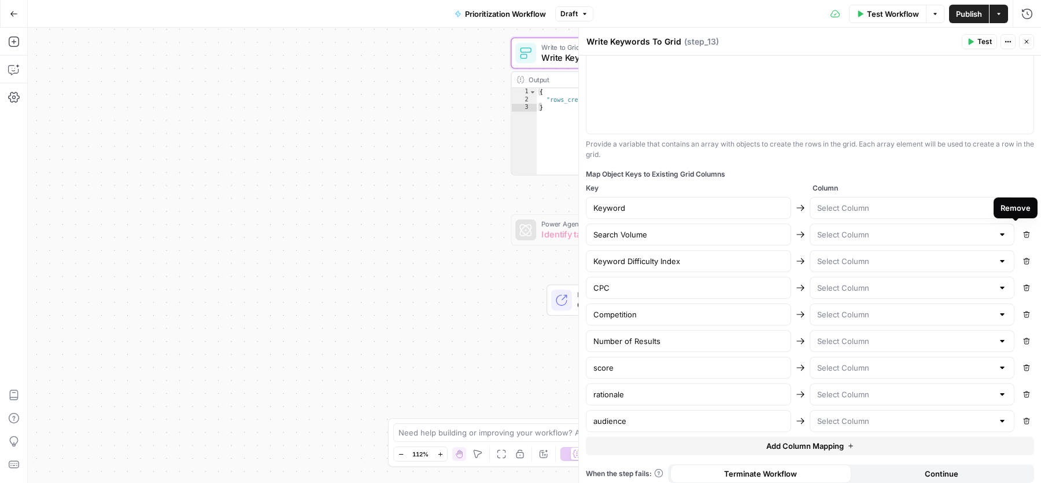
type input "score"
type input "rationale"
type input "audience"
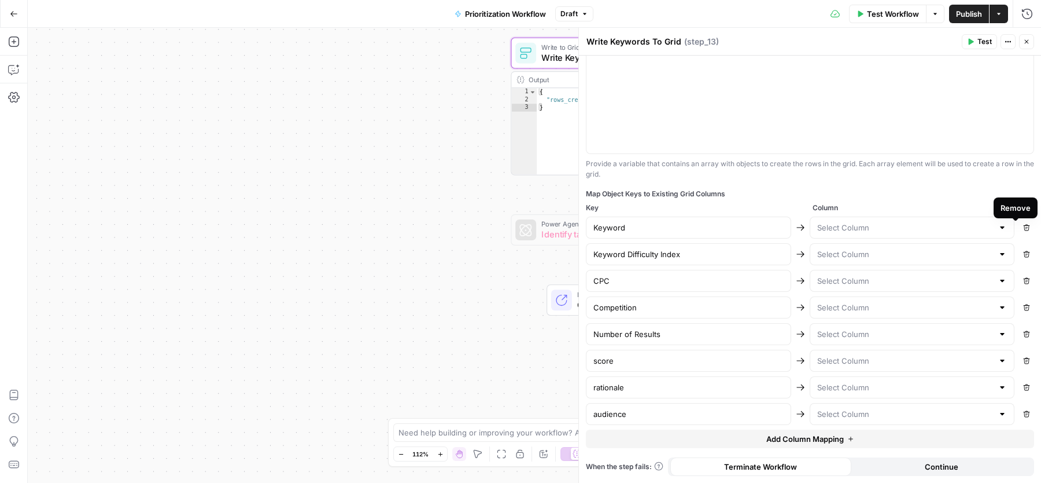
scroll to position [395, 0]
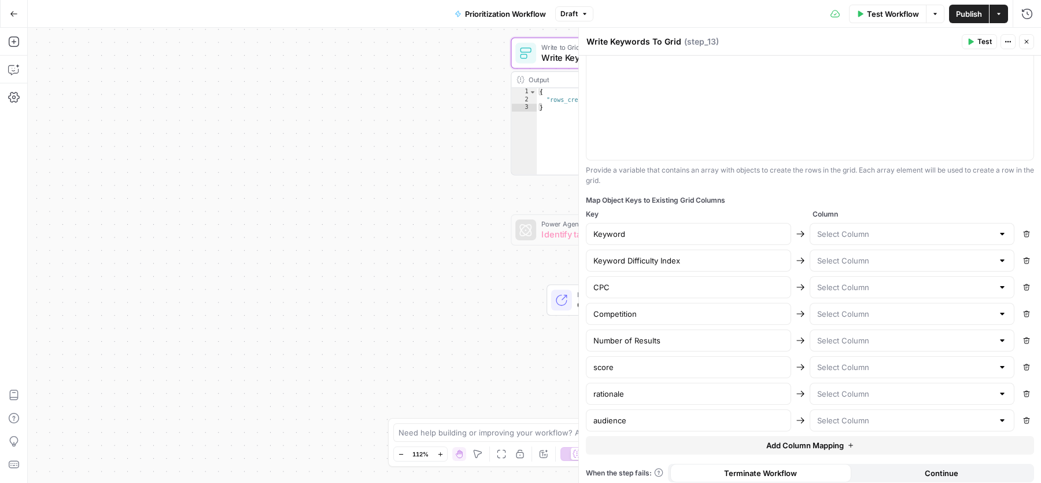
click at [1019, 387] on button "Remove" at bounding box center [1026, 393] width 15 height 15
type input "audience"
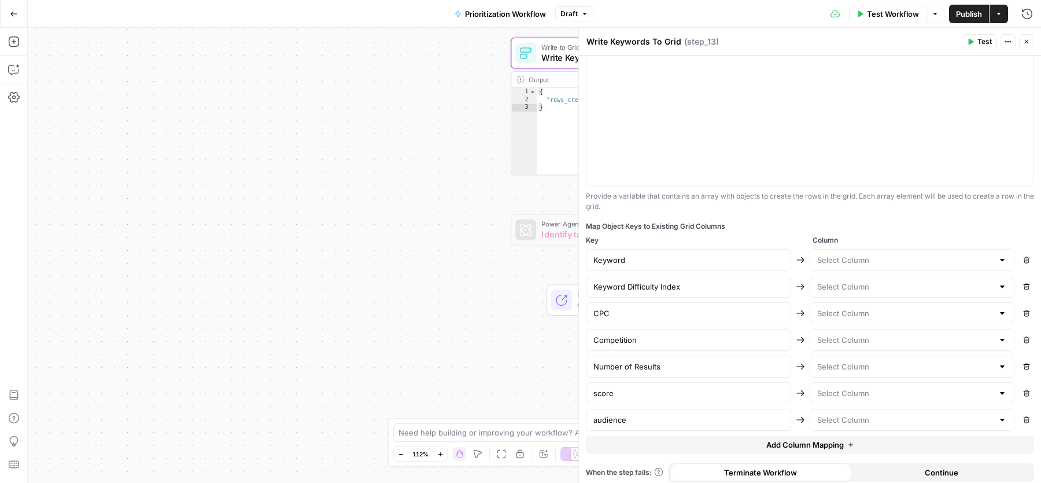
click at [1019, 387] on button "Remove" at bounding box center [1026, 392] width 15 height 15
type input "audience"
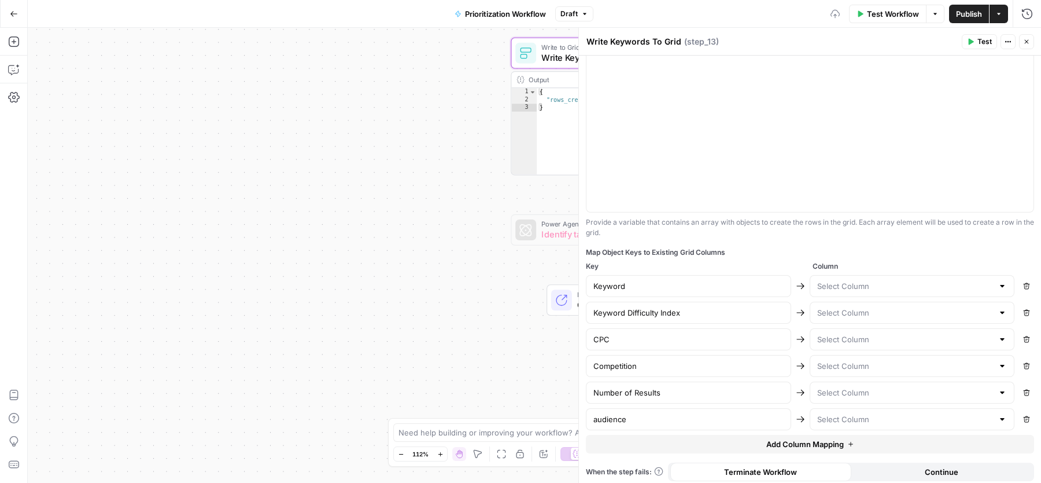
click at [1019, 387] on button "Remove" at bounding box center [1026, 392] width 15 height 15
type input "audience"
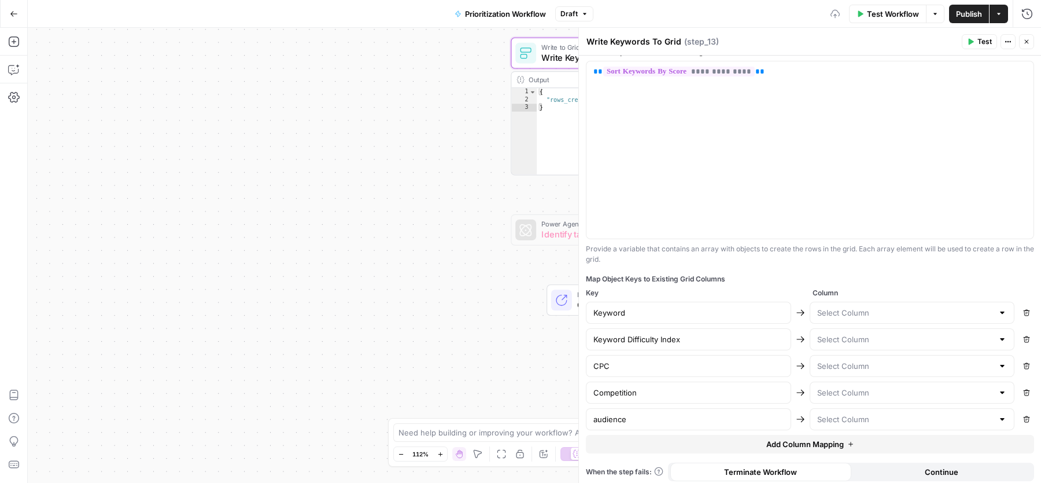
click at [1019, 387] on button "Remove" at bounding box center [1026, 392] width 15 height 15
type input "audience"
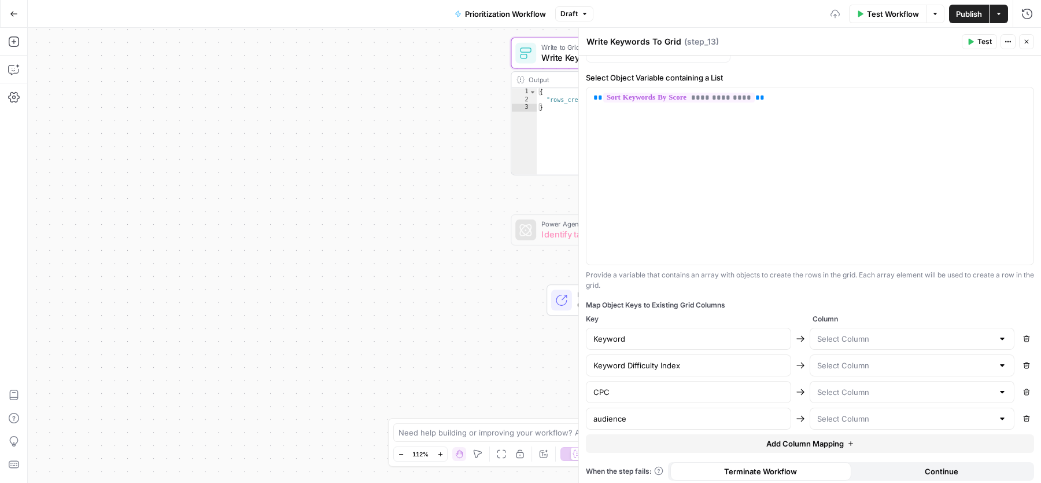
click at [1019, 387] on button "Remove" at bounding box center [1026, 391] width 15 height 15
type input "audience"
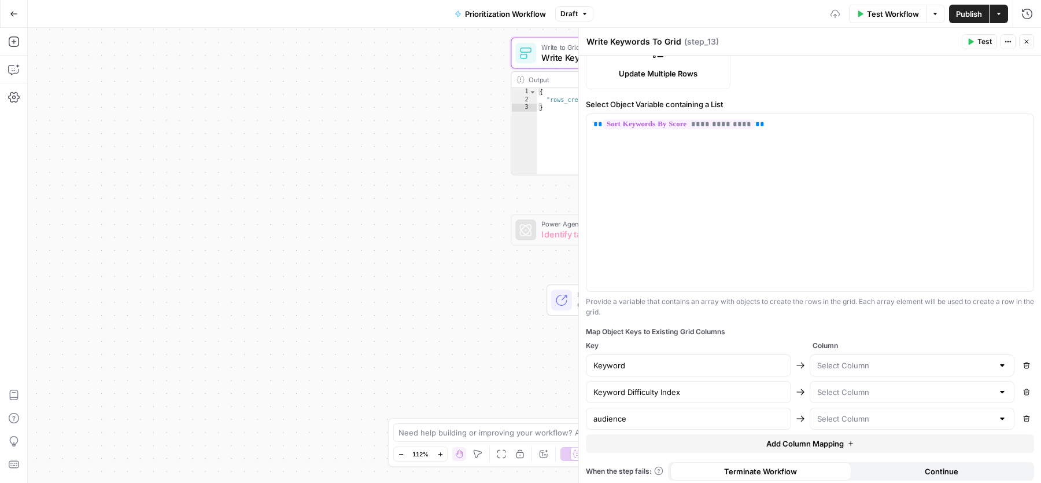
click at [1019, 387] on button "Remove" at bounding box center [1026, 391] width 15 height 15
type input "audience"
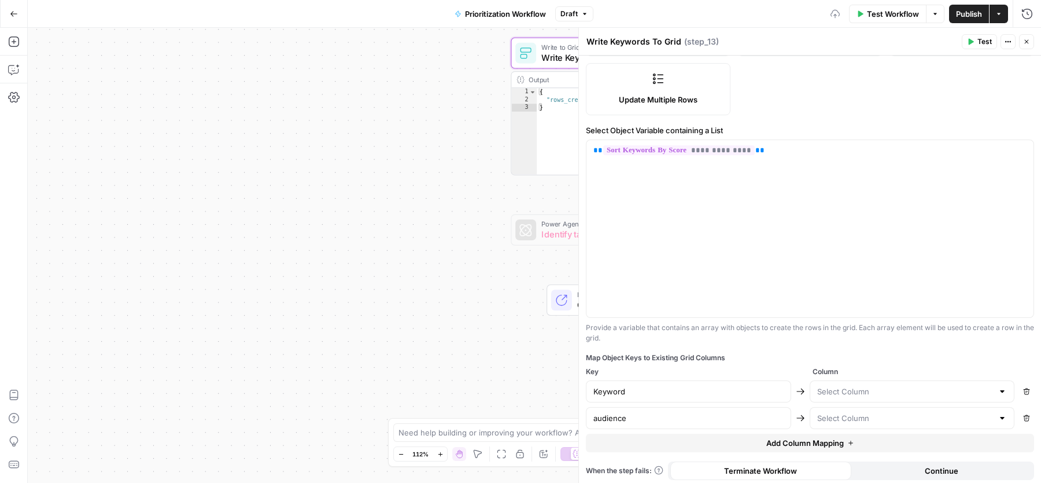
click at [930, 395] on div at bounding box center [912, 391] width 205 height 22
type input "Keyword"
click at [856, 417] on input "text" at bounding box center [906, 418] width 176 height 12
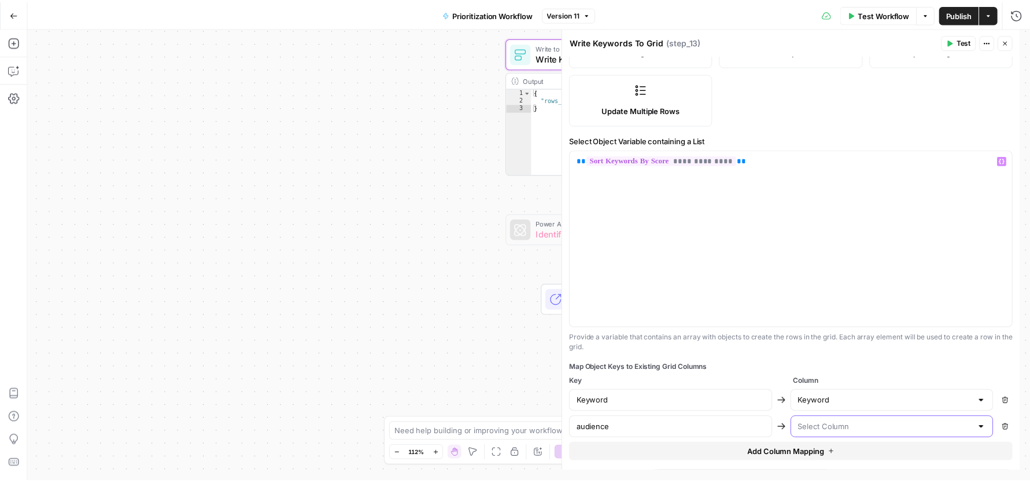
scroll to position [0, 0]
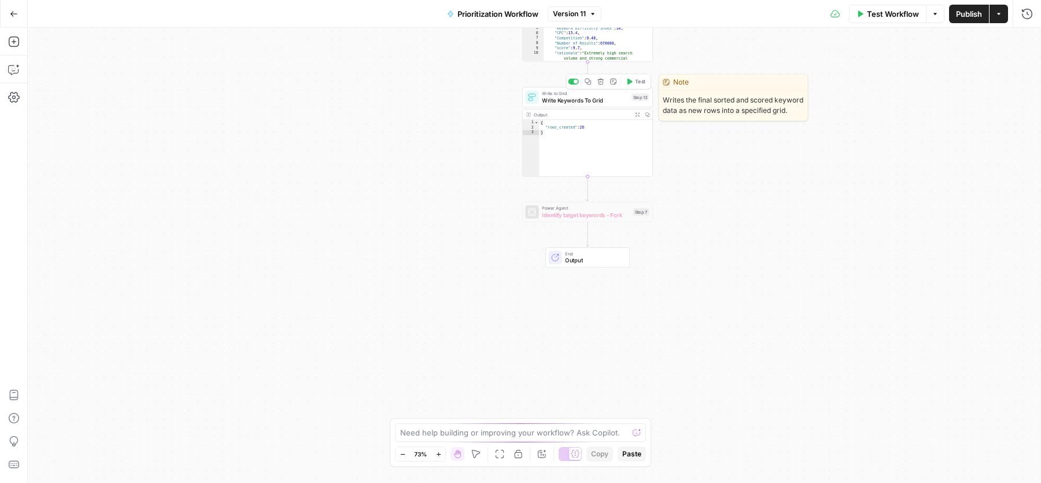
click at [567, 106] on div "Write to Grid Write Keywords To Grid Step 13 Copy step Delete step Edit Note Te…" at bounding box center [587, 97] width 131 height 20
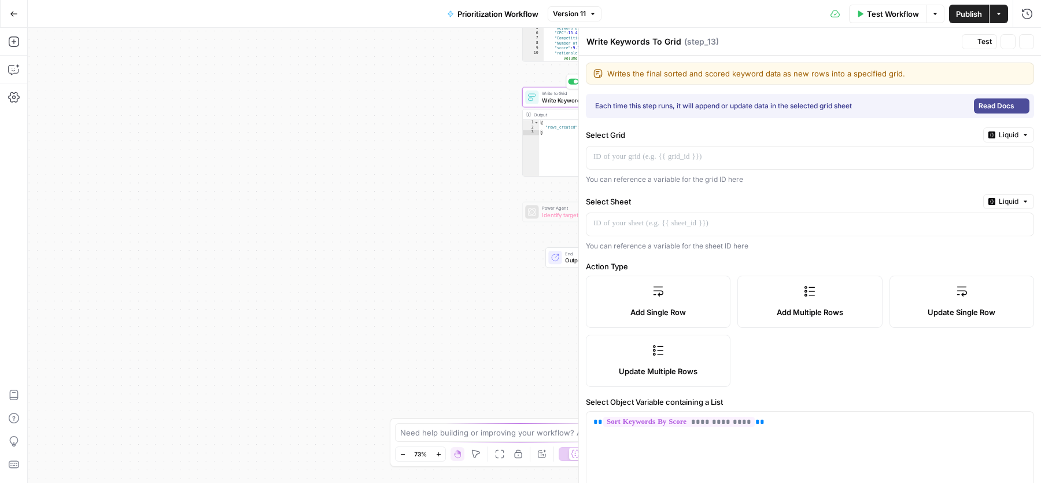
type input "Keyword"
click at [999, 130] on span "Liquid" at bounding box center [1009, 135] width 20 height 10
click at [963, 159] on span "Static" at bounding box center [972, 159] width 73 height 12
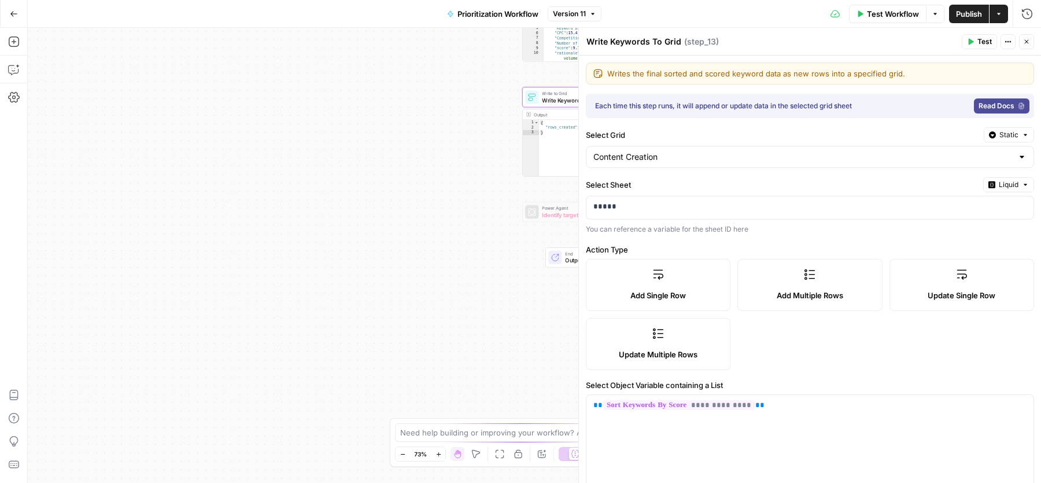
click at [999, 185] on span "Liquid" at bounding box center [1009, 184] width 20 height 10
click at [970, 205] on span "Static" at bounding box center [972, 207] width 73 height 12
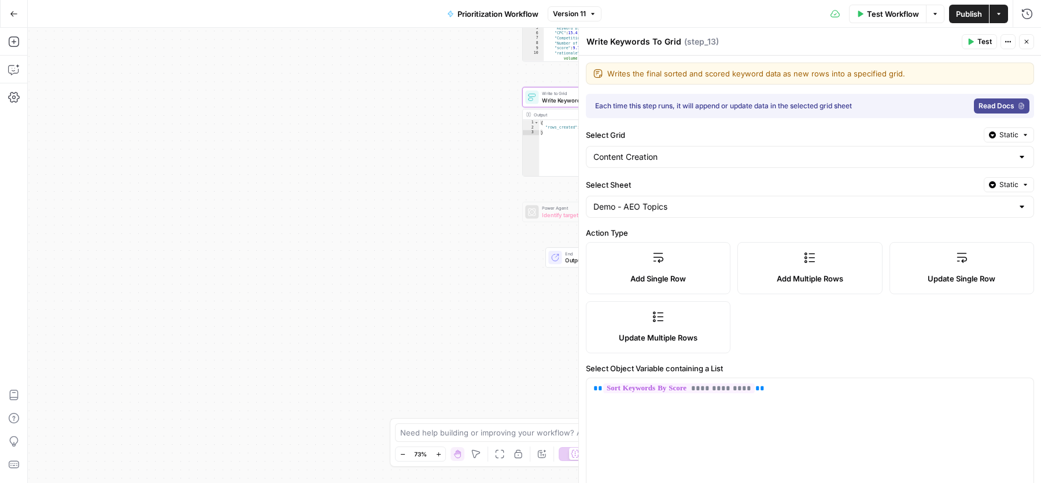
scroll to position [238, 0]
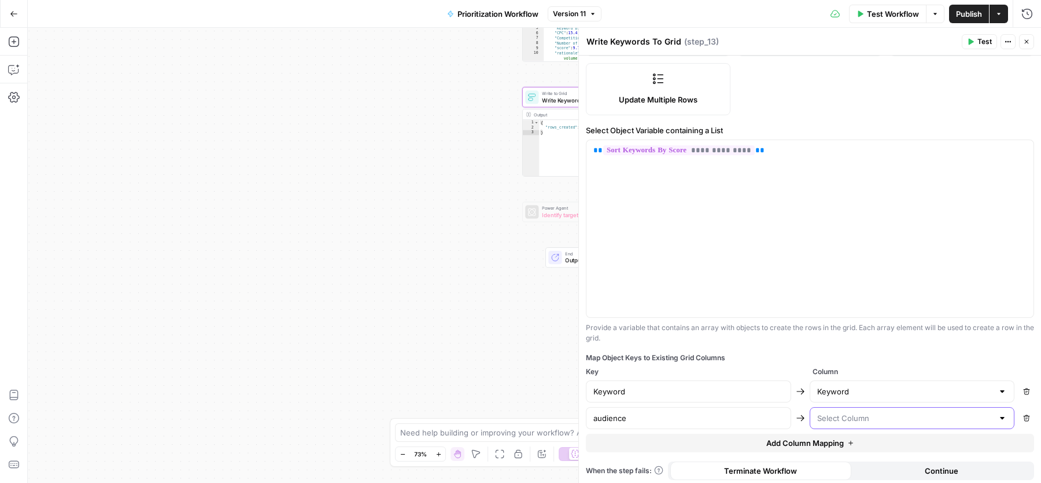
click at [878, 412] on input "text" at bounding box center [906, 418] width 176 height 12
click at [843, 451] on button "Target Audience" at bounding box center [903, 458] width 189 height 16
type input "Target Audience"
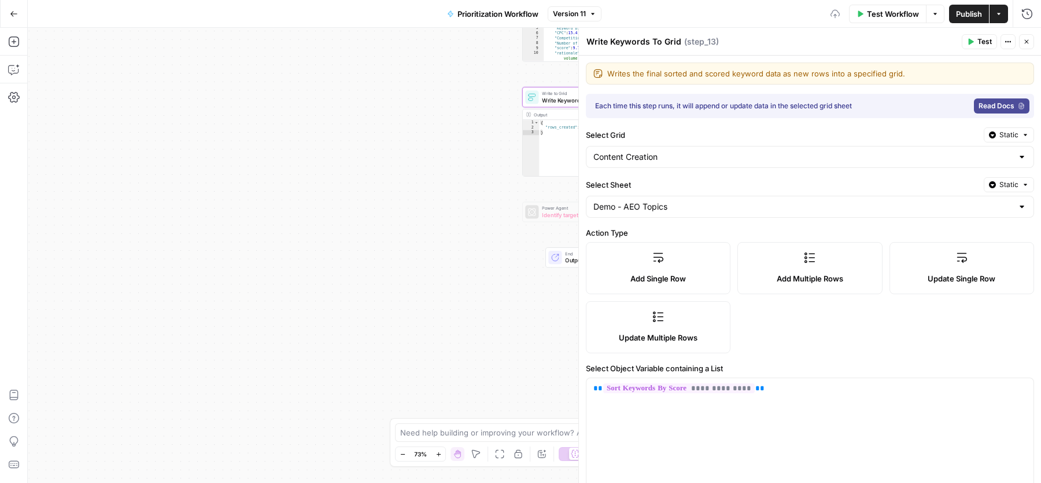
click at [1028, 38] on button "Close" at bounding box center [1026, 41] width 15 height 15
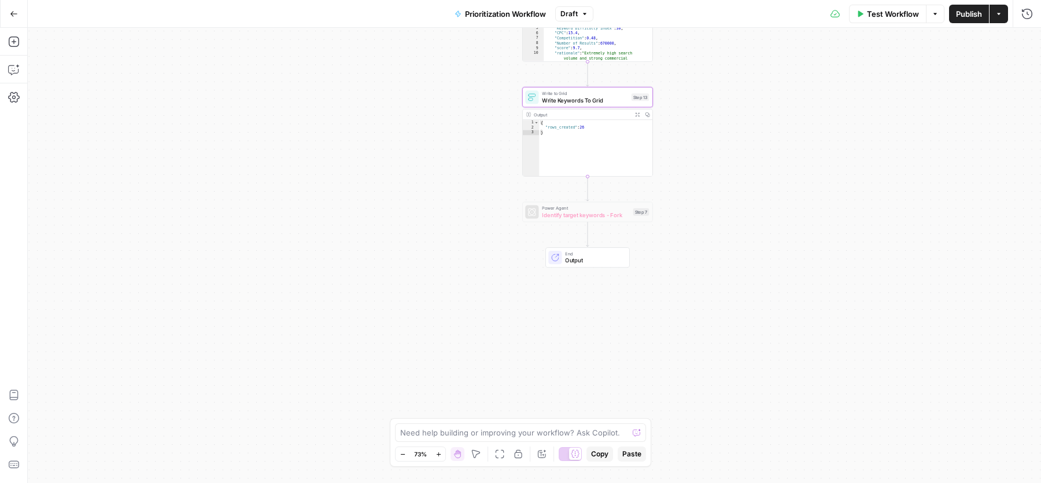
click at [959, 13] on span "Publish" at bounding box center [969, 14] width 26 height 12
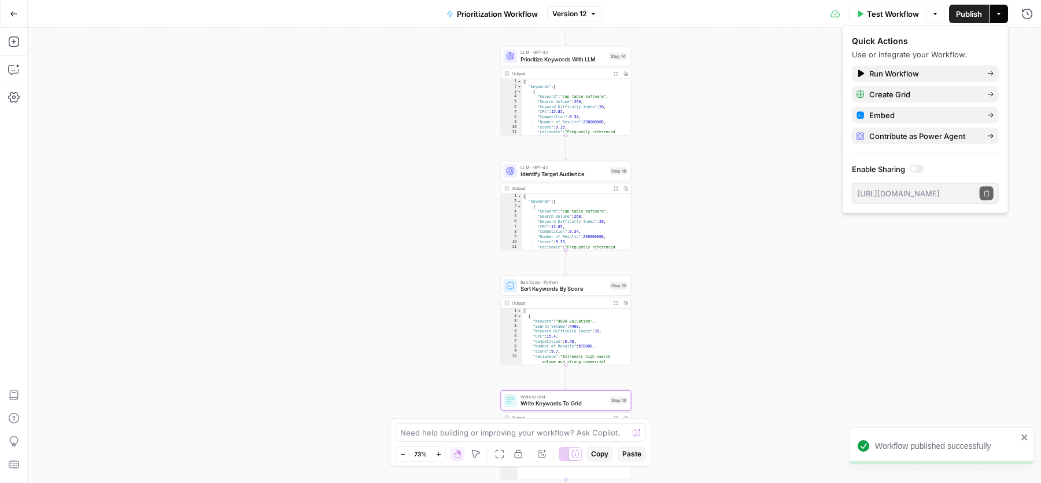
click at [885, 14] on span "Test Workflow" at bounding box center [893, 14] width 52 height 12
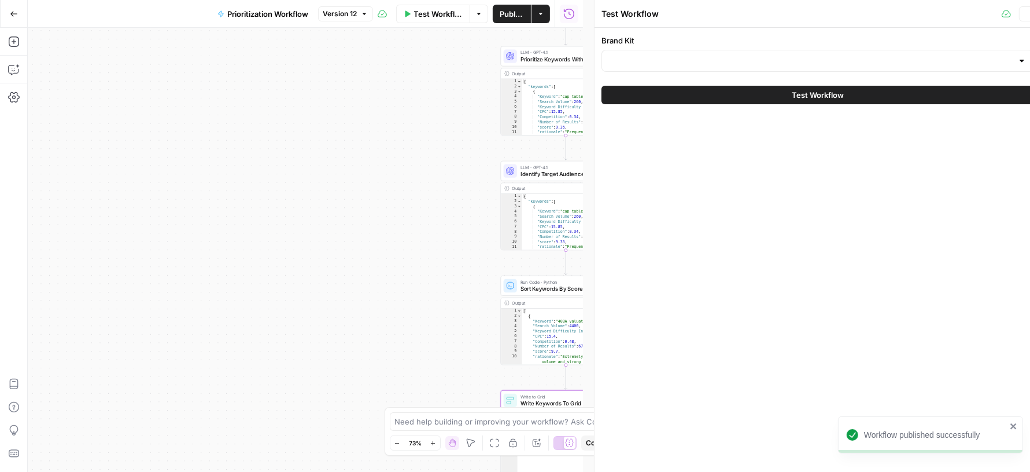
type input "Carta - Cap table"
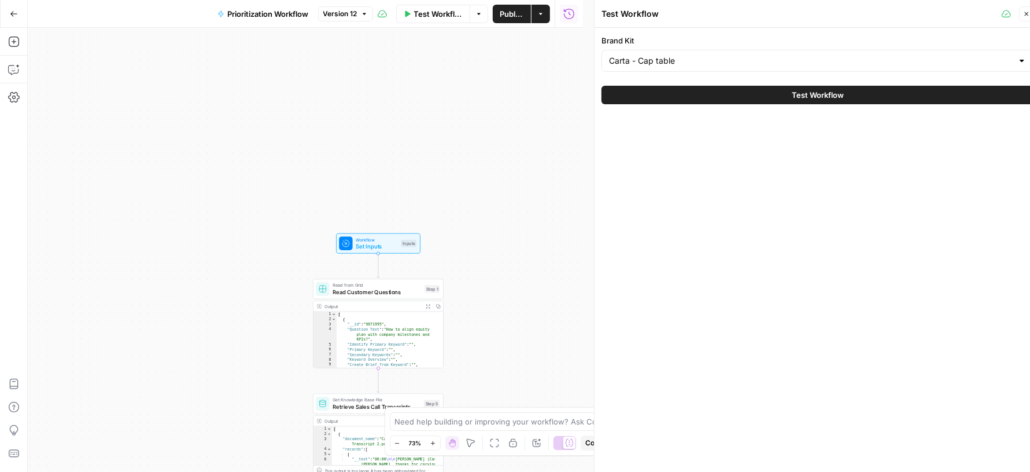
click at [814, 94] on span "Test Workflow" at bounding box center [818, 95] width 52 height 12
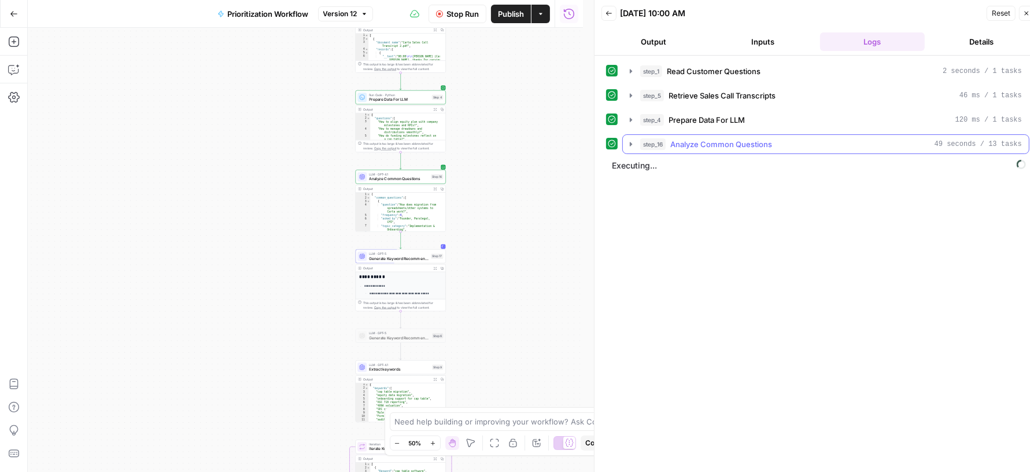
click at [772, 139] on div "step_16 Analyze Common Questions 49 seconds / 13 tasks" at bounding box center [832, 144] width 382 height 12
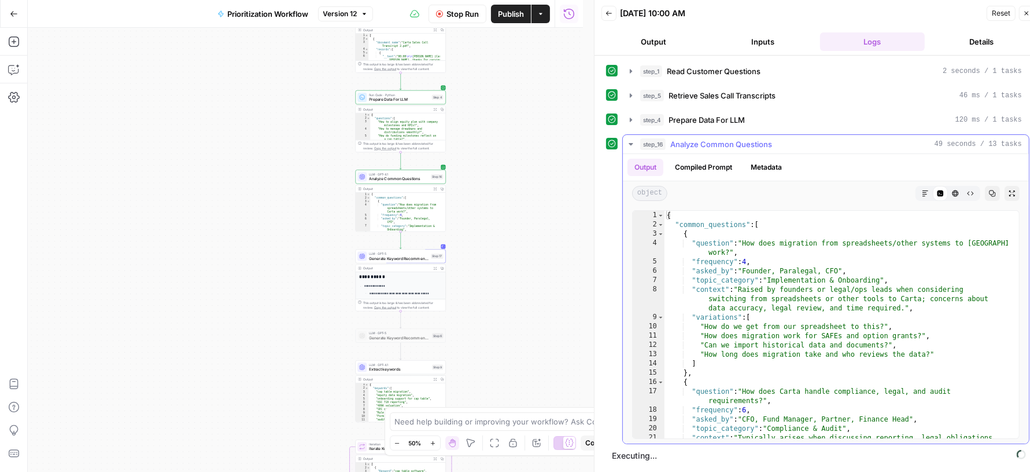
click at [828, 143] on div "step_16 Analyze Common Questions 49 seconds / 13 tasks" at bounding box center [832, 144] width 382 height 12
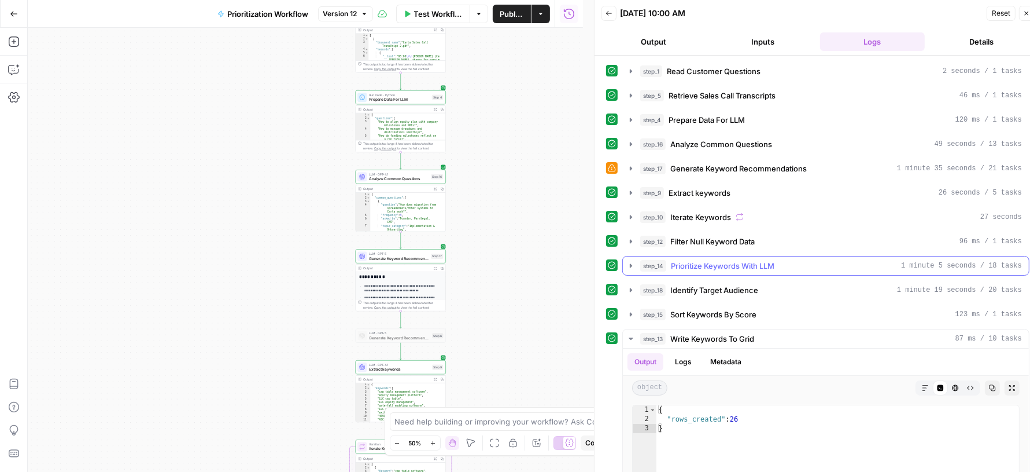
scroll to position [155, 0]
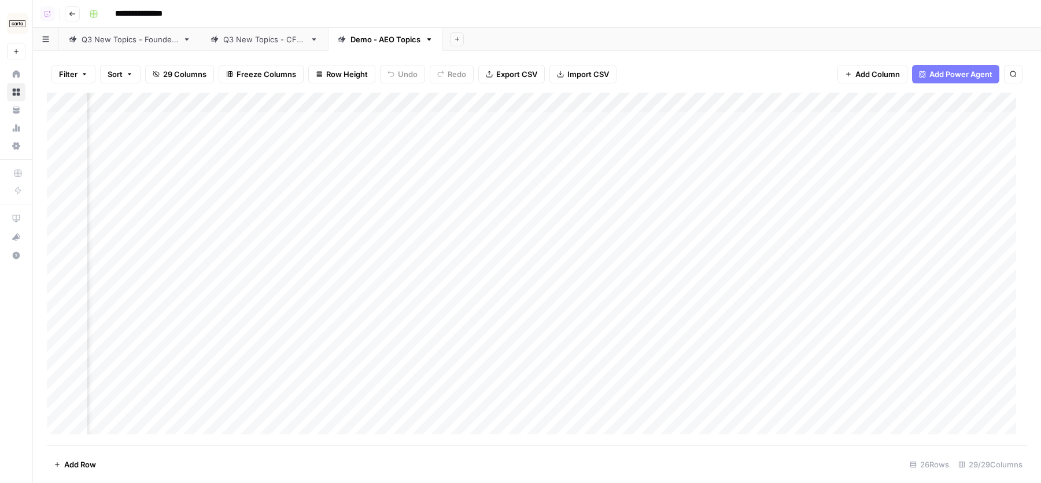
scroll to position [0, 400]
click at [522, 101] on div "Add Column" at bounding box center [537, 269] width 981 height 352
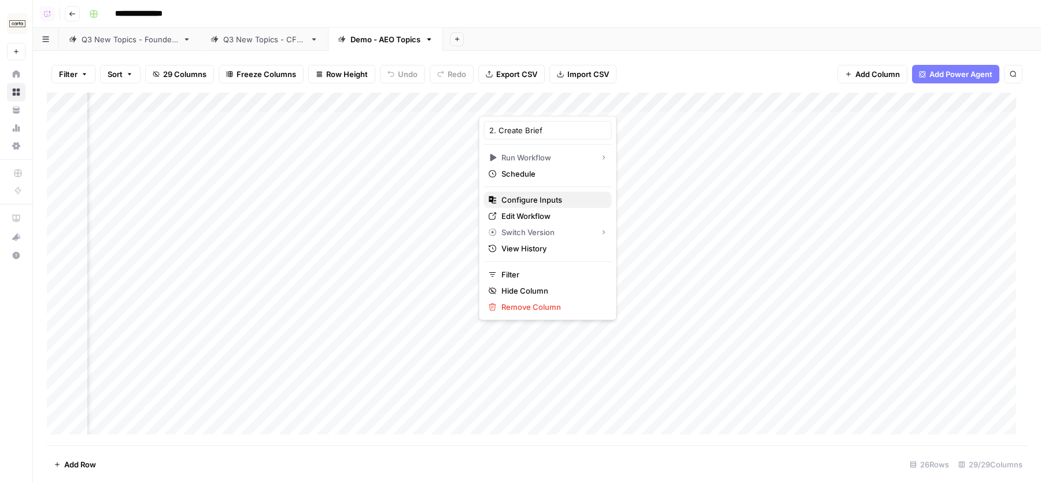
click at [525, 197] on span "Configure Inputs" at bounding box center [552, 200] width 101 height 12
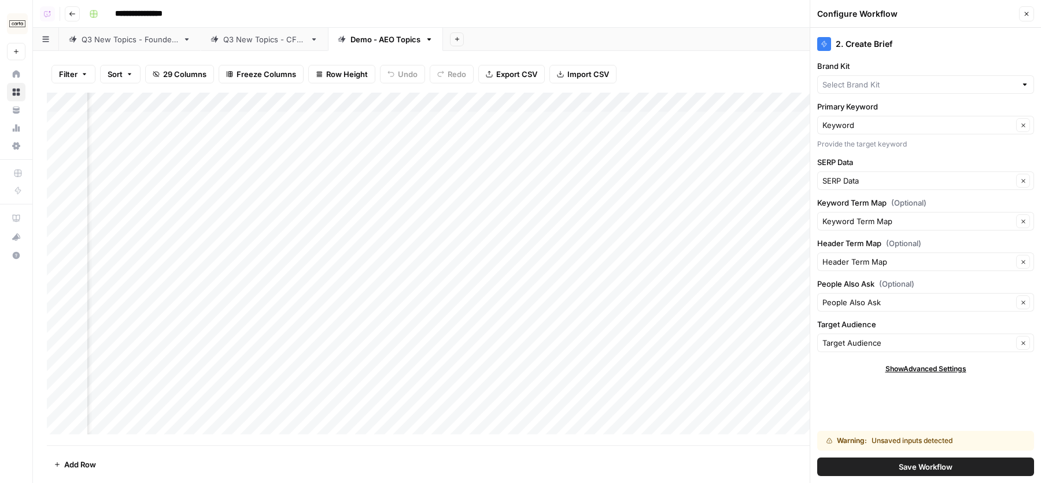
type input "Carta - Cap table"
click at [878, 467] on button "Save Workflow" at bounding box center [926, 466] width 217 height 19
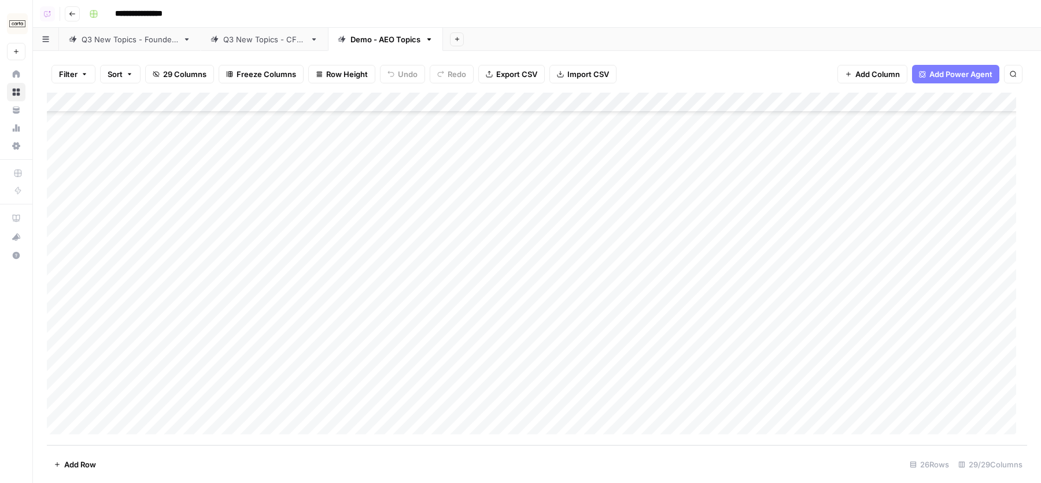
scroll to position [0, 0]
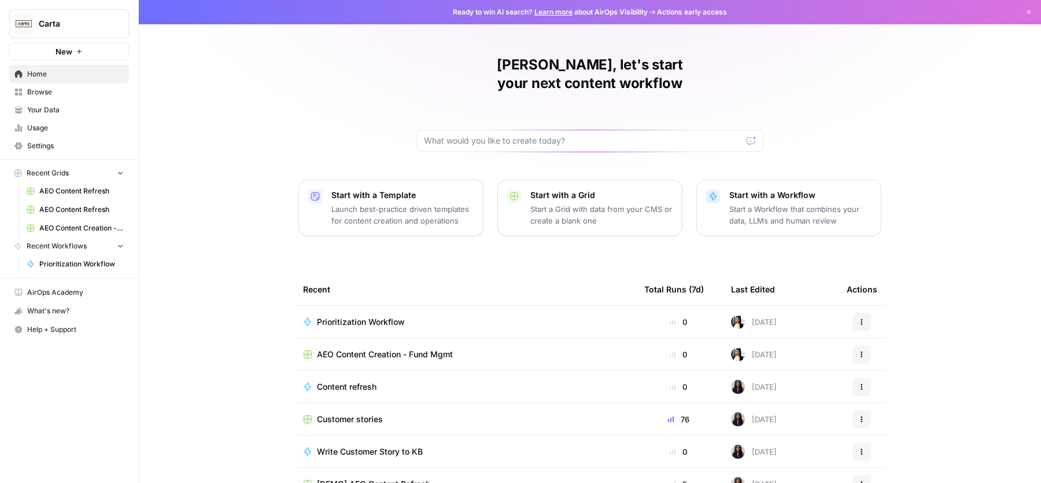
scroll to position [49, 0]
